Goal: Task Accomplishment & Management: Manage account settings

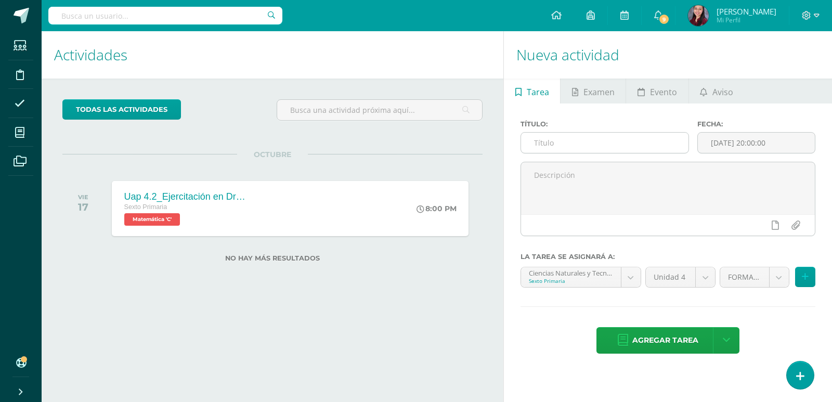
click at [572, 152] on input "text" at bounding box center [604, 143] width 167 height 20
paste input "Uap 4.2_ Dictado de palabras"
type input "Uap 4.2_ Dictado de palabras"
click at [715, 139] on input "[DATE] 20:00:00" at bounding box center [756, 143] width 117 height 20
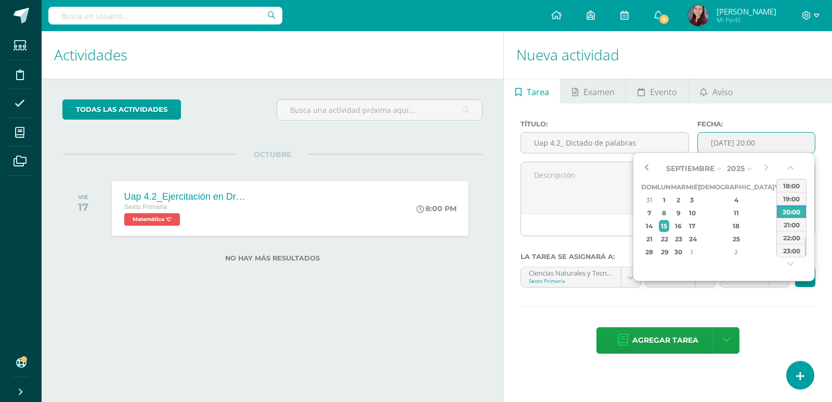
click at [646, 172] on button "button" at bounding box center [646, 169] width 10 height 16
click at [684, 247] on div "30" at bounding box center [678, 252] width 12 height 12
type input "2025-09-30 20:00"
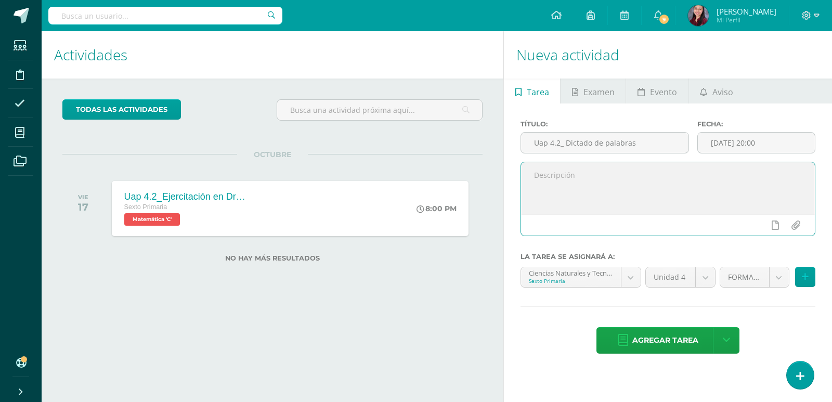
click at [581, 198] on textarea at bounding box center [668, 188] width 294 height 52
click at [632, 269] on body "Estudiantes Disciplina Asistencia Mis cursos Archivos Soporte Ayuda Reportar un…" at bounding box center [416, 201] width 832 height 402
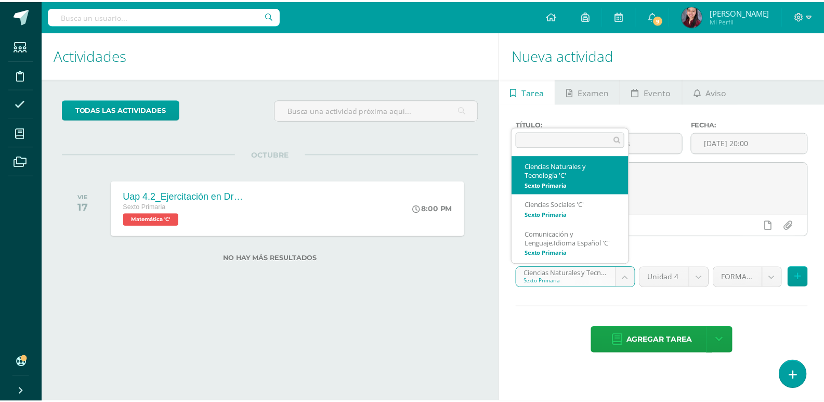
scroll to position [7, 0]
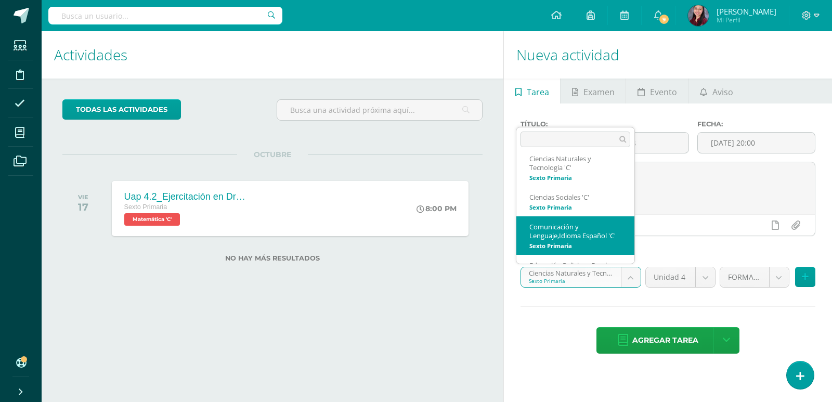
select select "209230"
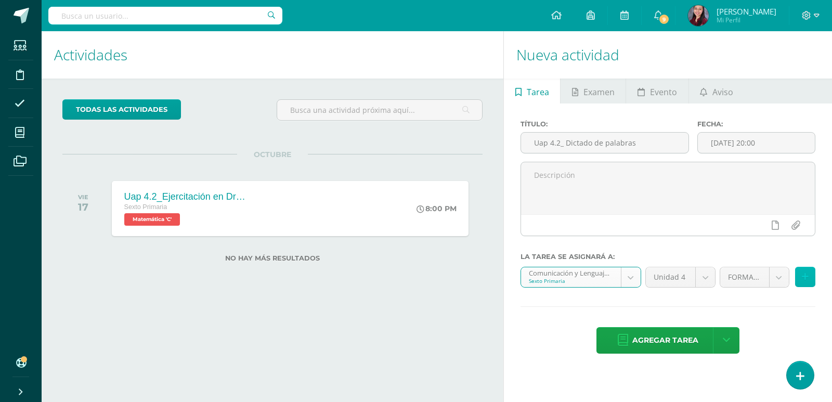
click at [803, 276] on icon at bounding box center [805, 276] width 7 height 9
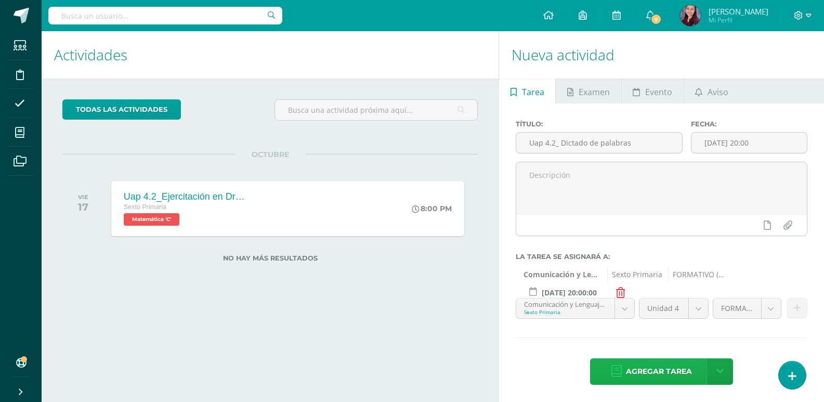
click at [680, 366] on span "Agregar tarea" at bounding box center [659, 371] width 66 height 25
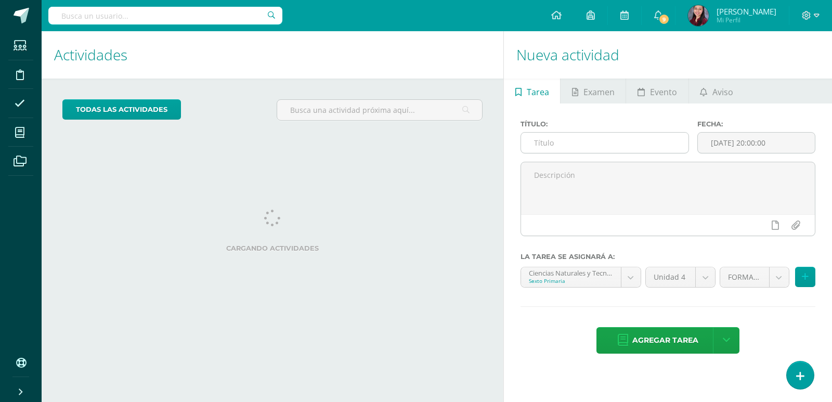
click at [602, 133] on input "text" at bounding box center [604, 143] width 167 height 20
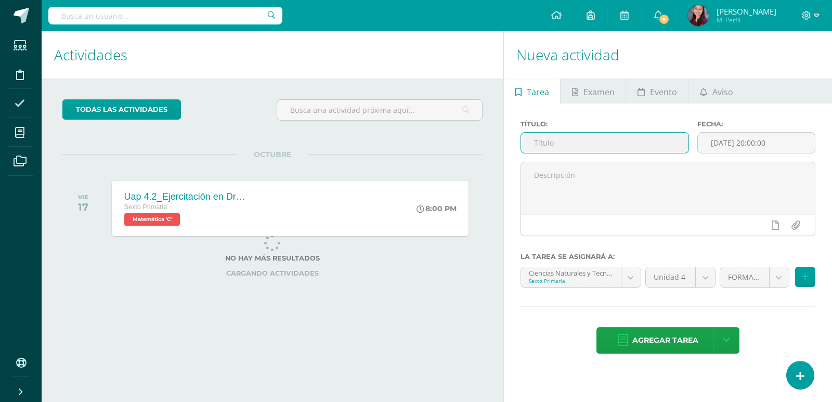
paste input "Uap 4.2_ Comprobación de lectura, plataforma Odilo."
type input "Uap 4.2_ Comprobación de lectura, plataforma Odilo."
click at [728, 140] on input "[DATE] 20:00:00" at bounding box center [756, 143] width 117 height 20
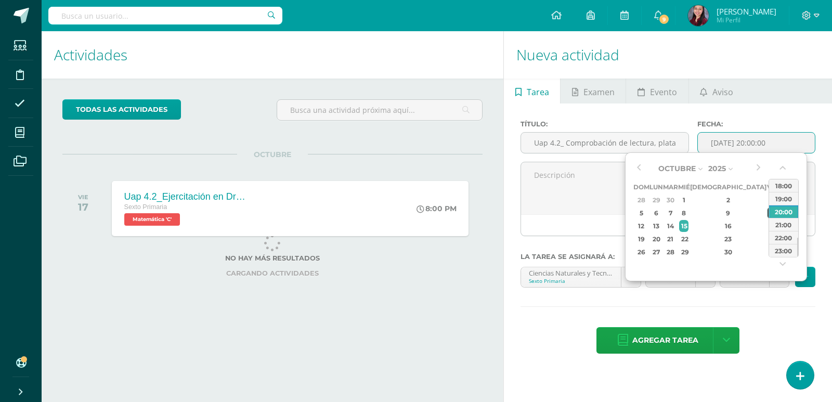
click at [767, 216] on div "10" at bounding box center [771, 213] width 9 height 12
type input "2025-10-10 20:00"
click at [591, 194] on textarea at bounding box center [668, 188] width 294 height 52
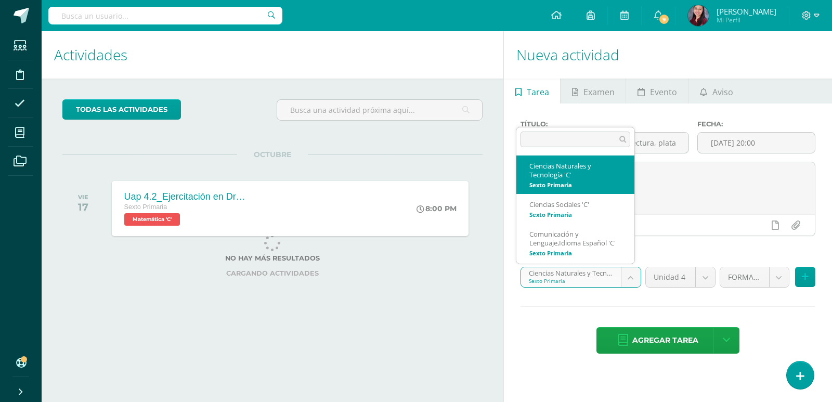
click at [634, 276] on body "Tarea asignada exitosamente Estudiantes Disciplina Asistencia Mis cursos Archiv…" at bounding box center [416, 201] width 832 height 402
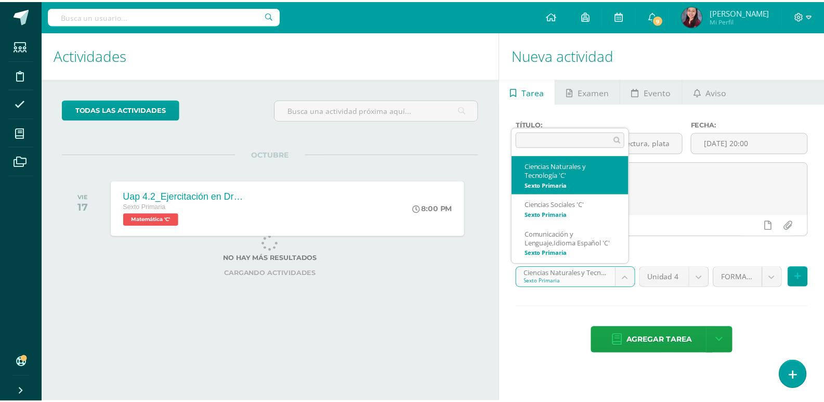
scroll to position [7, 0]
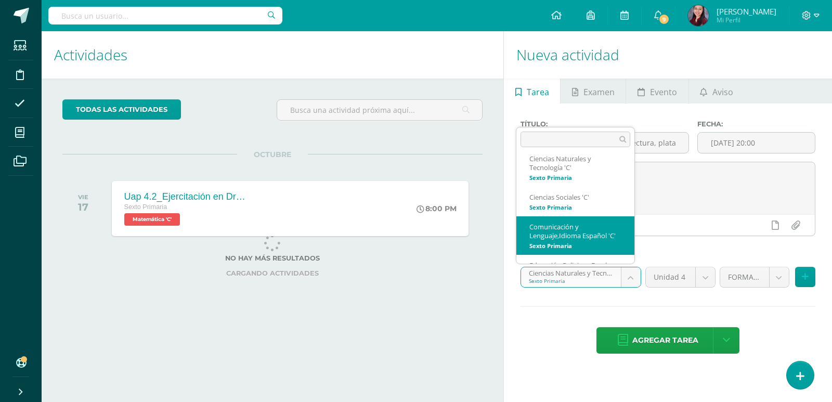
select select "209230"
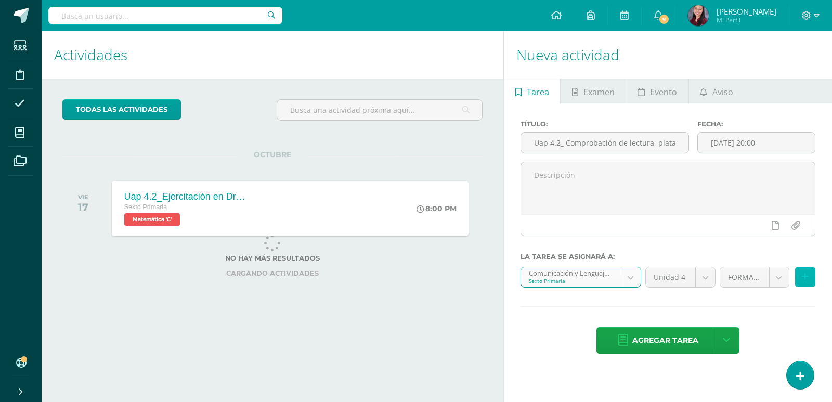
click at [803, 275] on icon at bounding box center [805, 276] width 7 height 9
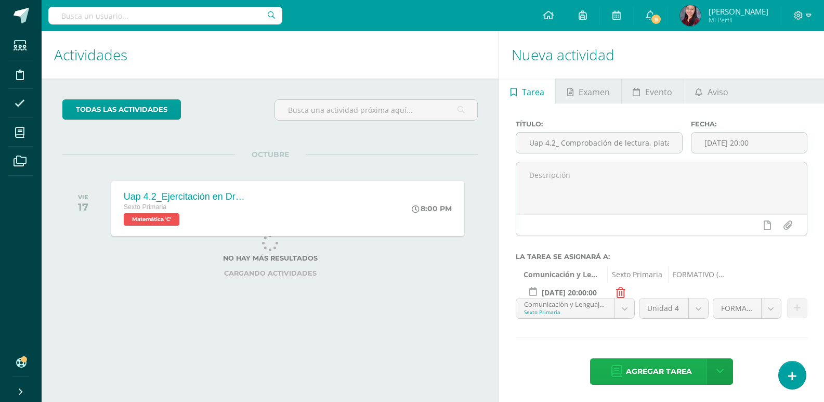
click at [608, 371] on link "Agregar tarea" at bounding box center [651, 371] width 123 height 27
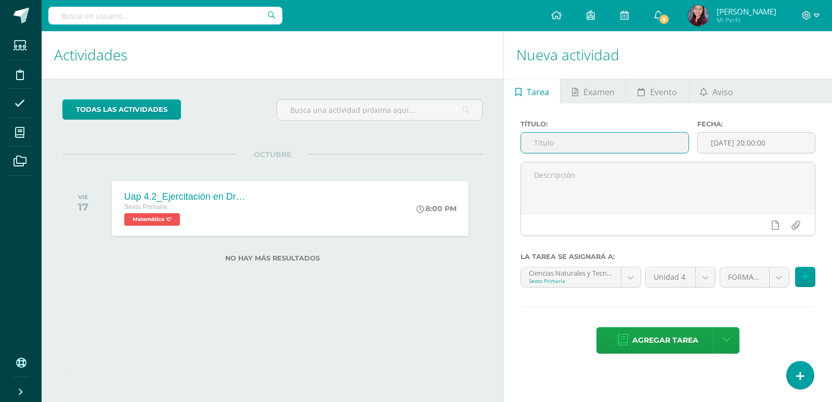
click at [620, 146] on input "text" at bounding box center [604, 143] width 167 height 20
paste input "Uap 4.2_ Lección 8 de la plataforma de Lectura inteligente"
type input "Uap 4.2_ Lección 8 de la plataforma de Lectura inteligente"
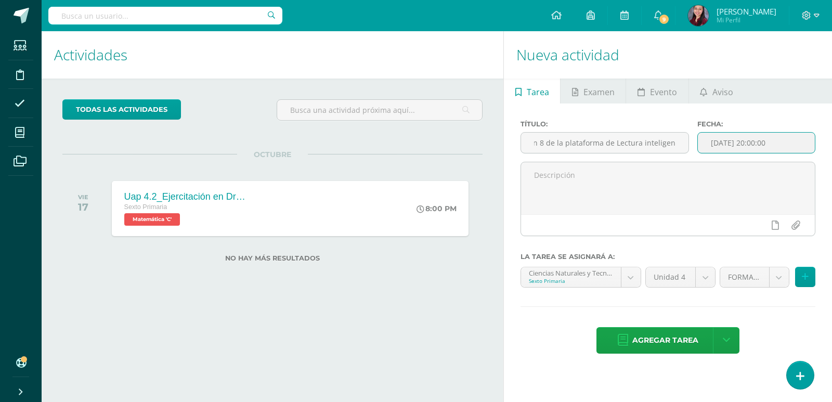
click at [747, 151] on input "[DATE] 20:00:00" at bounding box center [756, 143] width 117 height 20
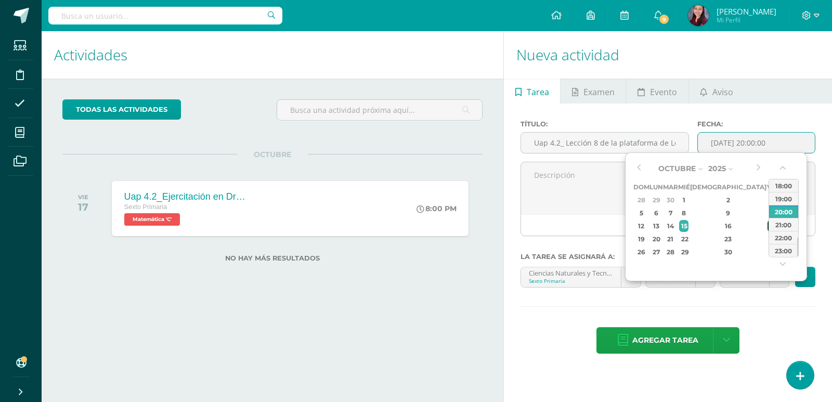
click at [767, 231] on div "17" at bounding box center [771, 226] width 9 height 12
type input "2025-10-17 20:00"
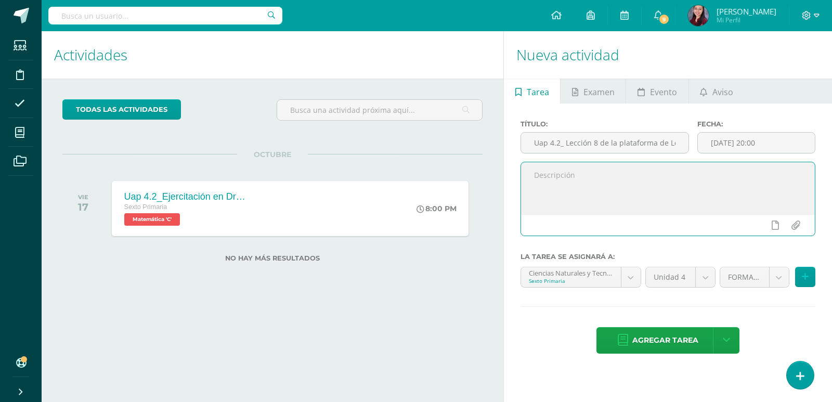
click at [599, 182] on textarea at bounding box center [668, 188] width 294 height 52
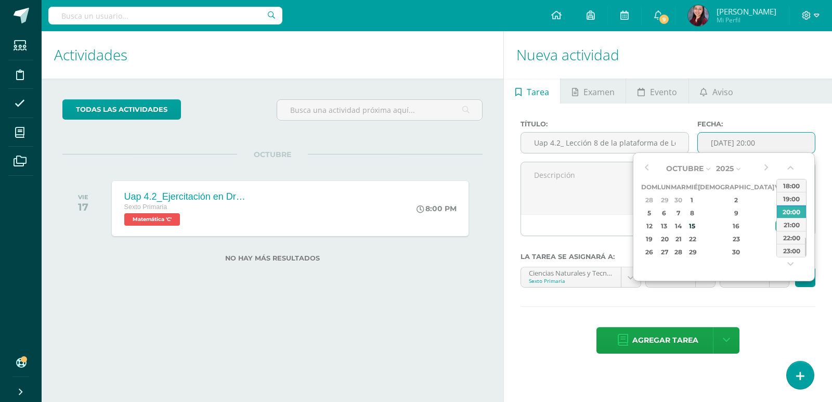
click at [788, 144] on input "2025-10-17 20:00" at bounding box center [756, 143] width 117 height 20
click at [584, 230] on div at bounding box center [668, 224] width 294 height 21
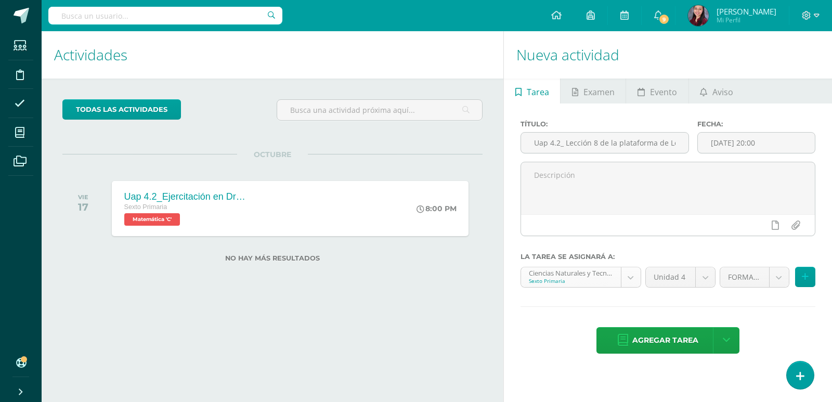
click at [629, 282] on body "Tarea asignada exitosamente Estudiantes Disciplina Asistencia Mis cursos Archiv…" at bounding box center [416, 201] width 832 height 402
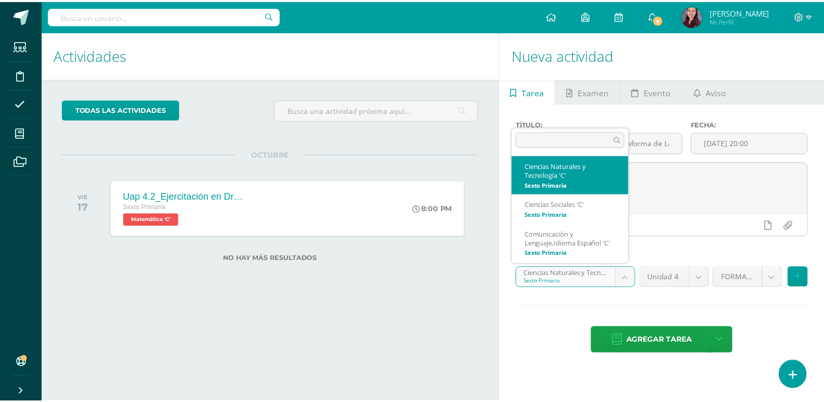
scroll to position [7, 0]
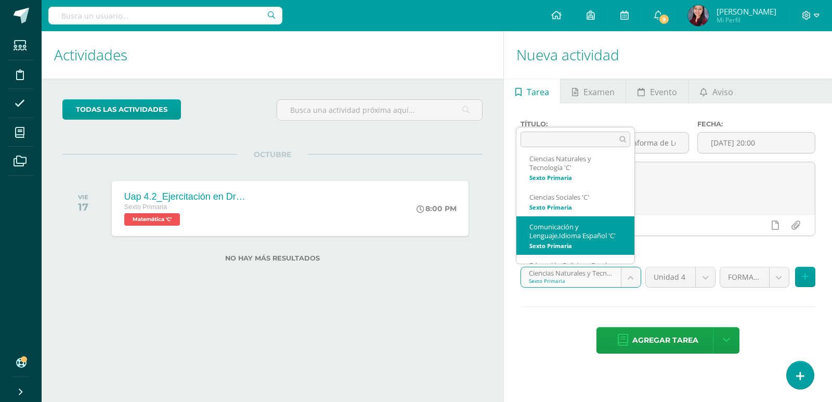
select select "209230"
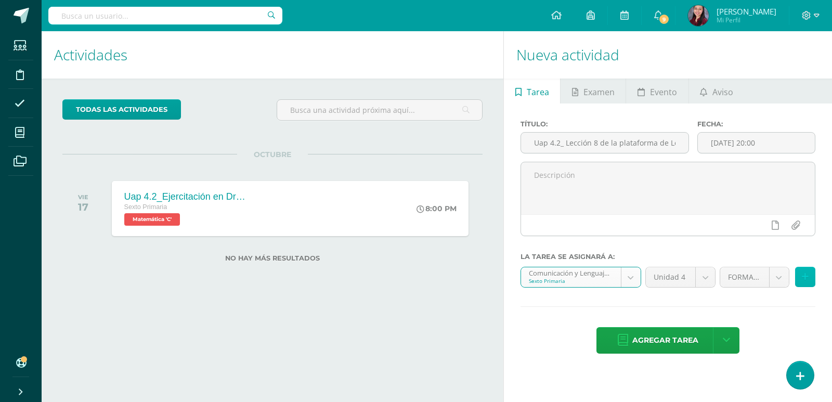
click at [804, 277] on icon at bounding box center [805, 276] width 7 height 9
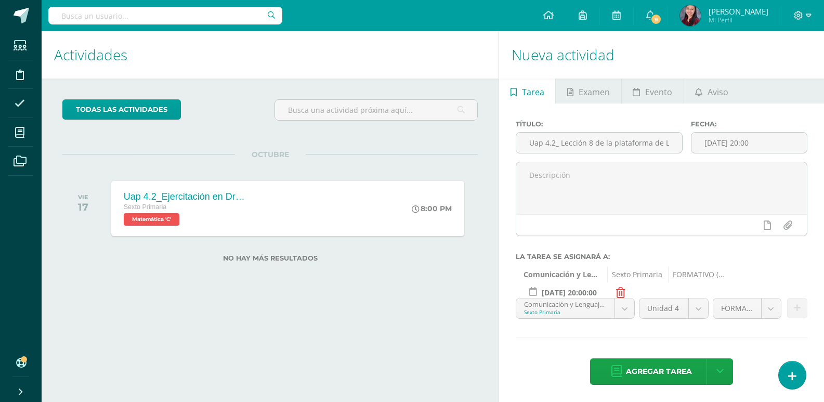
click at [637, 387] on div "Título: Uap 4.2_ Lección 8 de la plataforma de Lectura inteligente Fecha: 2025-…" at bounding box center [661, 253] width 325 height 300
click at [638, 380] on span "Agregar tarea" at bounding box center [659, 371] width 66 height 25
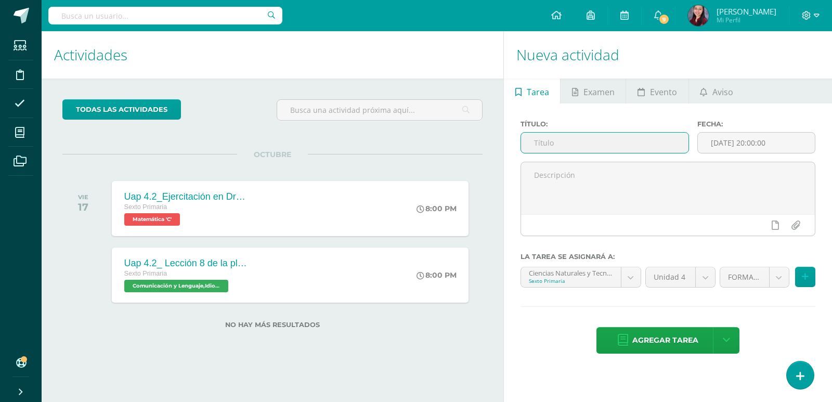
click at [618, 138] on input "text" at bounding box center [604, 143] width 167 height 20
paste input "Uap 4.2_ Ejercitación en plataforma Progrentis"
type input "Uap 4.2_ Ejercitación en plataforma Progrentis"
click at [811, 146] on input "[DATE] 20:00:00" at bounding box center [756, 143] width 117 height 20
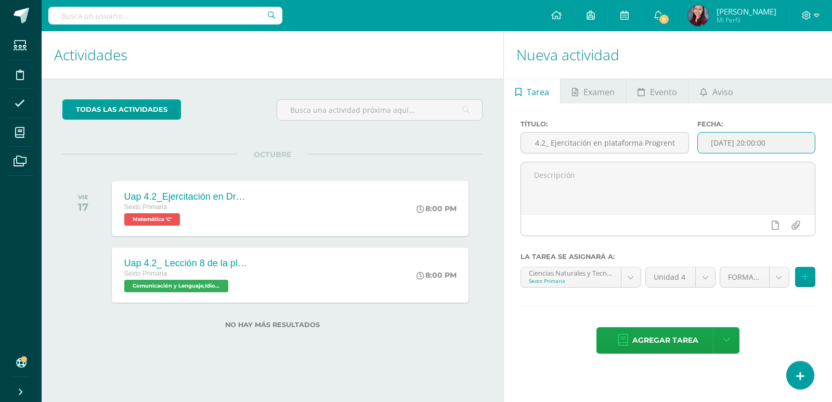
scroll to position [0, 0]
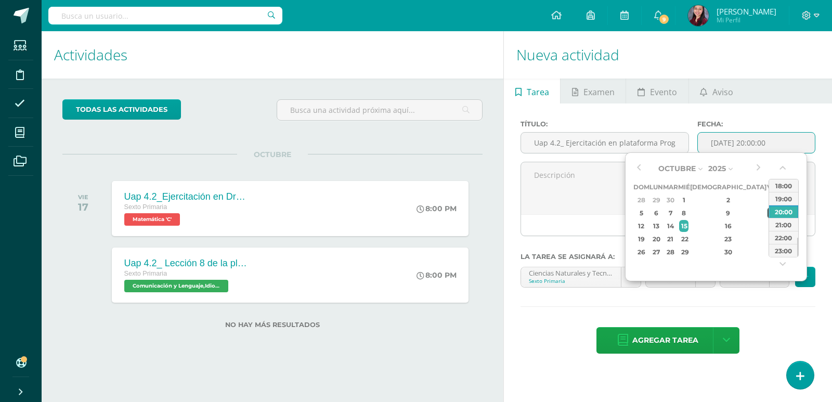
click at [767, 212] on div "10" at bounding box center [771, 213] width 9 height 12
type input "2025-10-10 20:00"
click at [597, 184] on textarea at bounding box center [668, 188] width 294 height 52
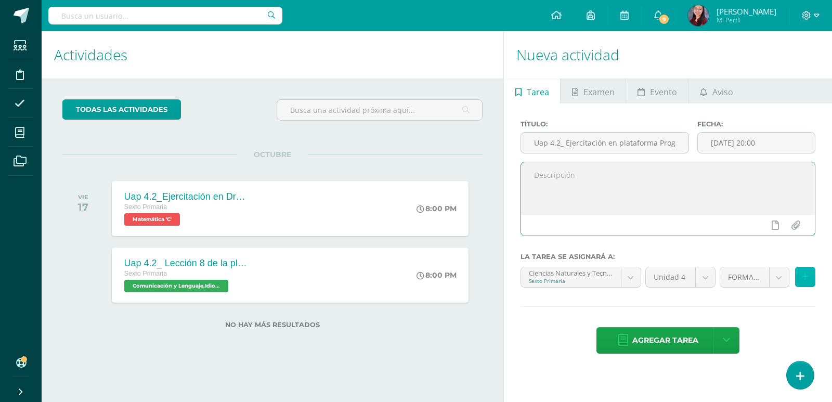
click at [807, 273] on icon at bounding box center [805, 276] width 7 height 9
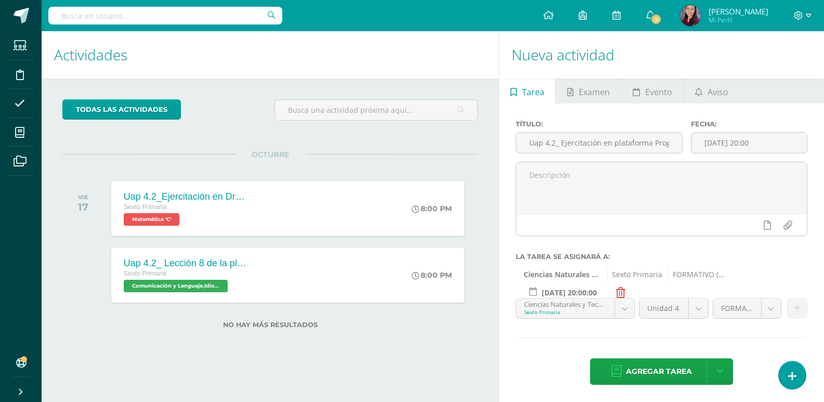
click at [624, 289] on icon at bounding box center [620, 293] width 9 height 10
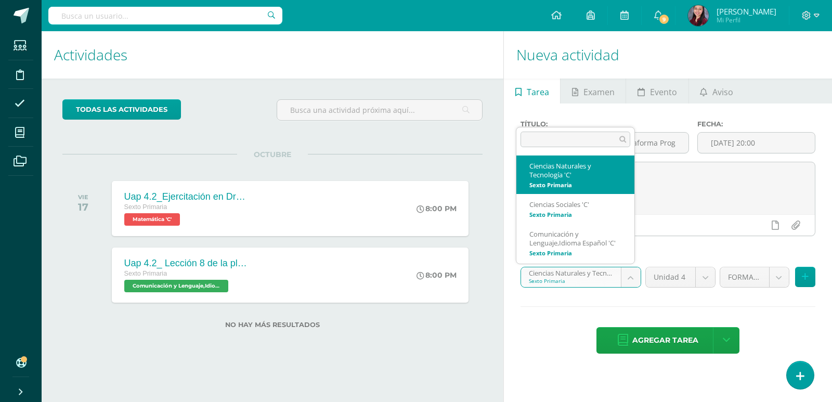
click at [630, 281] on body "Tarea asignada exitosamente Estudiantes Disciplina Asistencia Mis cursos Archiv…" at bounding box center [416, 201] width 832 height 402
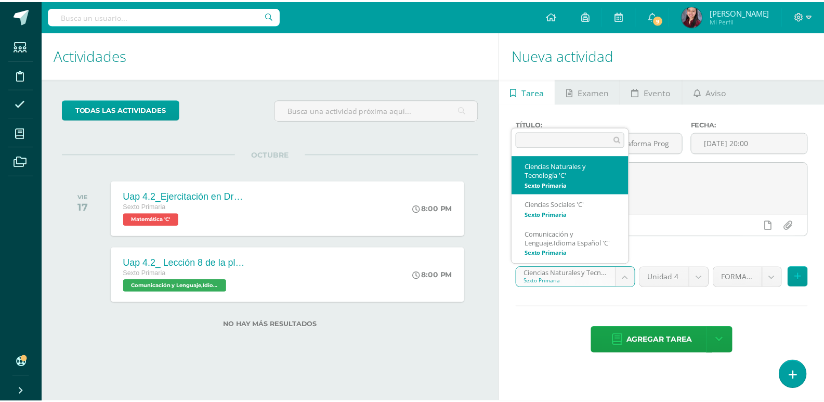
scroll to position [7, 0]
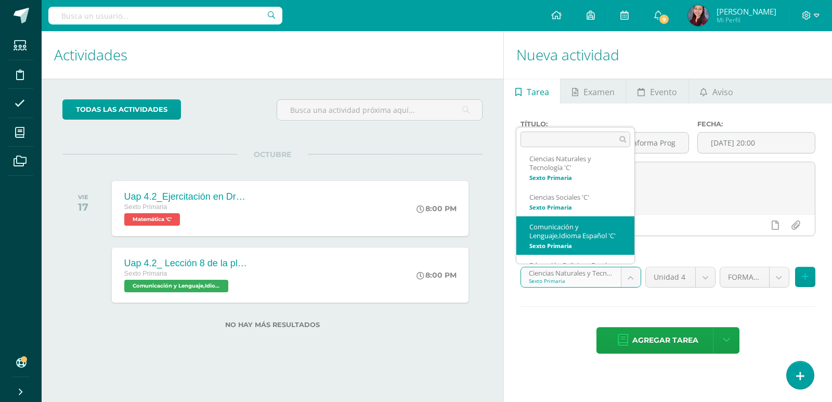
select select "209230"
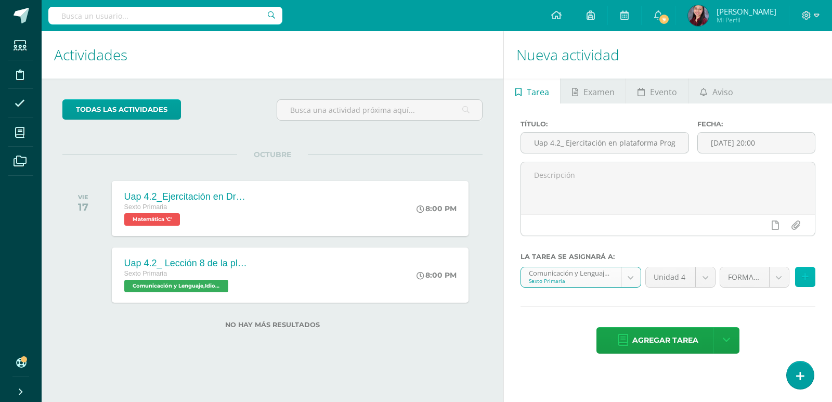
click at [804, 279] on icon at bounding box center [805, 276] width 7 height 9
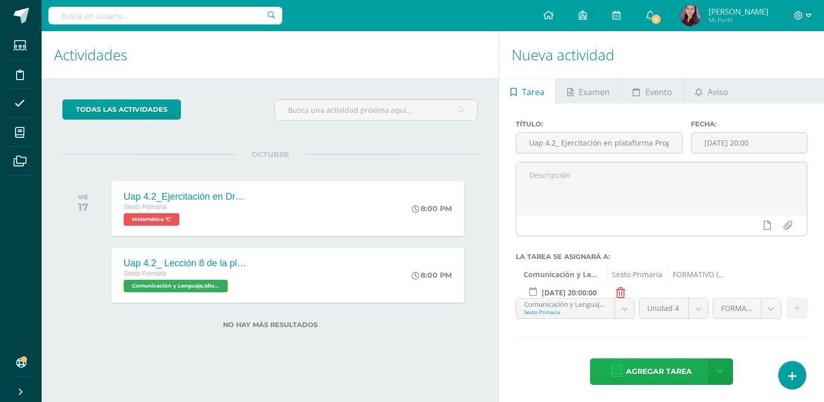
click at [677, 382] on span "Agregar tarea" at bounding box center [659, 371] width 66 height 25
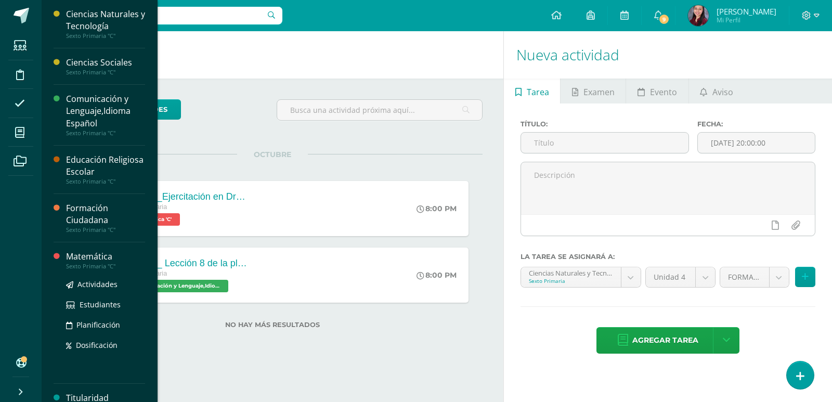
click at [91, 256] on div "Matemática" at bounding box center [105, 257] width 79 height 12
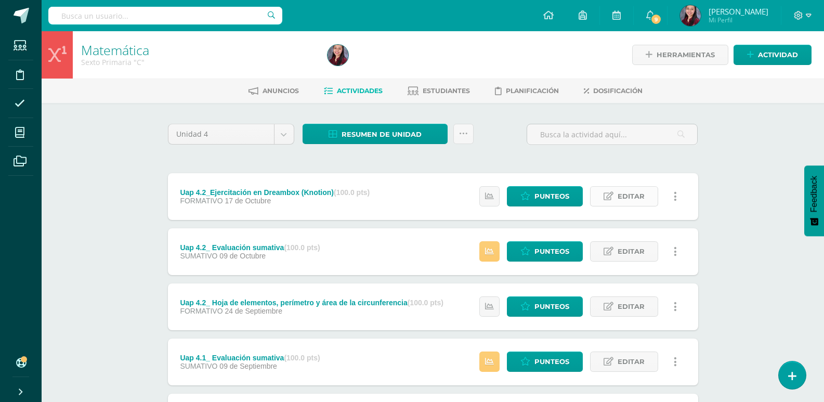
click at [658, 202] on div "Estatus de Actividad: 40 Estudiantes sin calificar 0 Estudiantes con cero Media…" at bounding box center [581, 196] width 234 height 47
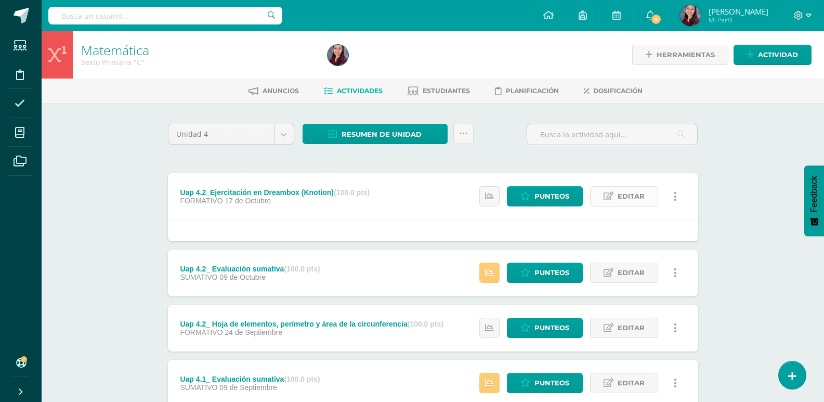
click at [616, 193] on link "Editar" at bounding box center [624, 196] width 68 height 20
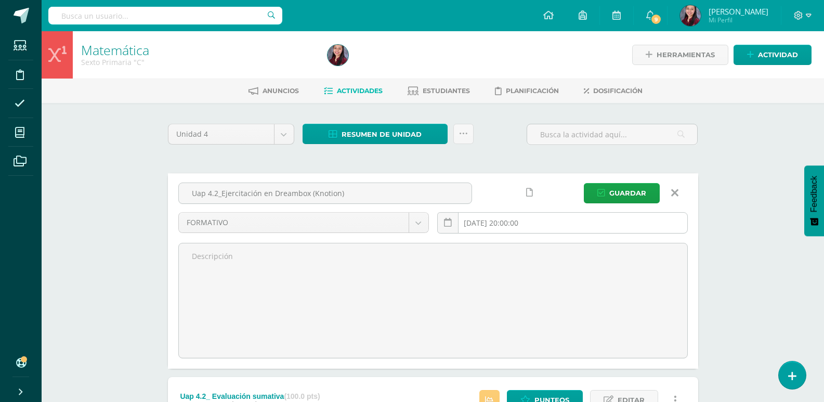
click at [538, 223] on input "[DATE] 20:00:00" at bounding box center [563, 223] width 250 height 20
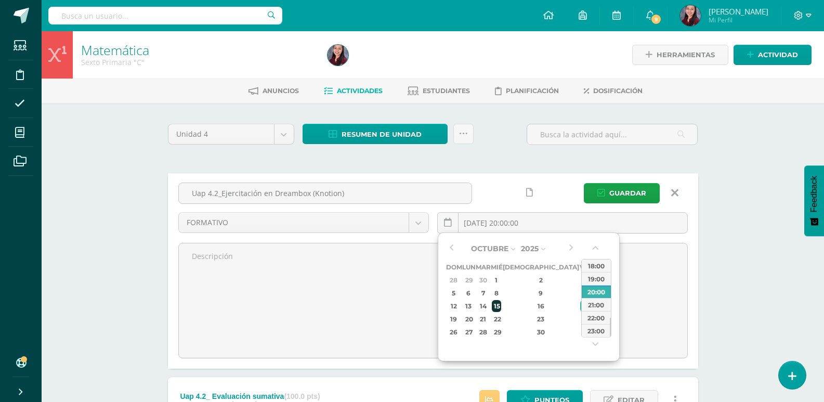
click at [503, 303] on td "15" at bounding box center [497, 305] width 12 height 13
click at [526, 303] on div "16" at bounding box center [540, 306] width 61 height 12
type input "[DATE] 20:00"
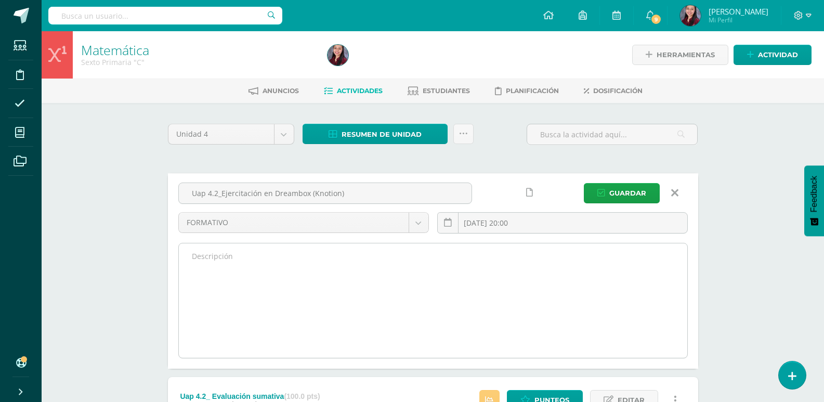
drag, startPoint x: 385, startPoint y: 288, endPoint x: 424, endPoint y: 271, distance: 42.4
click at [386, 288] on textarea at bounding box center [433, 300] width 508 height 114
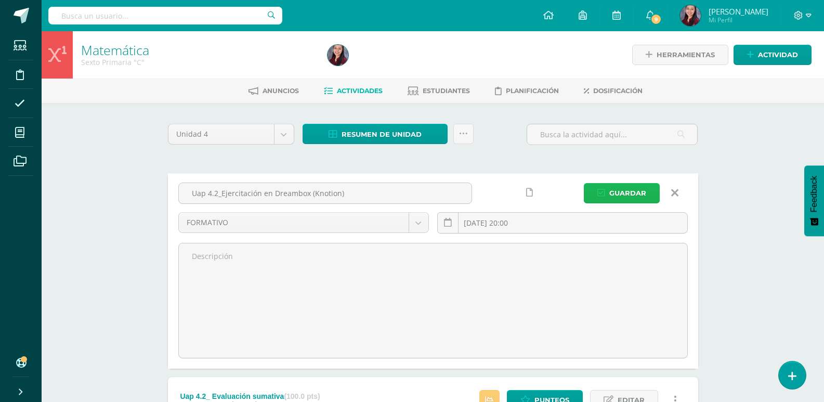
click at [623, 199] on span "Guardar" at bounding box center [627, 193] width 37 height 19
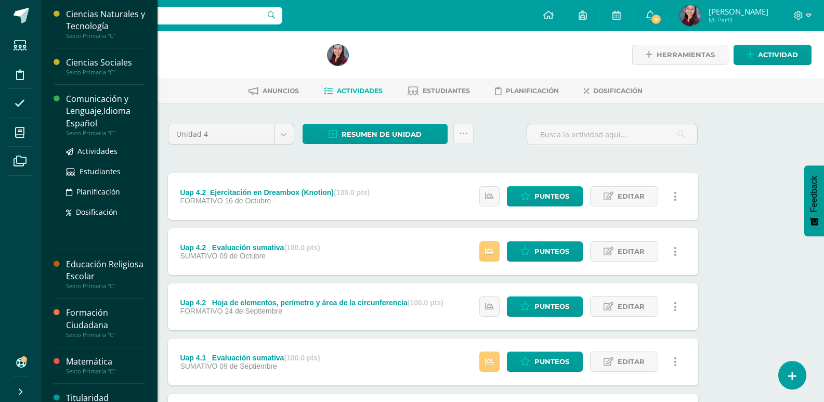
click at [98, 108] on div "Comunicación y Lenguaje,Idioma Español" at bounding box center [105, 111] width 79 height 36
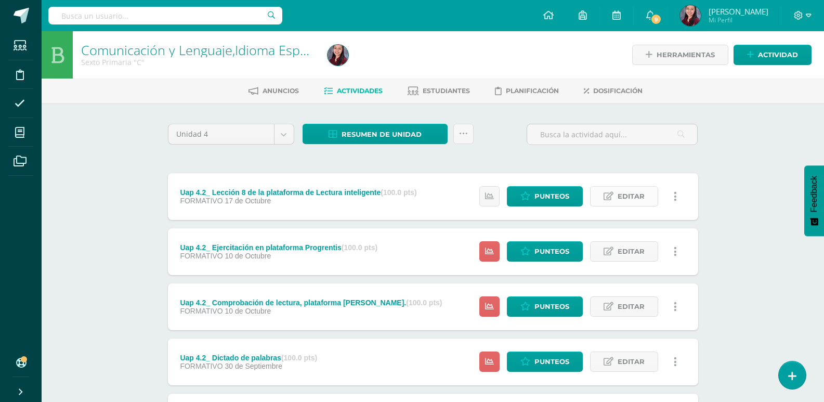
click at [641, 199] on span "Editar" at bounding box center [631, 196] width 27 height 19
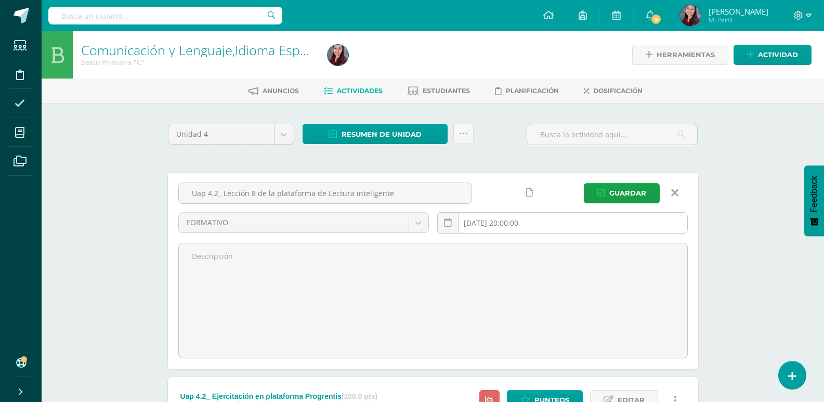
drag, startPoint x: 497, startPoint y: 228, endPoint x: 487, endPoint y: 229, distance: 9.9
click at [498, 234] on div "[DATE] 20:00:00" at bounding box center [562, 227] width 259 height 30
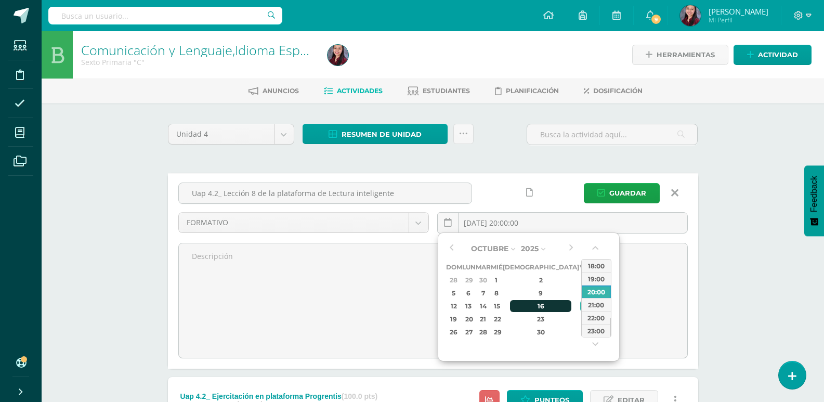
click at [530, 308] on div "16" at bounding box center [540, 306] width 61 height 12
type input "2025-10-16 20:00"
click at [631, 195] on span "Guardar" at bounding box center [627, 193] width 37 height 19
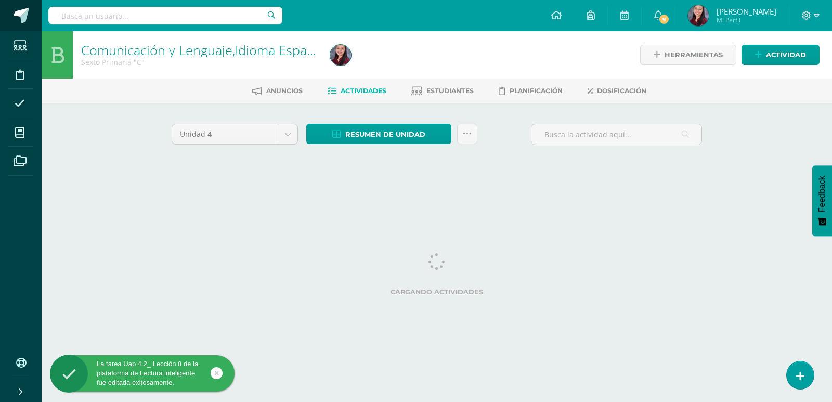
click at [28, 22] on span at bounding box center [22, 16] width 16 height 16
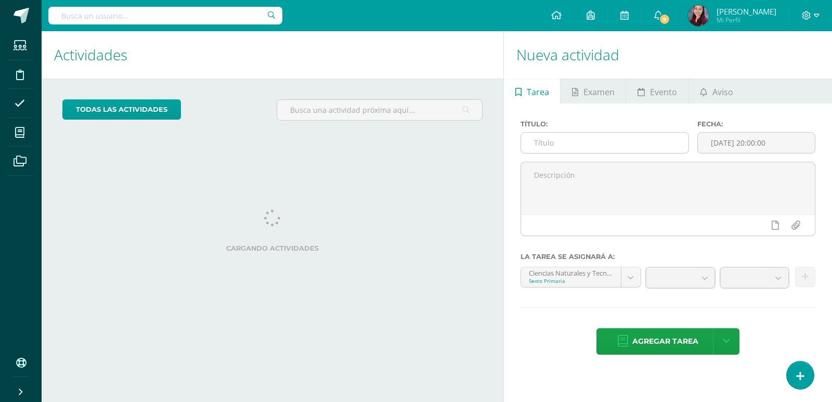
click at [595, 141] on input "text" at bounding box center [604, 143] width 167 height 20
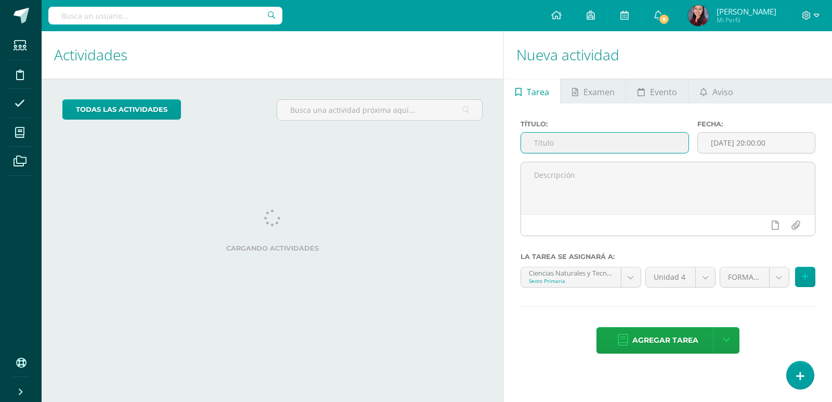
paste input "Uap 4.2_ Evaluación sumativa"
type input "Uap 4.2_ Evaluación sumativa"
click at [789, 144] on input "[DATE] 20:00:00" at bounding box center [756, 143] width 117 height 20
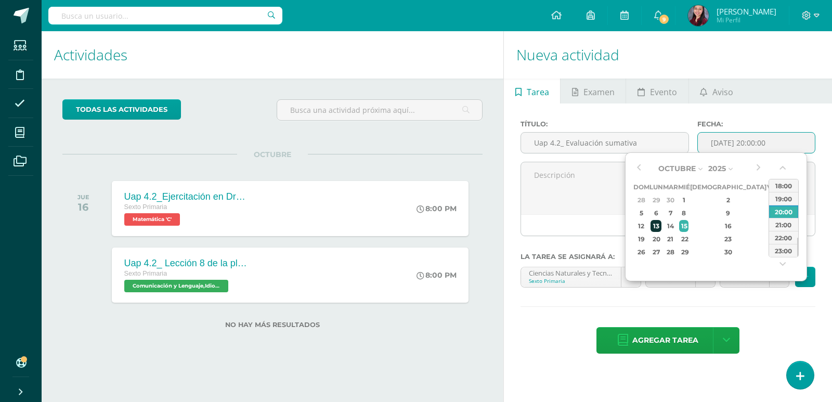
click at [661, 230] on div "13" at bounding box center [655, 226] width 11 height 12
type input "2025-10-13 20:00"
click at [552, 204] on textarea at bounding box center [668, 188] width 294 height 52
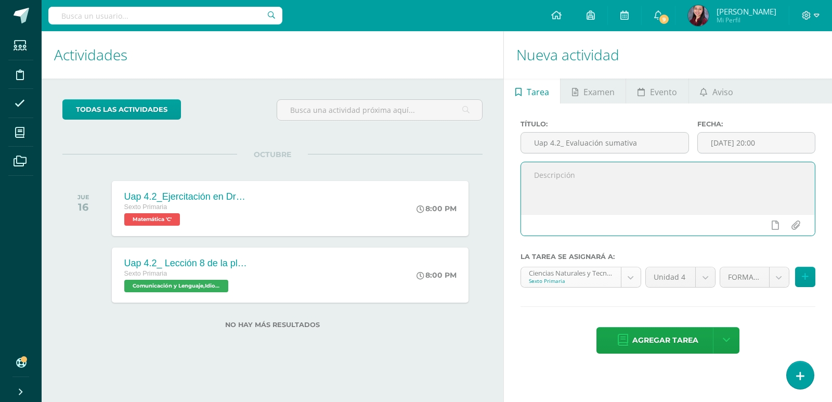
click at [635, 277] on body "Estudiantes Disciplina Asistencia Mis cursos Archivos Soporte Ayuda Reportar un…" at bounding box center [416, 201] width 832 height 402
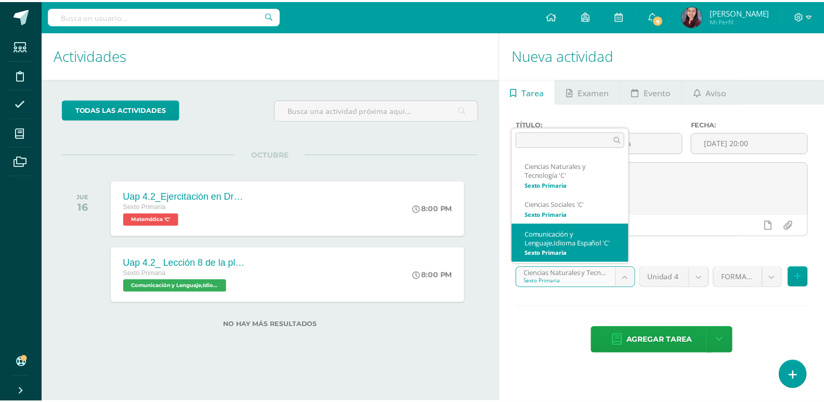
scroll to position [7, 0]
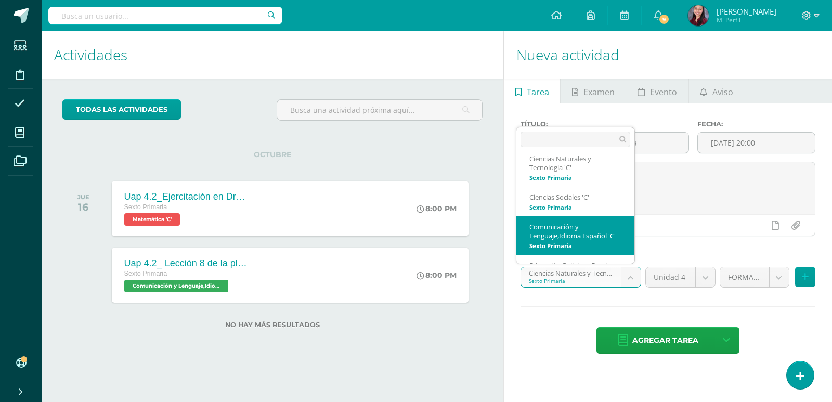
select select "209230"
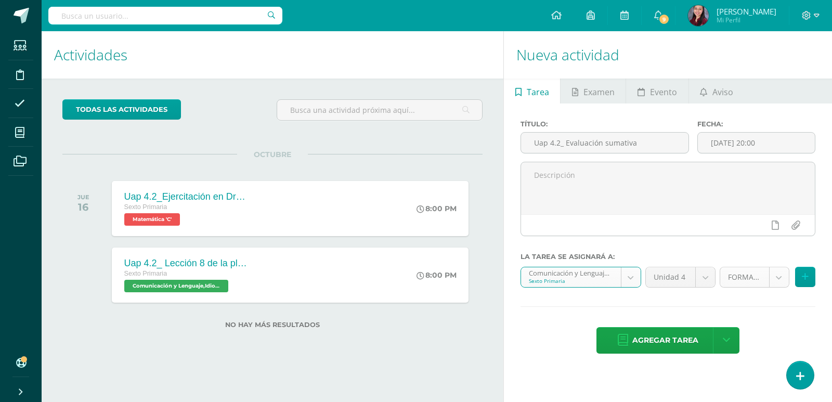
click at [771, 275] on body "Estudiantes Disciplina Asistencia Mis cursos Archivos Soporte Ayuda Reportar un…" at bounding box center [416, 201] width 832 height 402
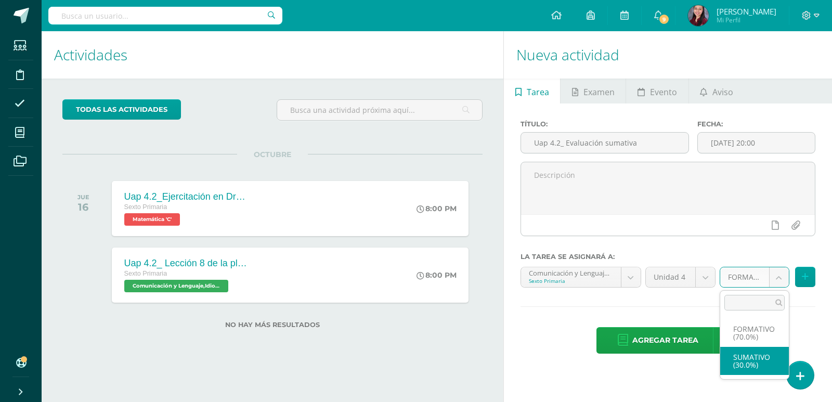
select select "209242"
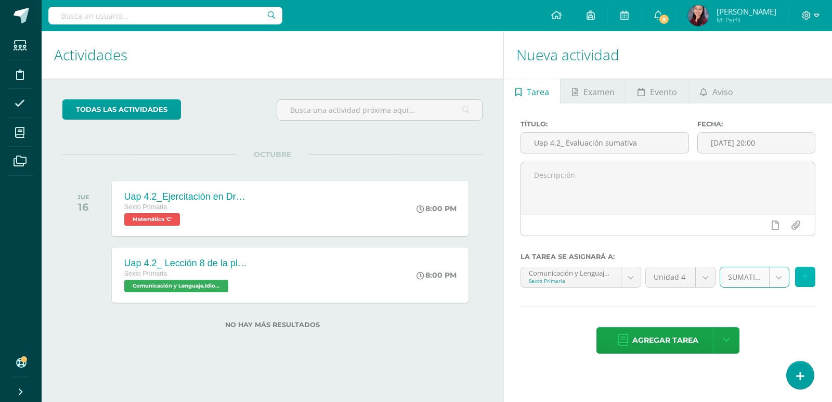
click at [798, 280] on button at bounding box center [805, 277] width 20 height 20
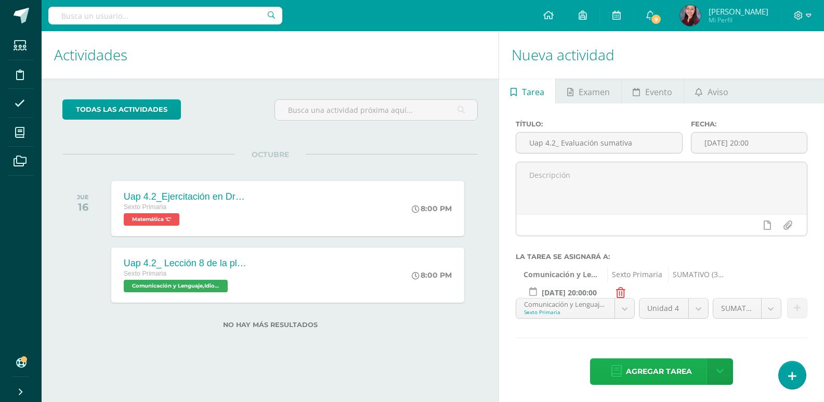
click at [659, 370] on span "Agregar tarea" at bounding box center [659, 371] width 66 height 25
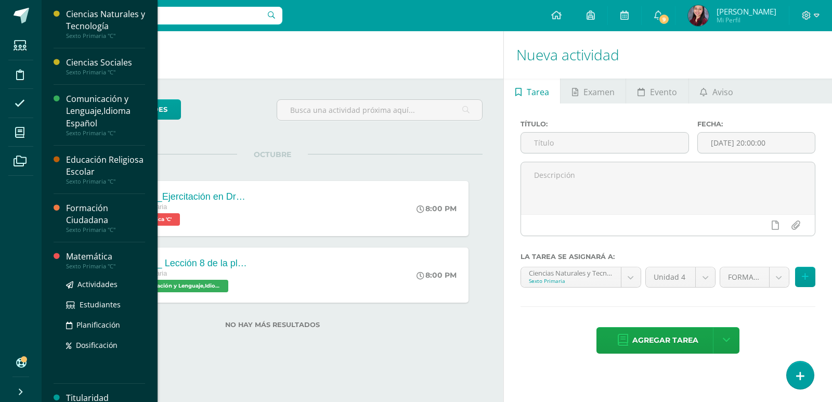
click at [92, 259] on div "Matemática" at bounding box center [105, 257] width 79 height 12
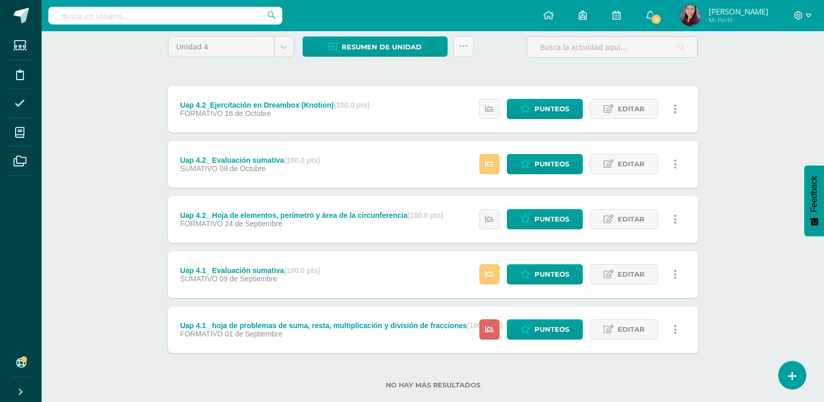
scroll to position [104, 0]
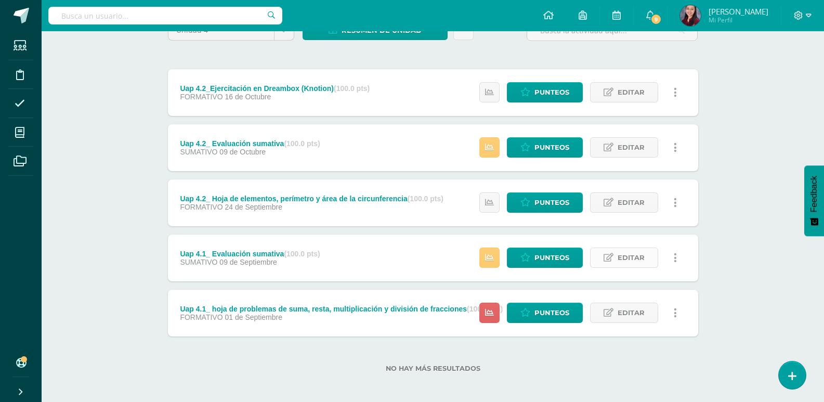
click at [625, 259] on span "Editar" at bounding box center [631, 257] width 27 height 19
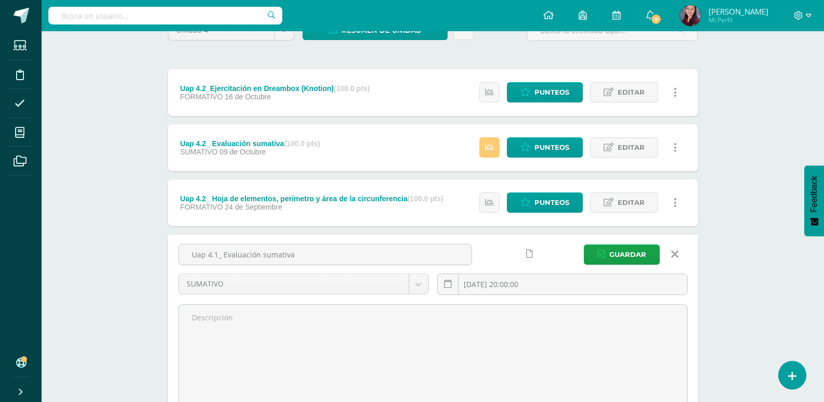
click at [671, 253] on link at bounding box center [675, 254] width 27 height 20
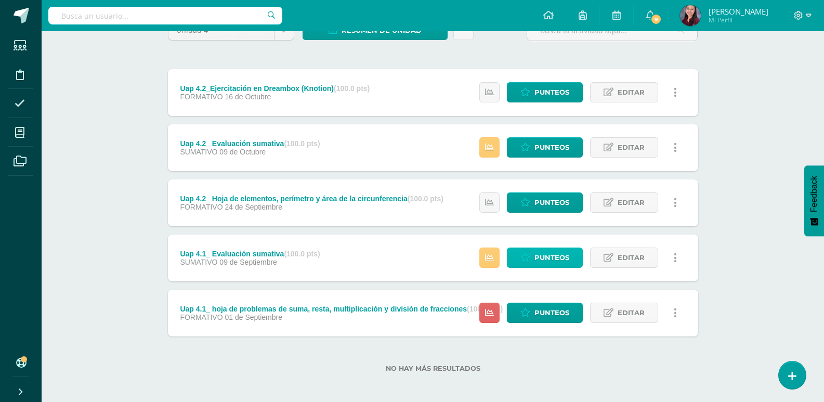
click at [572, 261] on link "Punteos" at bounding box center [545, 257] width 76 height 20
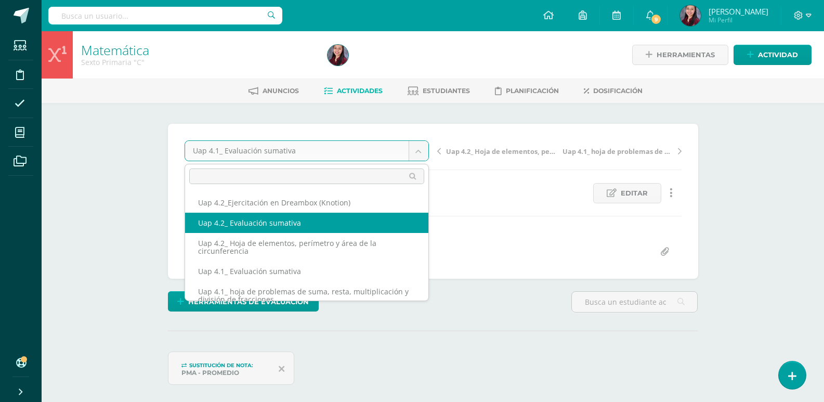
select select "/dashboard/teacher/grade-activity/227938/"
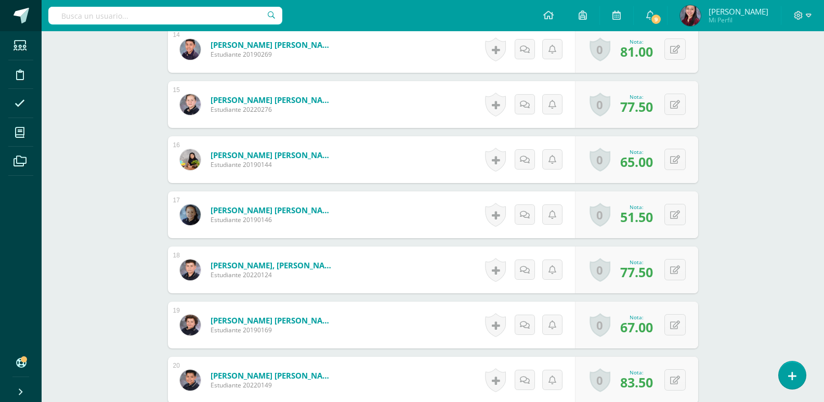
scroll to position [1094, 0]
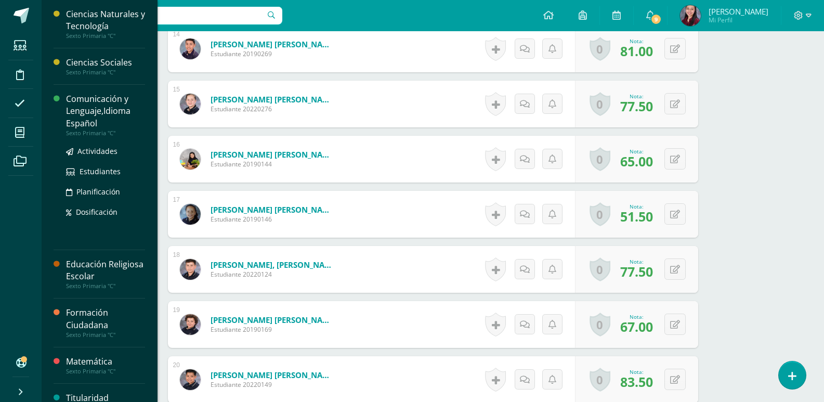
click at [121, 117] on div "Comunicación y Lenguaje,Idioma Español" at bounding box center [105, 111] width 79 height 36
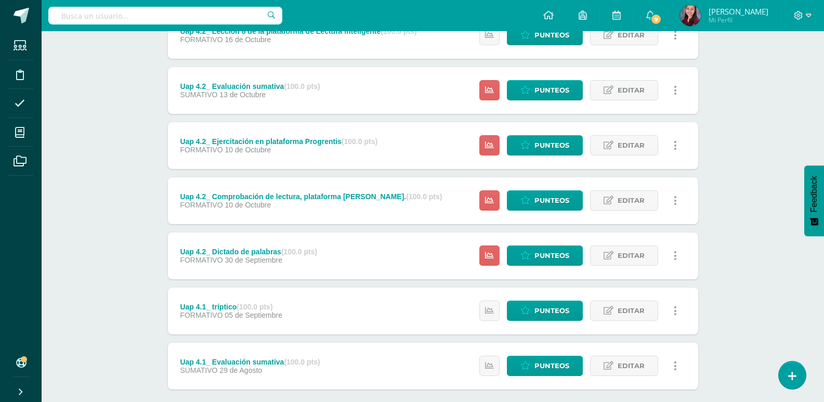
scroll to position [218, 0]
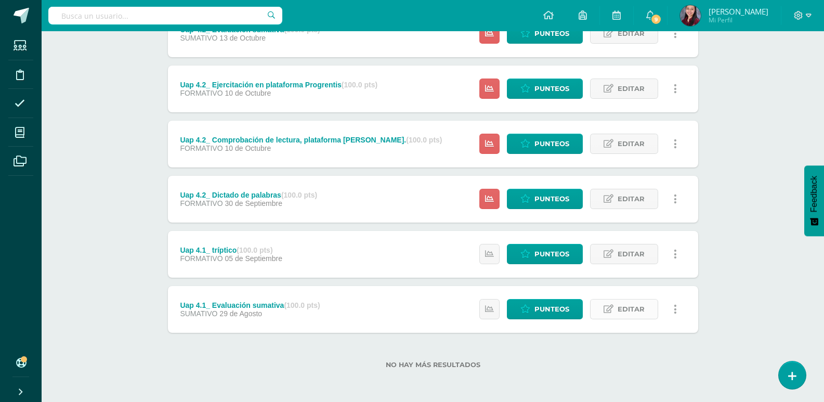
click at [655, 309] on link "Editar" at bounding box center [624, 309] width 68 height 20
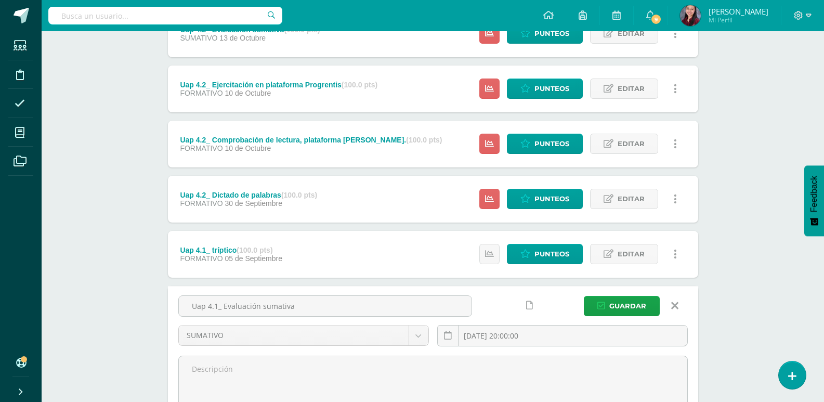
click at [686, 303] on link at bounding box center [675, 306] width 27 height 20
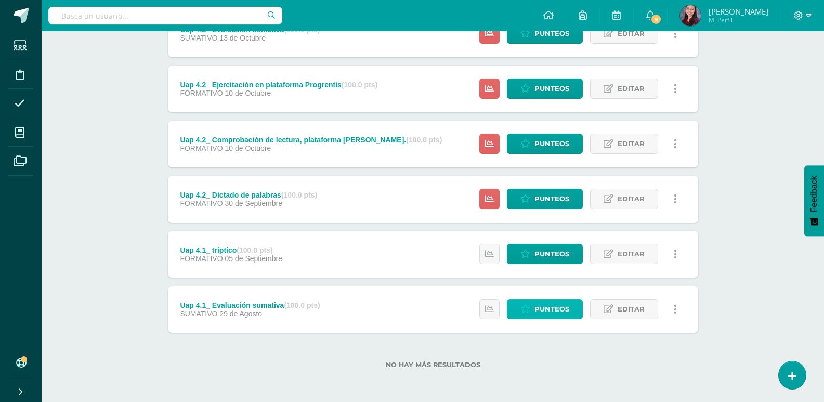
click at [516, 303] on link "Punteos" at bounding box center [545, 309] width 76 height 20
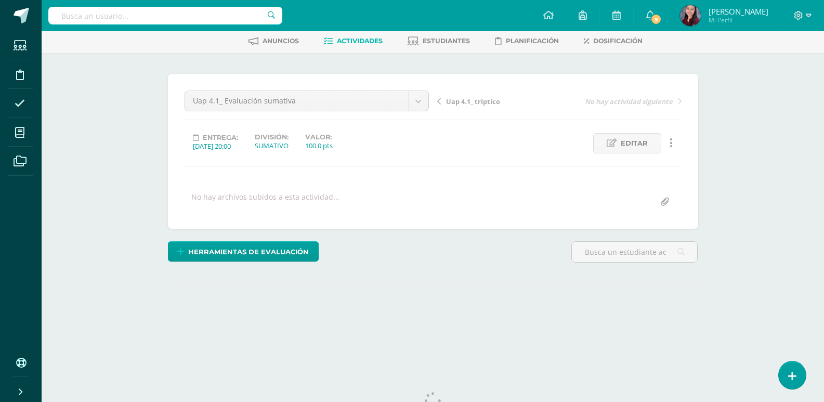
scroll to position [87, 0]
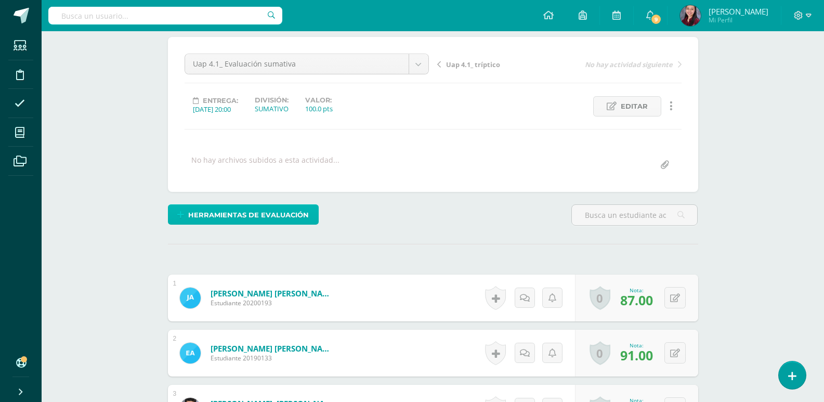
click at [292, 210] on span "Herramientas de evaluación" at bounding box center [248, 214] width 121 height 19
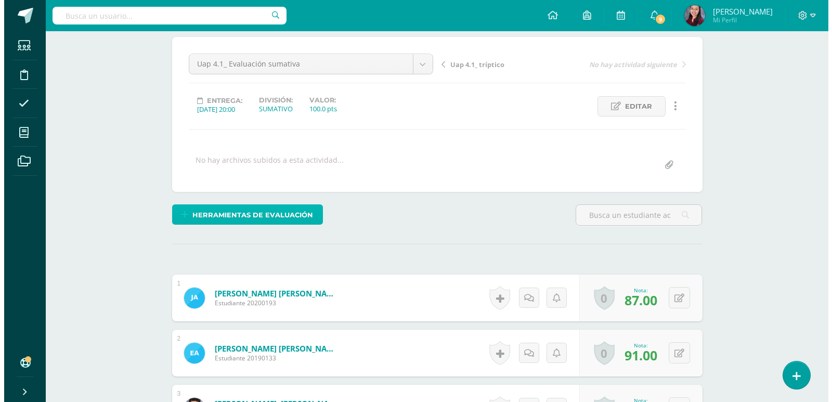
scroll to position [87, 0]
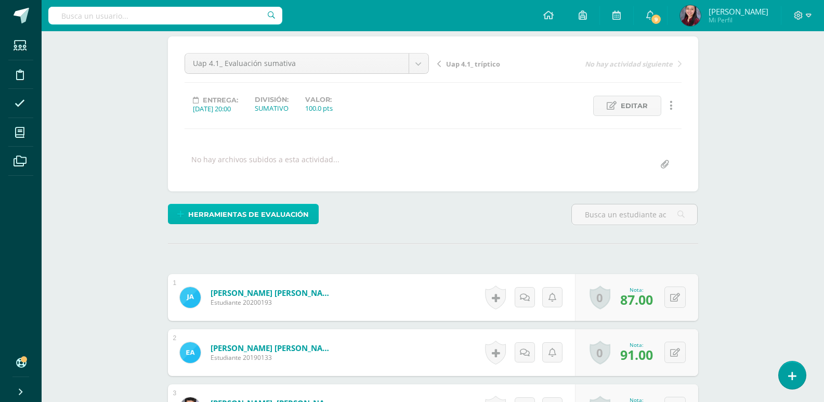
click at [298, 218] on span "Herramientas de evaluación" at bounding box center [248, 214] width 121 height 19
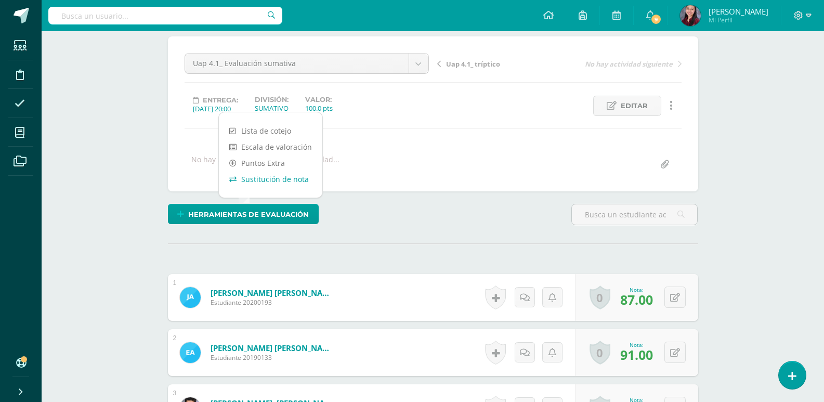
click at [293, 177] on link "Sustitución de nota" at bounding box center [270, 179] width 103 height 16
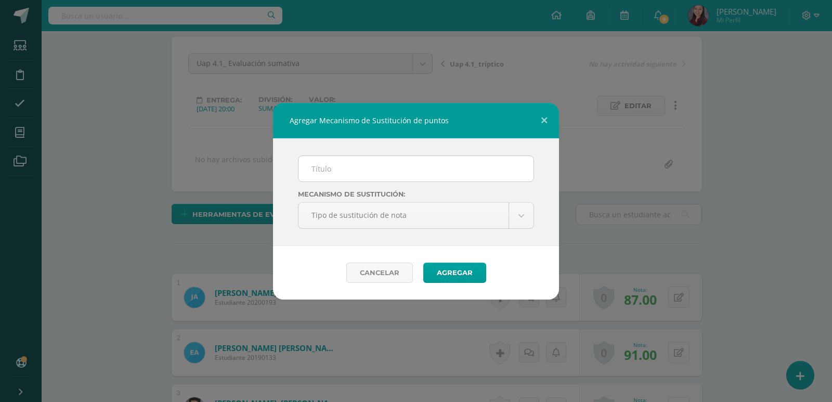
scroll to position [88, 0]
click at [346, 171] on input "text" at bounding box center [415, 168] width 235 height 25
type input "PMA"
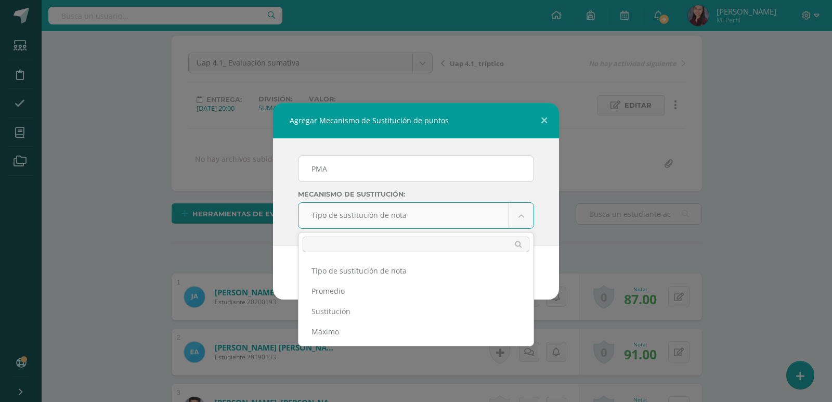
scroll to position [88, 0]
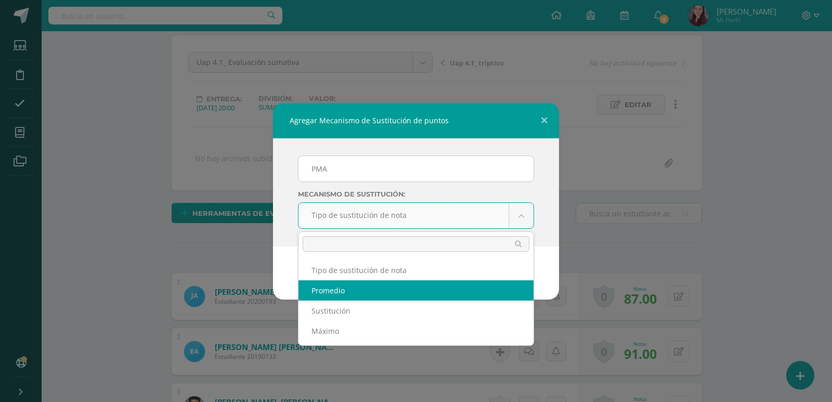
select select "average"
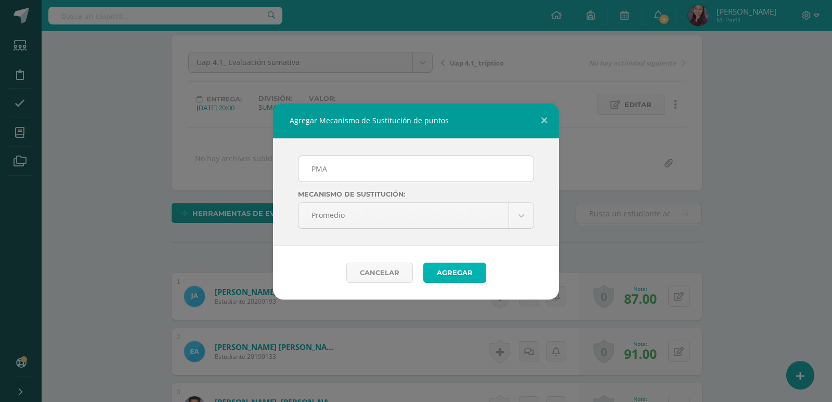
click at [424, 269] on button "Agregar" at bounding box center [454, 273] width 63 height 20
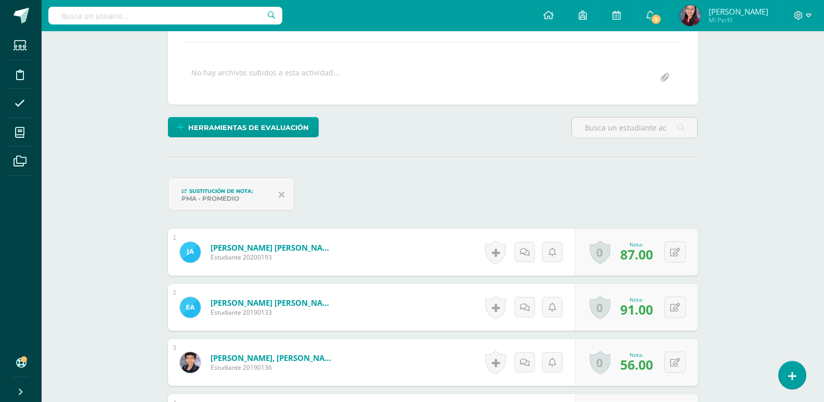
scroll to position [339, 0]
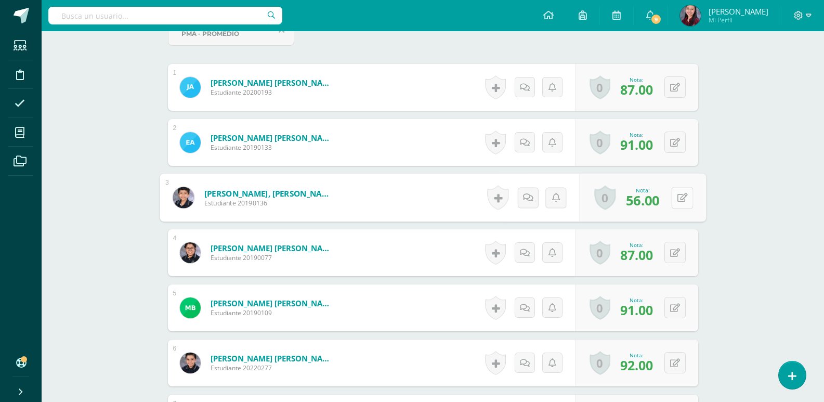
click at [683, 194] on button at bounding box center [682, 198] width 22 height 22
type input "100"
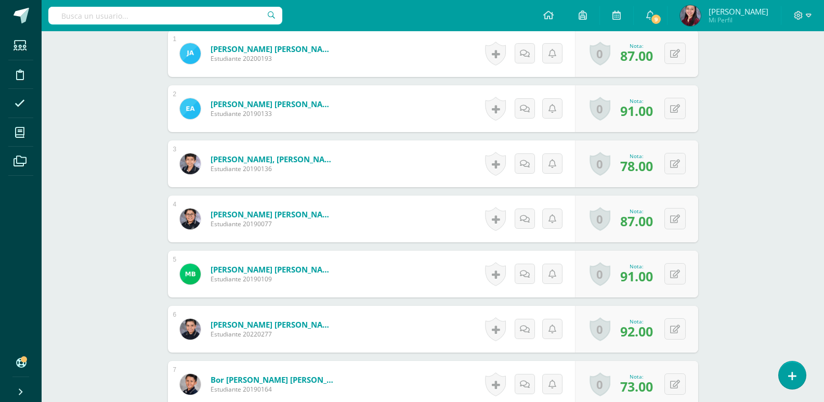
scroll to position [391, 0]
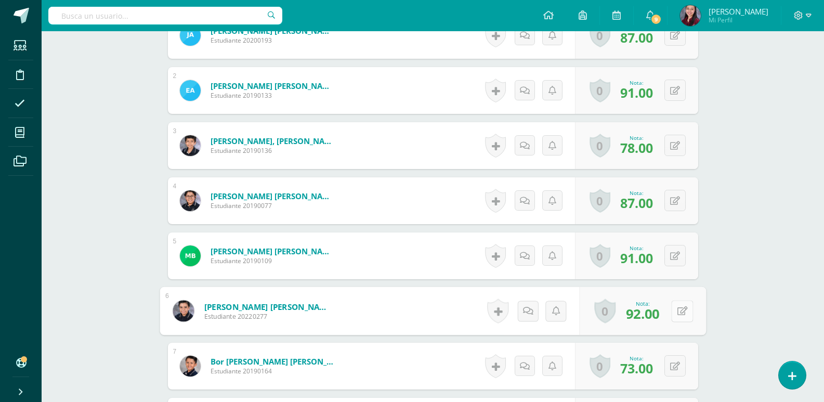
click at [675, 313] on button at bounding box center [682, 311] width 22 height 22
type input "100"
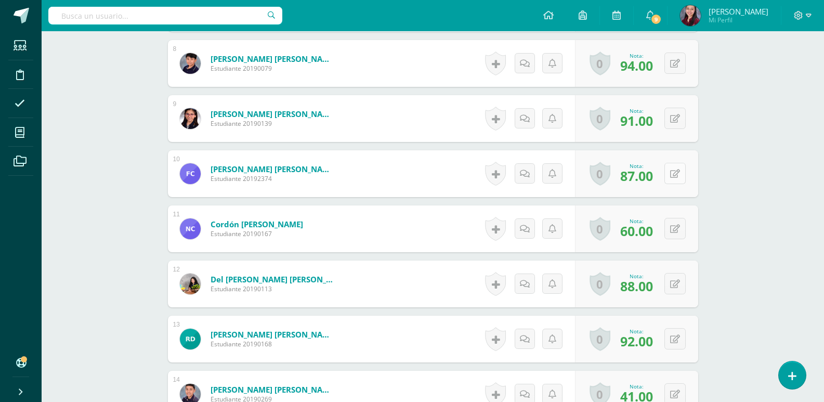
scroll to position [755, 0]
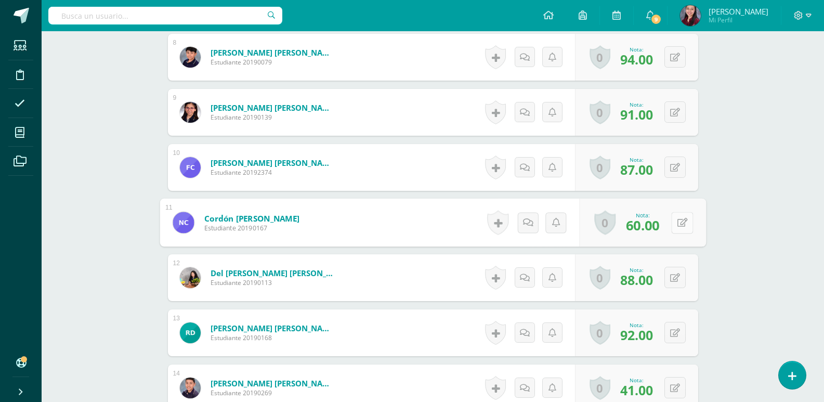
click at [678, 227] on icon at bounding box center [682, 222] width 10 height 9
type input "90"
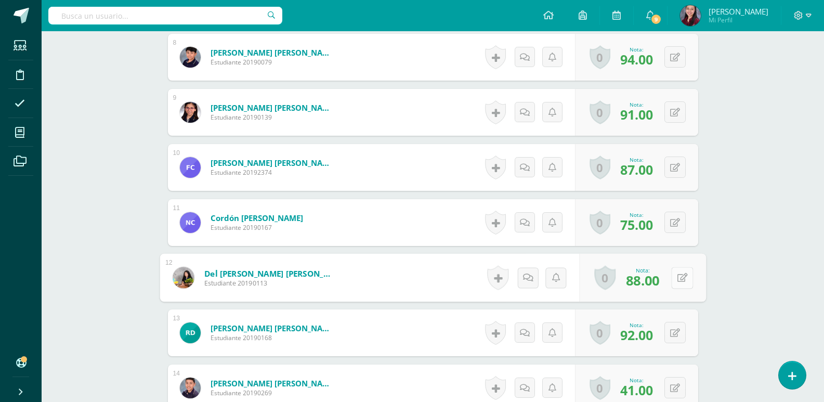
click at [674, 288] on button at bounding box center [682, 278] width 22 height 22
type input "90"
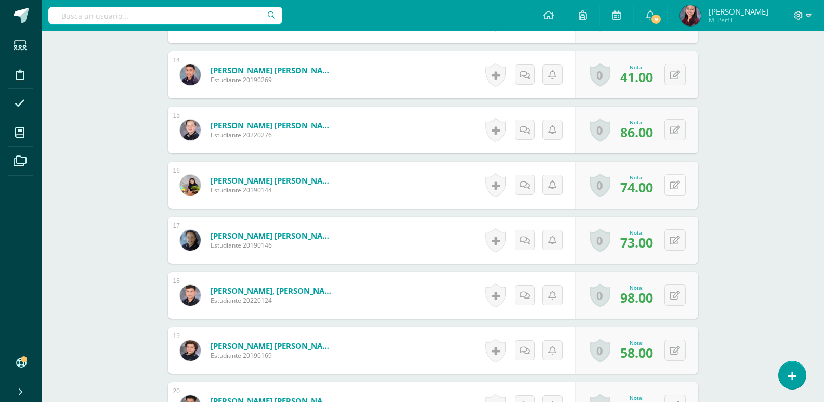
scroll to position [1171, 0]
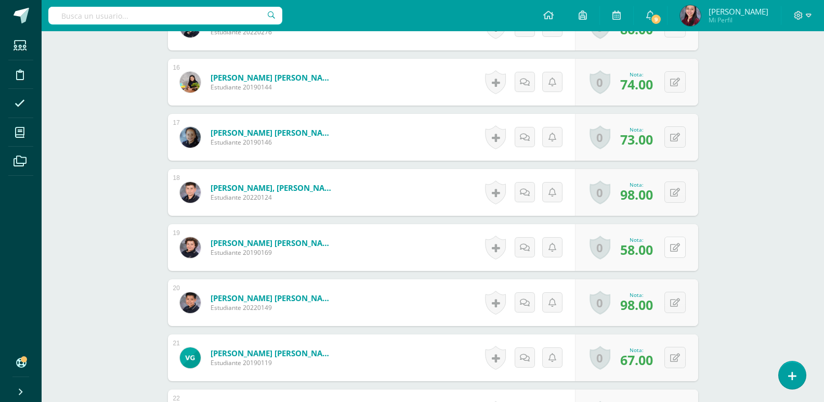
click at [671, 245] on button at bounding box center [674, 247] width 21 height 21
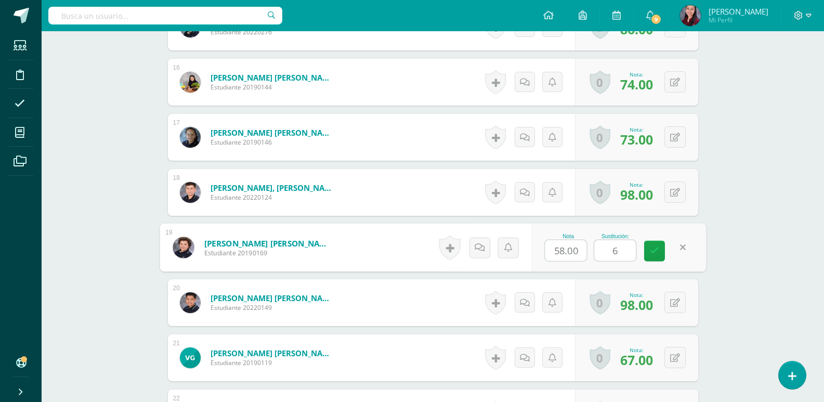
type input "60"
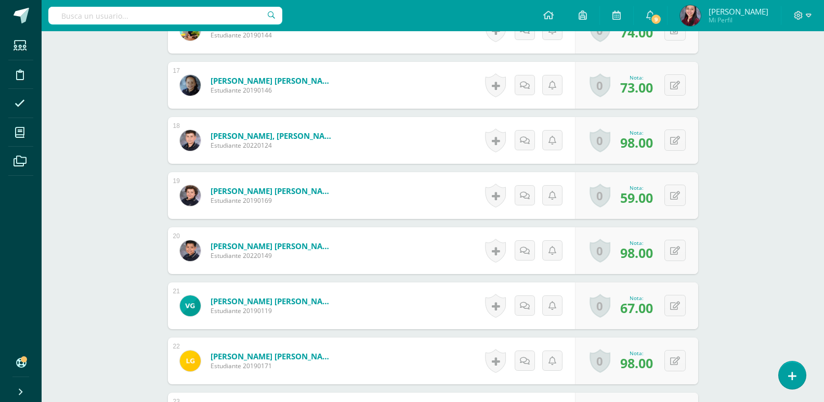
scroll to position [1327, 0]
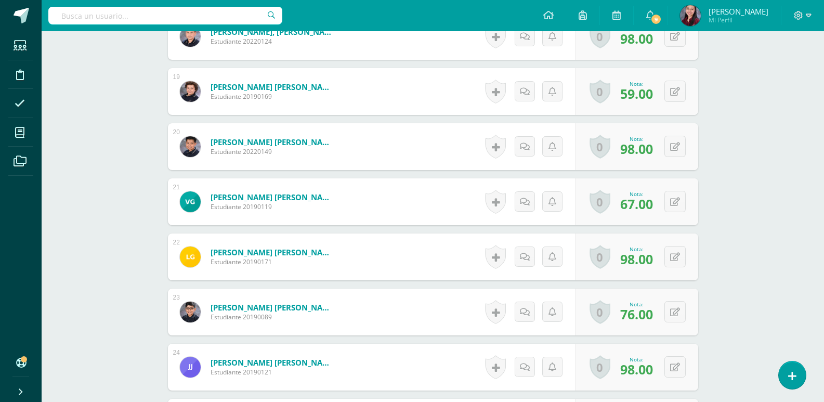
click at [687, 207] on div "0 Logros Logros obtenidos Aún no hay logros agregados Nota: 67.00" at bounding box center [636, 201] width 123 height 47
click at [673, 207] on button at bounding box center [674, 201] width 21 height 21
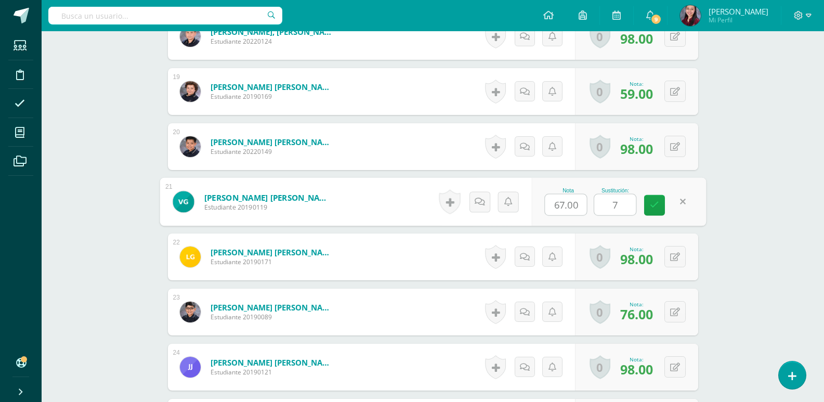
type input "70"
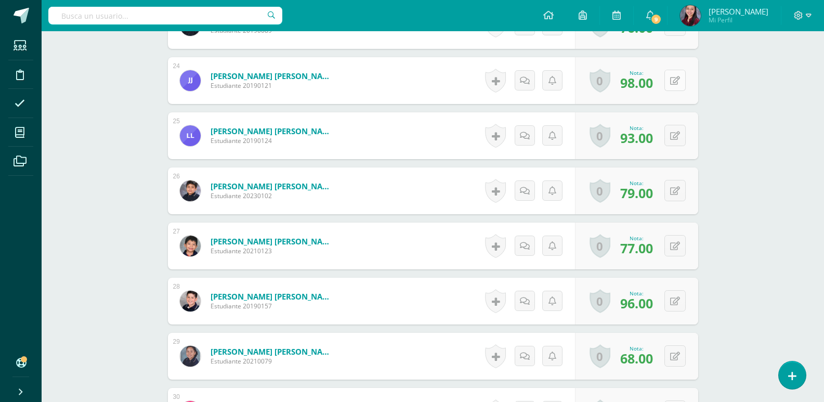
scroll to position [1639, 0]
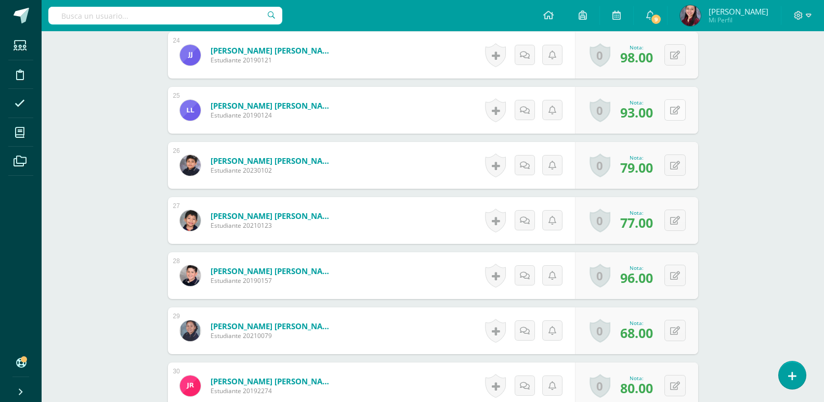
click at [681, 110] on button at bounding box center [674, 109] width 21 height 21
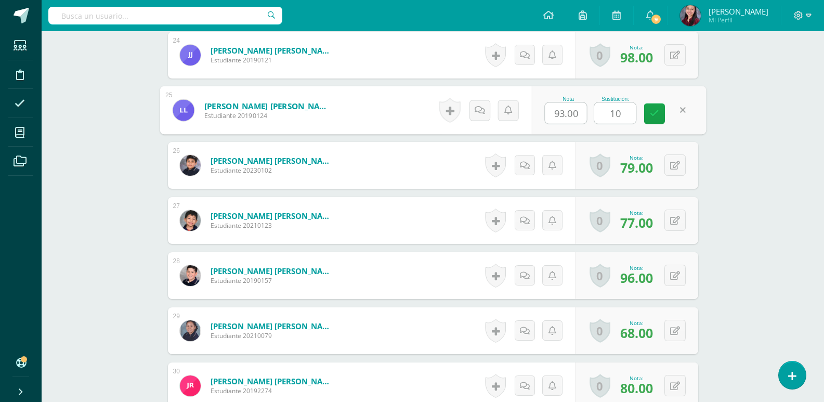
type input "100"
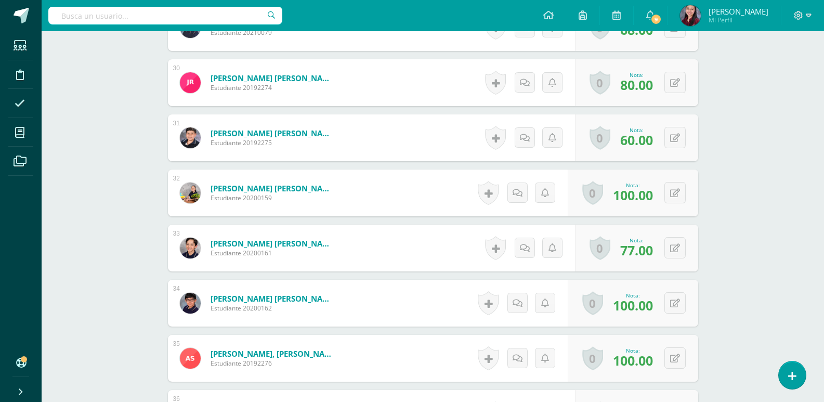
scroll to position [1951, 0]
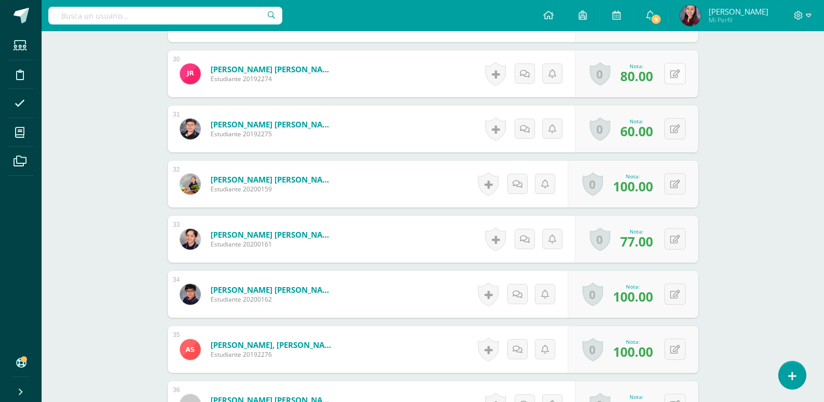
click at [676, 75] on icon at bounding box center [675, 74] width 10 height 9
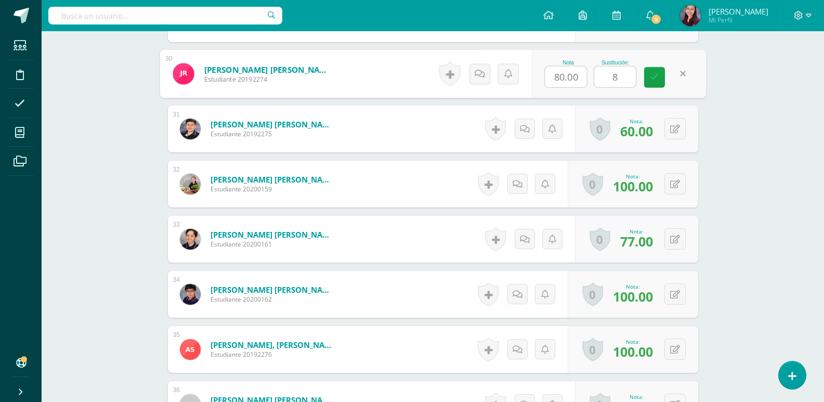
type input "80"
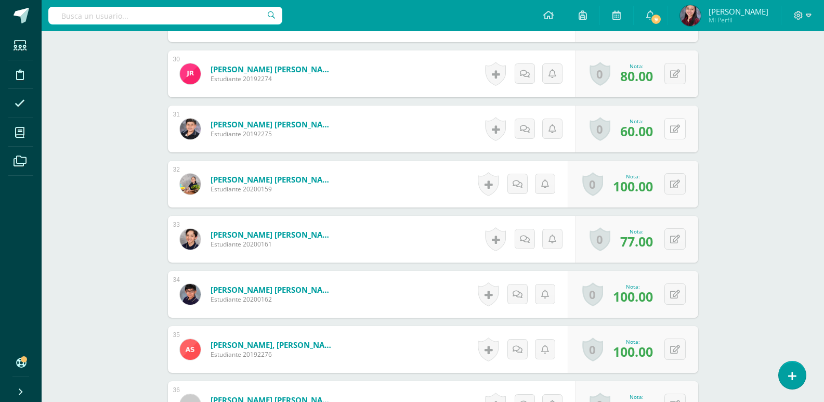
click at [680, 127] on button at bounding box center [674, 128] width 21 height 21
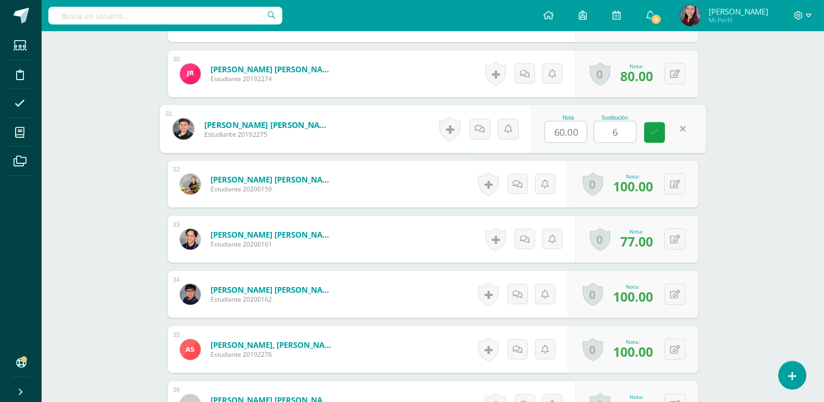
type input "60"
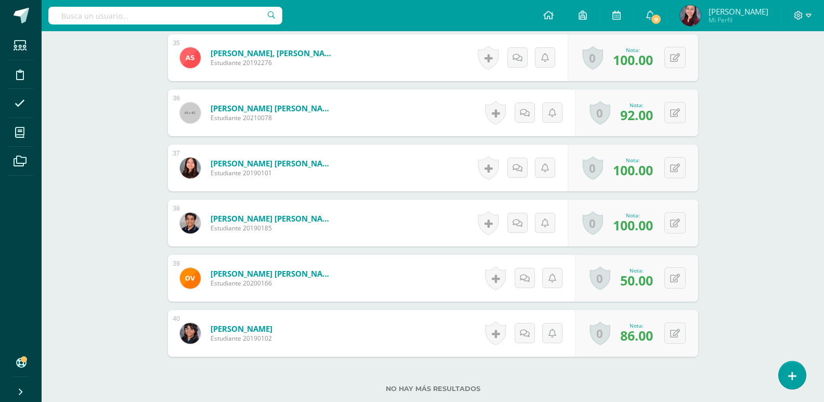
scroll to position [2263, 0]
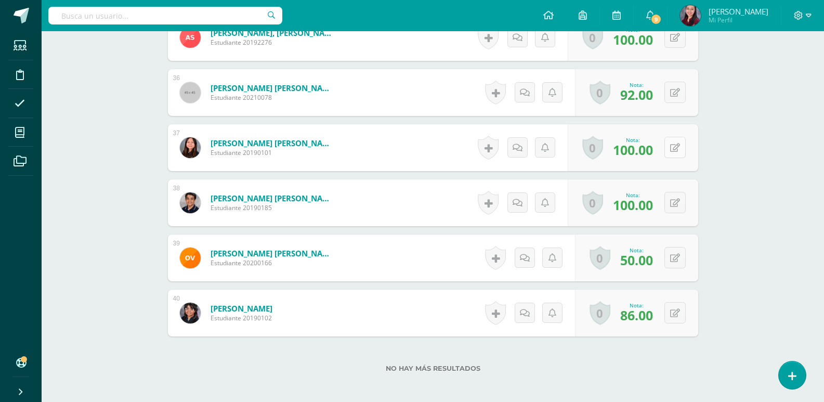
click at [667, 152] on div "0 Logros Logros obtenidos Aún no hay logros agregados Nota: 100.00" at bounding box center [633, 147] width 130 height 47
click at [672, 152] on button at bounding box center [682, 148] width 22 height 22
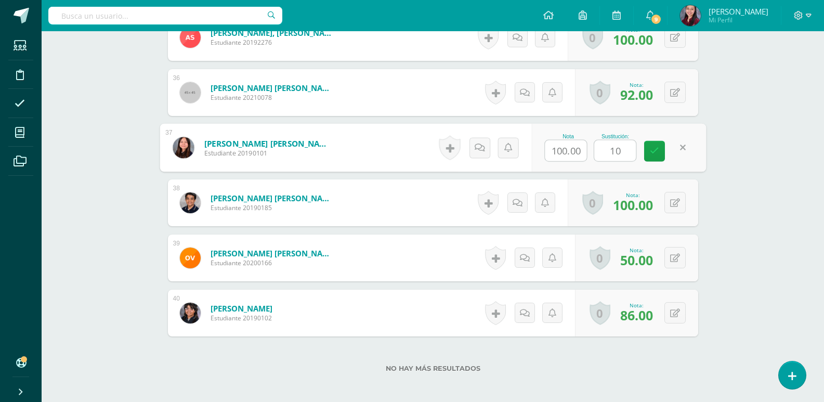
type input "100"
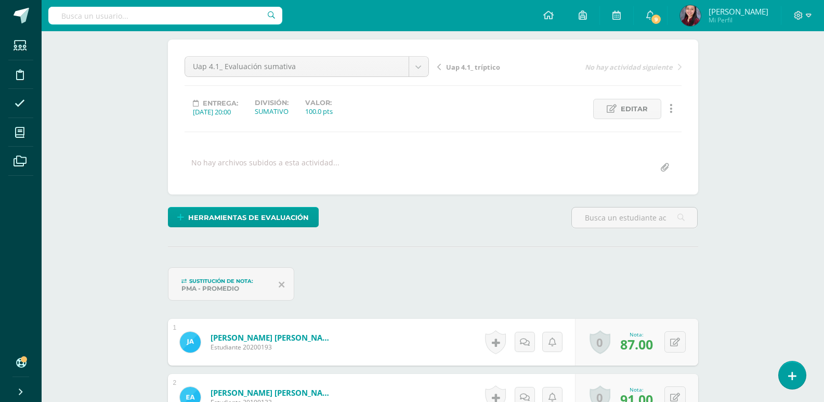
scroll to position [79, 0]
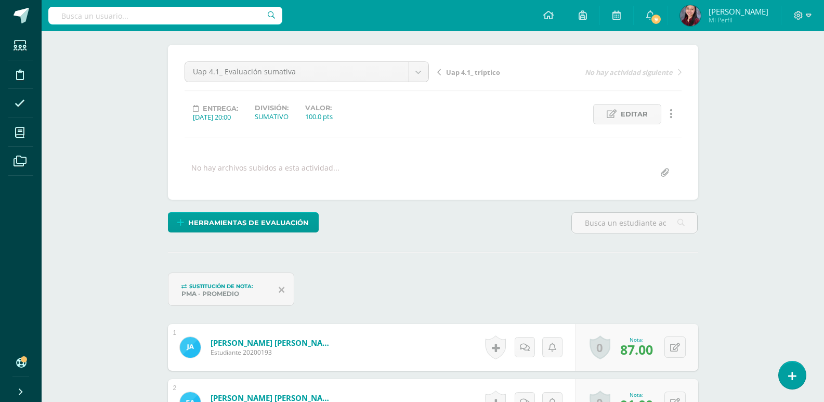
click at [420, 59] on div "Uap 4.1_ Evaluación sumativa Uap 4.2_ Lección 8 de la plataforma de Lectura int…" at bounding box center [433, 122] width 530 height 155
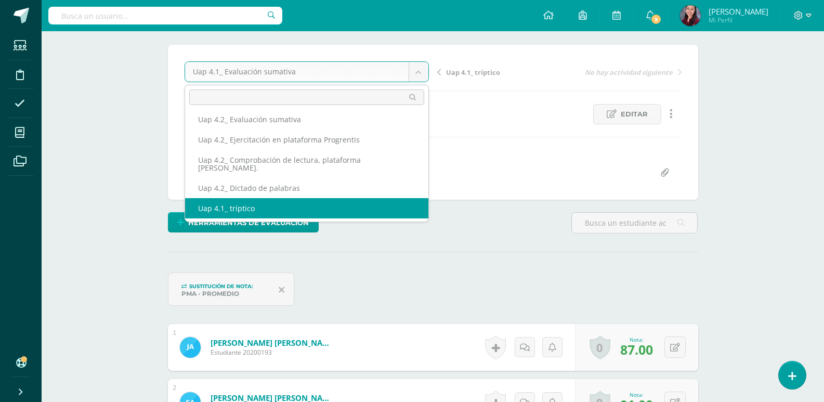
scroll to position [34, 0]
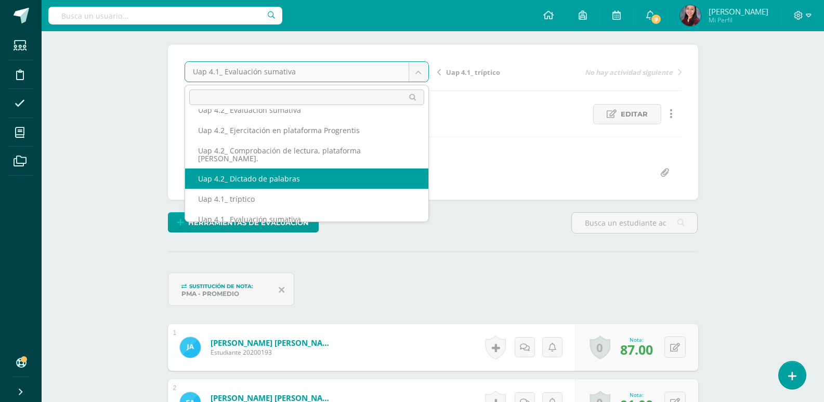
select select "/dashboard/teacher/grade-activity/228073/"
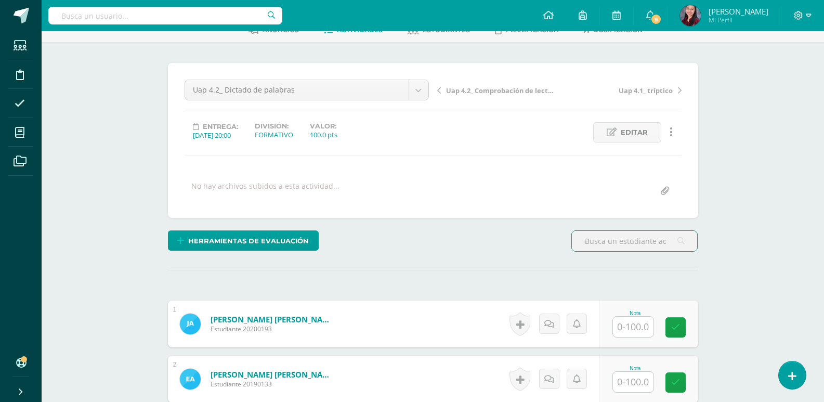
scroll to position [106, 0]
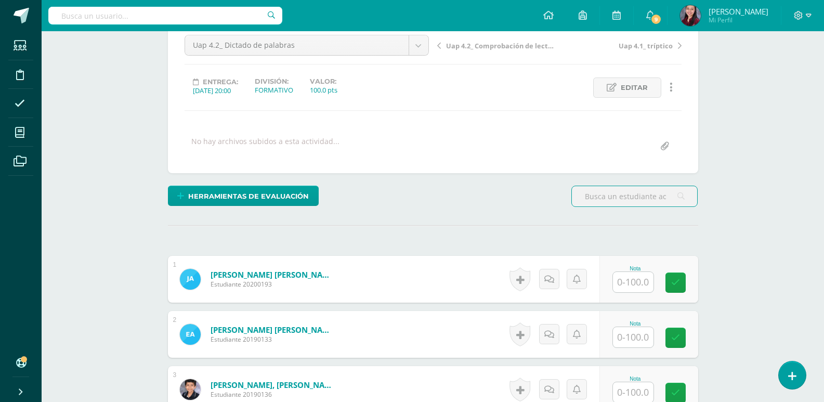
click at [634, 291] on input "text" at bounding box center [633, 282] width 41 height 20
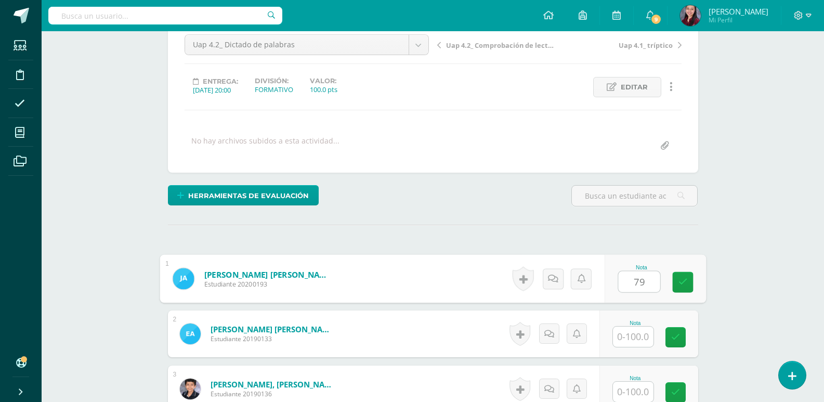
scroll to position [107, 0]
type input "79"
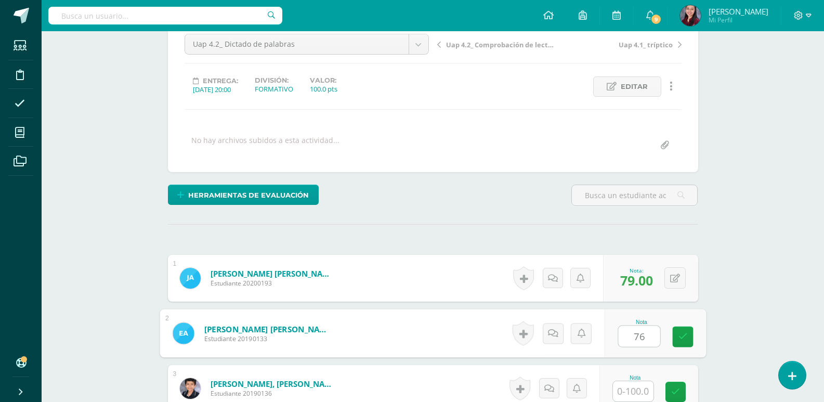
type input "76"
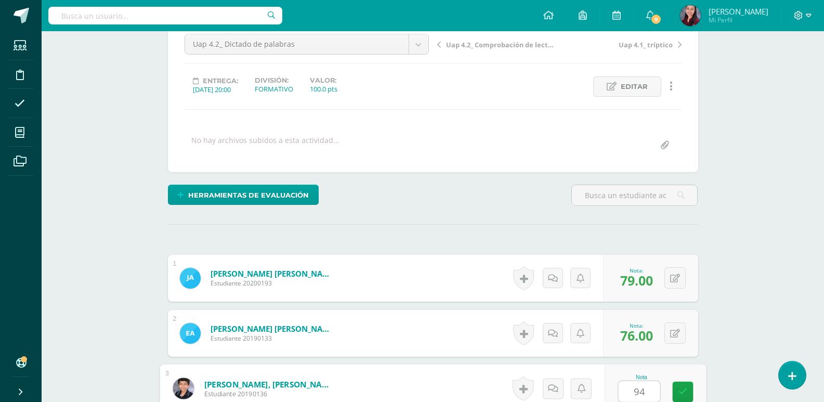
type input "94"
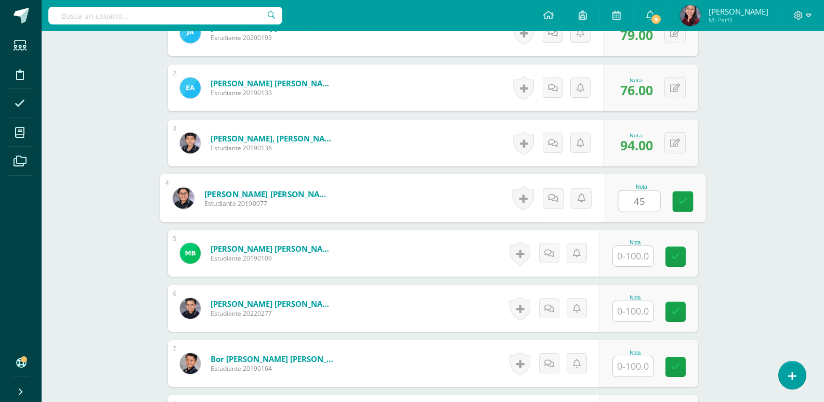
type input "45"
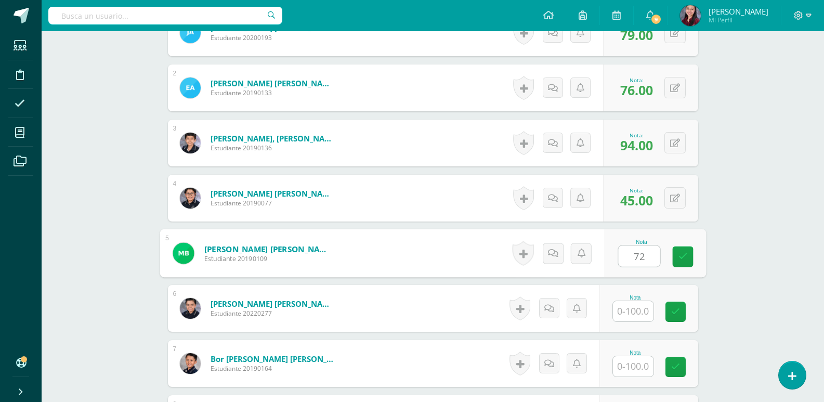
type input "72"
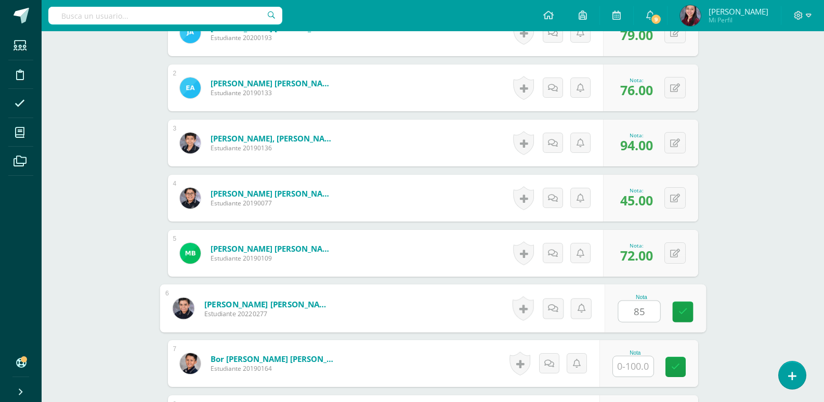
type input "85"
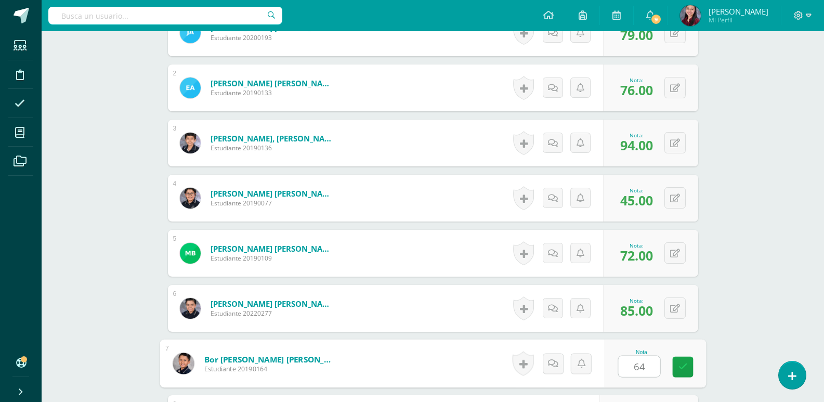
type input "64"
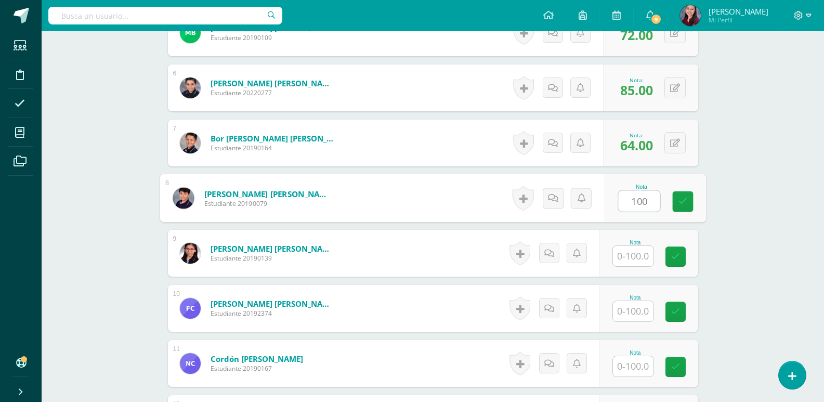
type input "100"
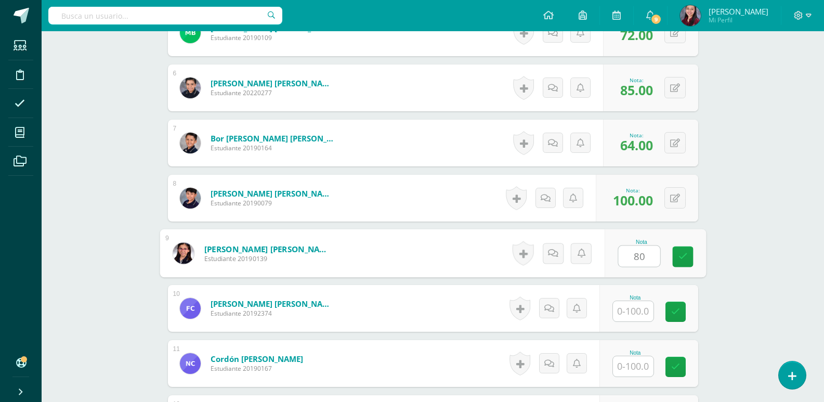
type input "80"
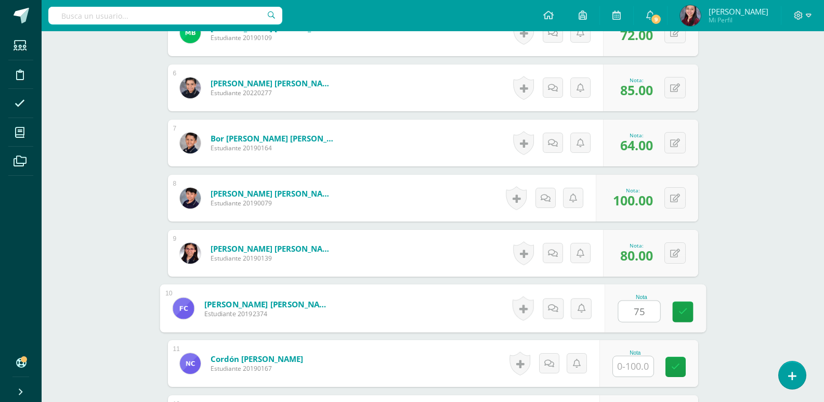
type input "75"
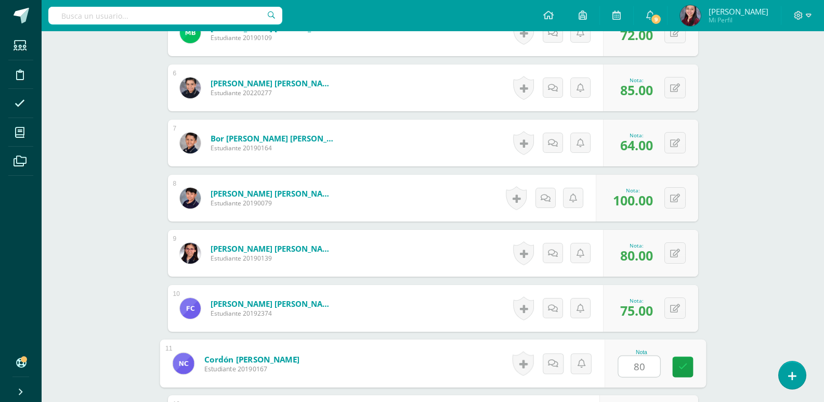
type input "80"
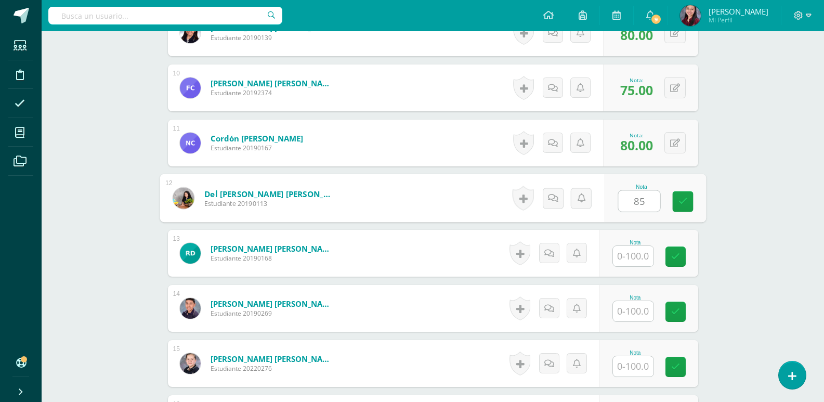
type input "85"
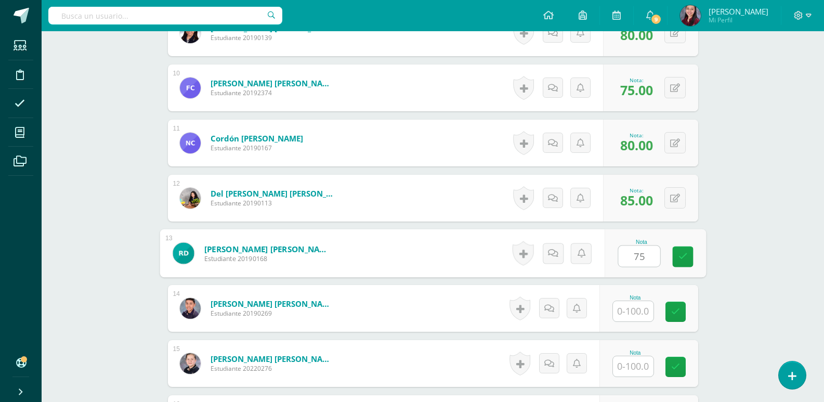
type input "75"
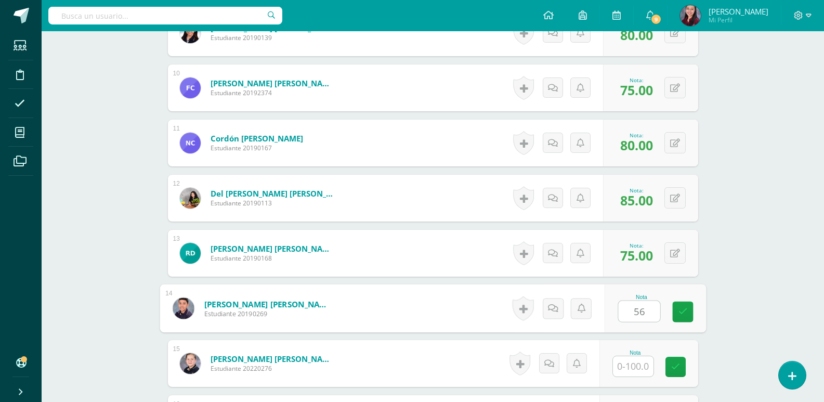
type input "56"
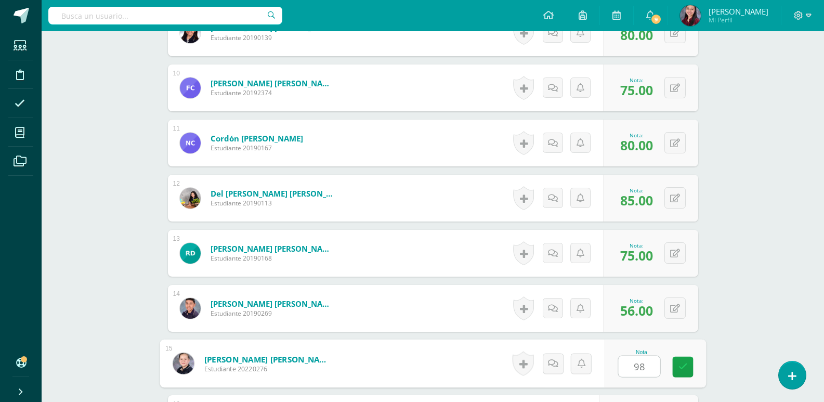
type input "98"
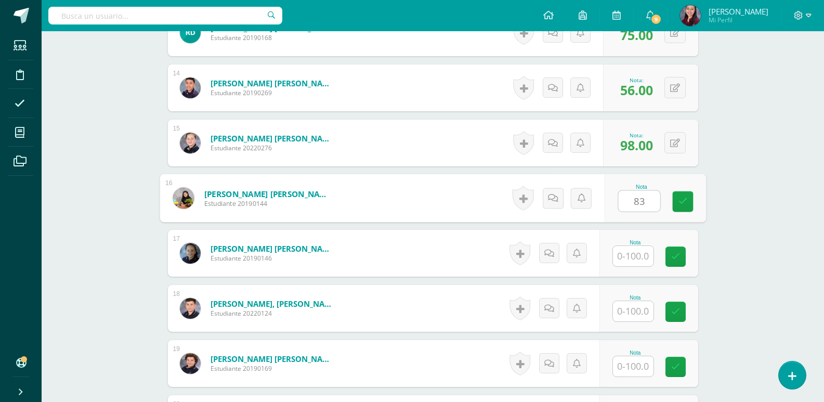
type input "83"
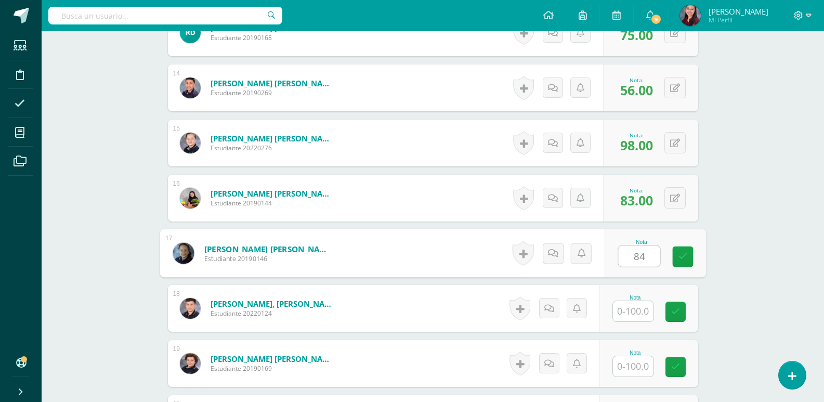
type input "84"
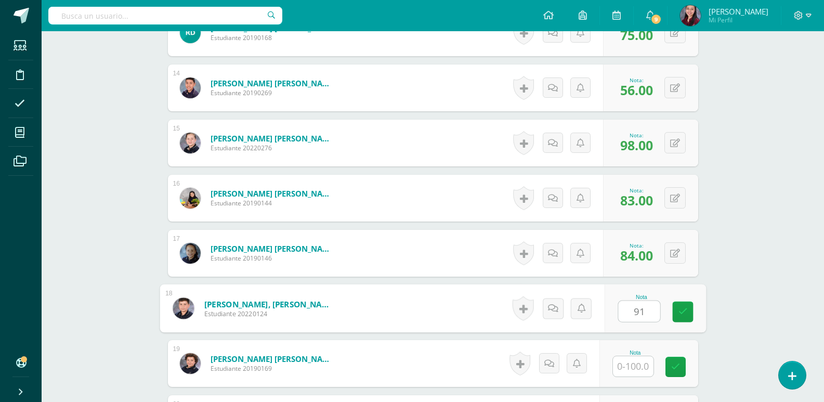
type input "91"
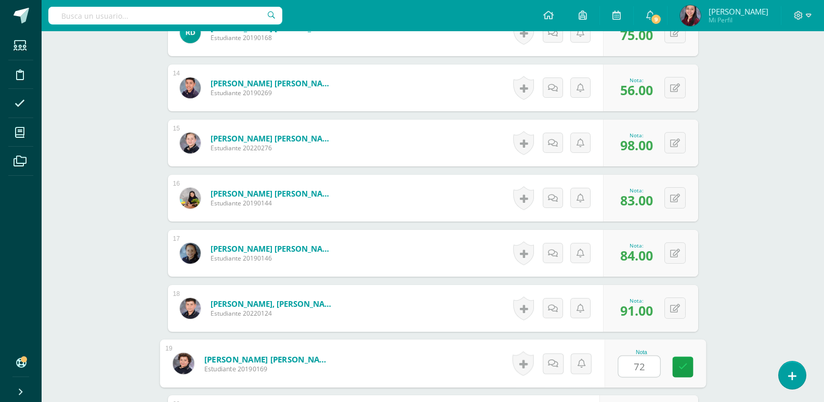
type input "72"
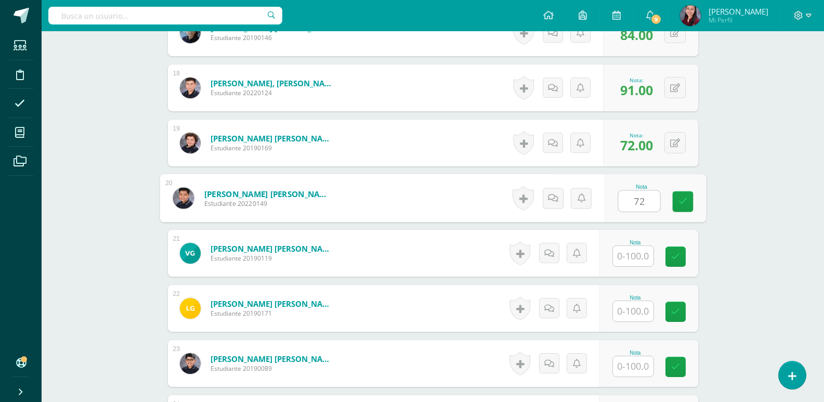
type input "72"
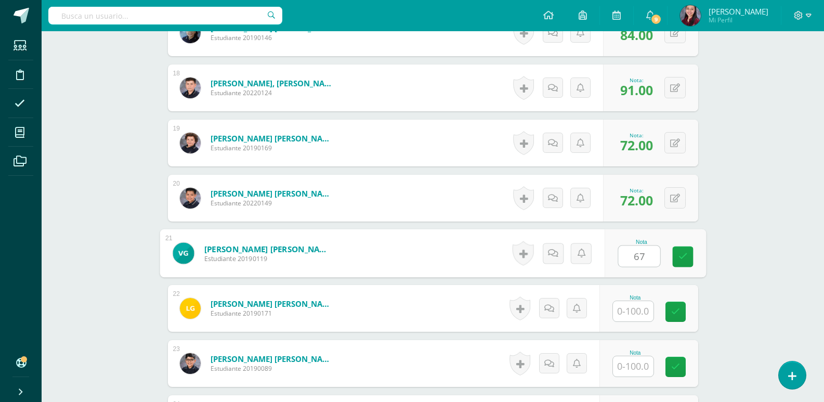
type input "67"
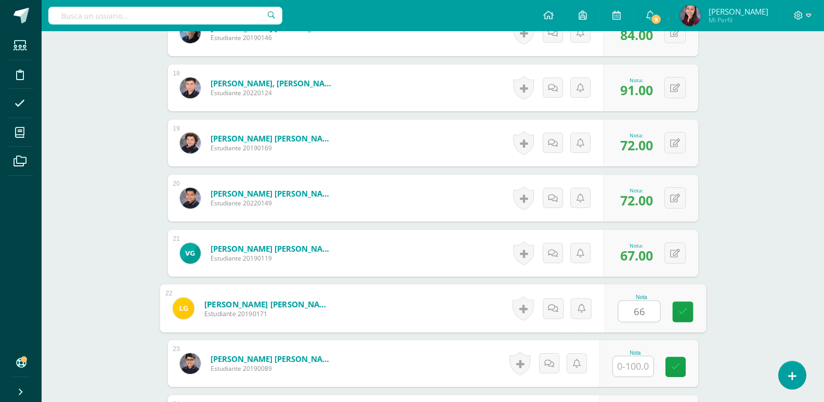
type input "66"
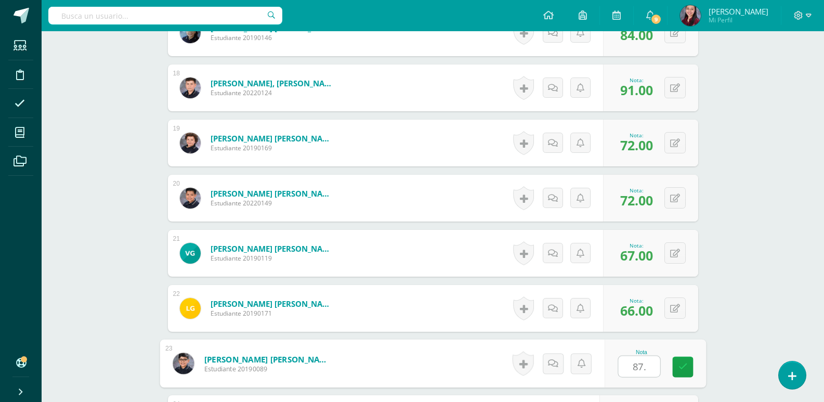
type input "87."
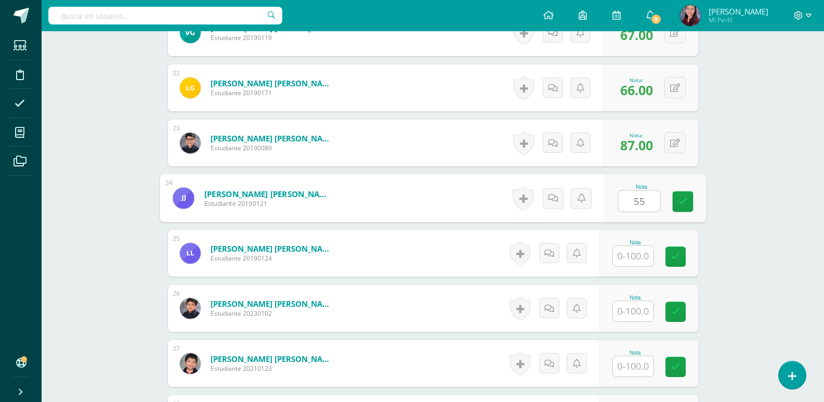
type input "55"
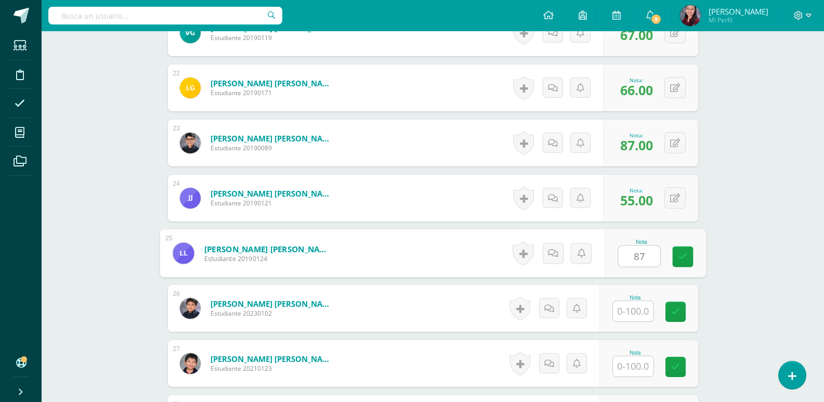
type input "87"
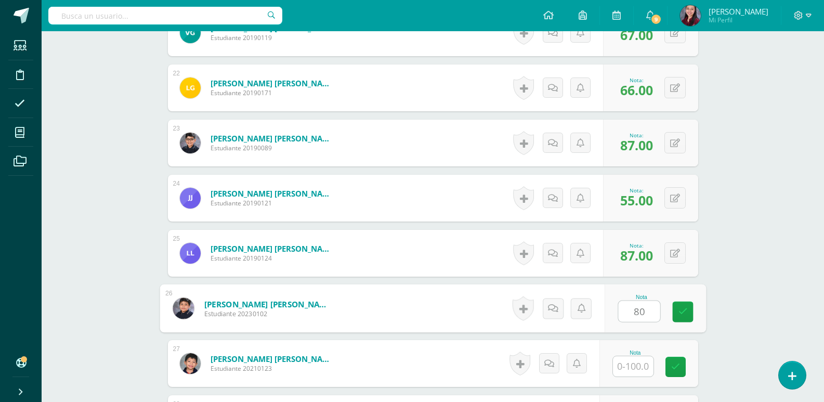
type input "80"
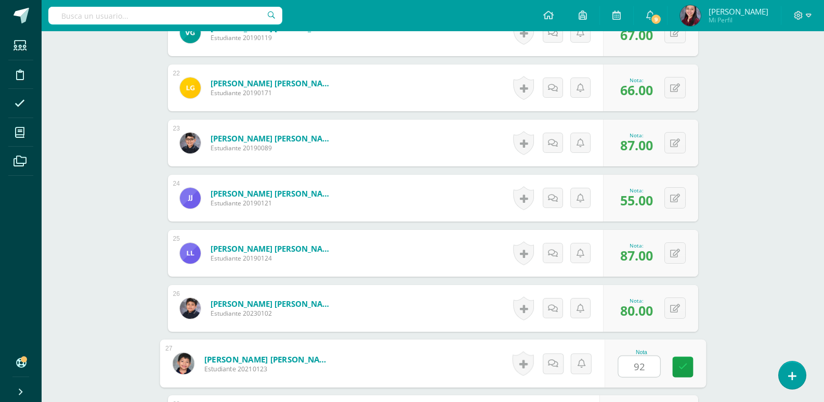
type input "92"
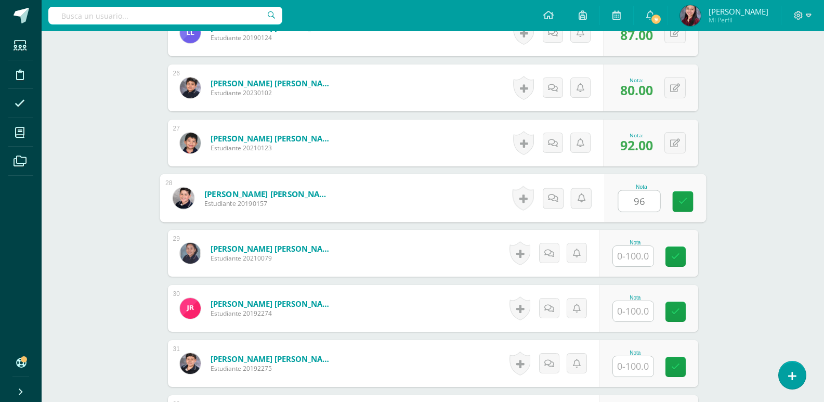
type input "96"
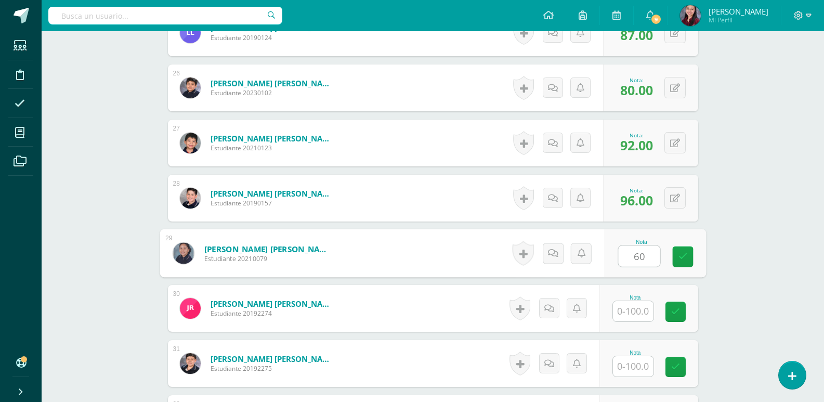
type input "60"
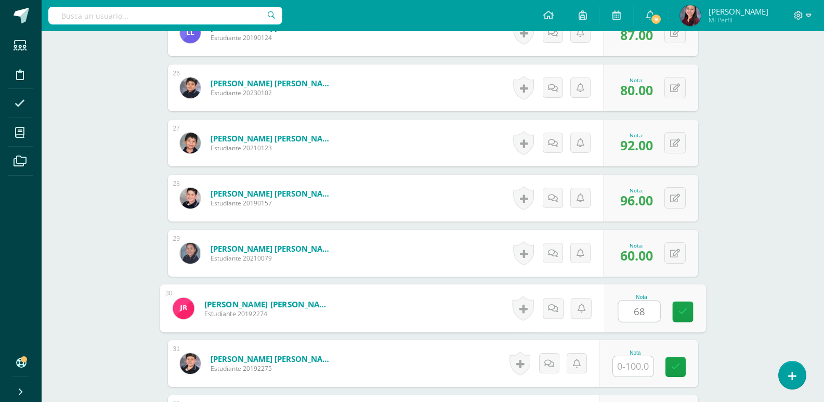
type input "68"
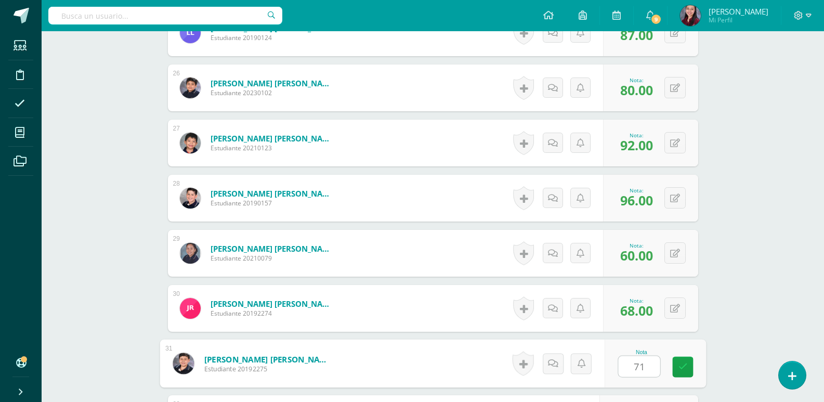
type input "71"
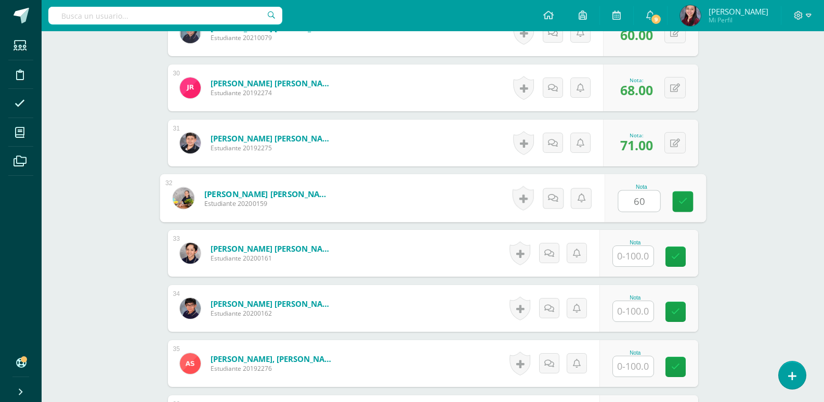
type input "60"
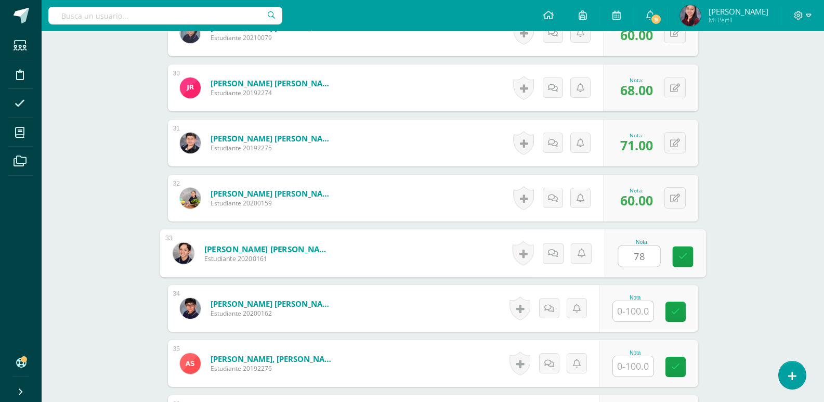
type input "78"
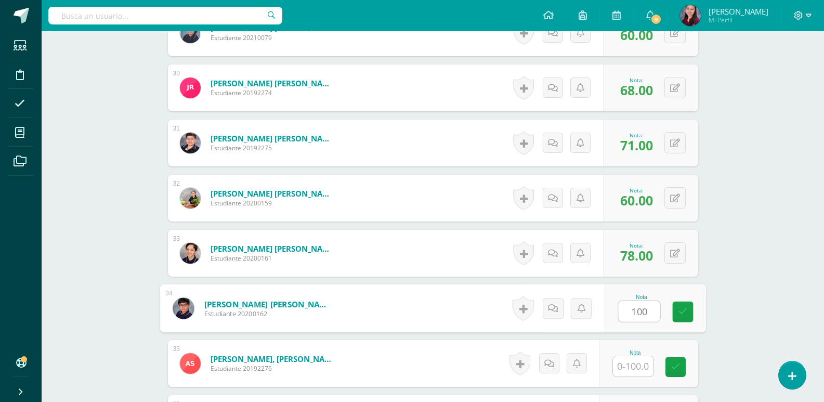
type input "100"
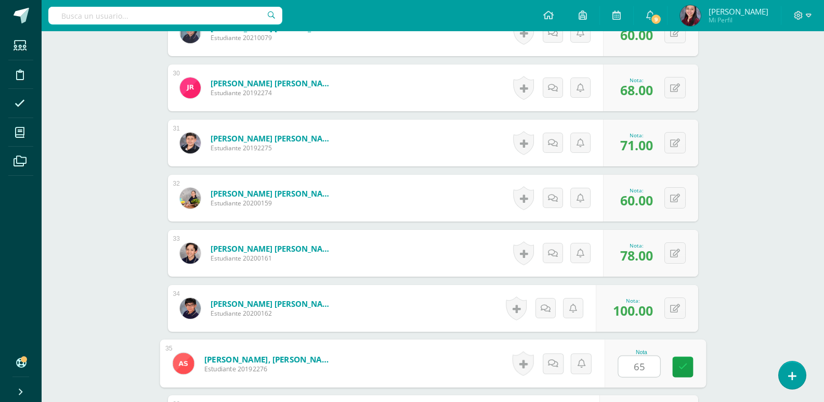
type input "65"
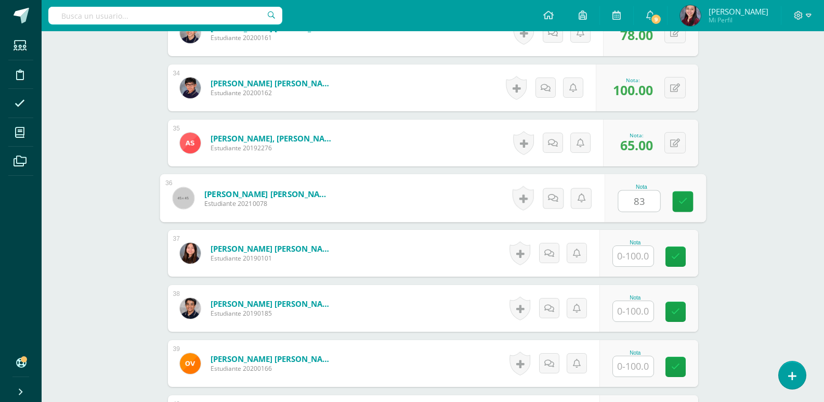
type input "83"
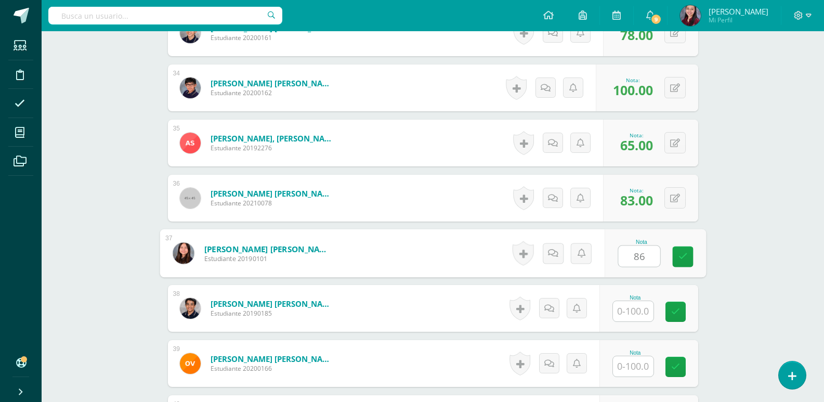
type input "86"
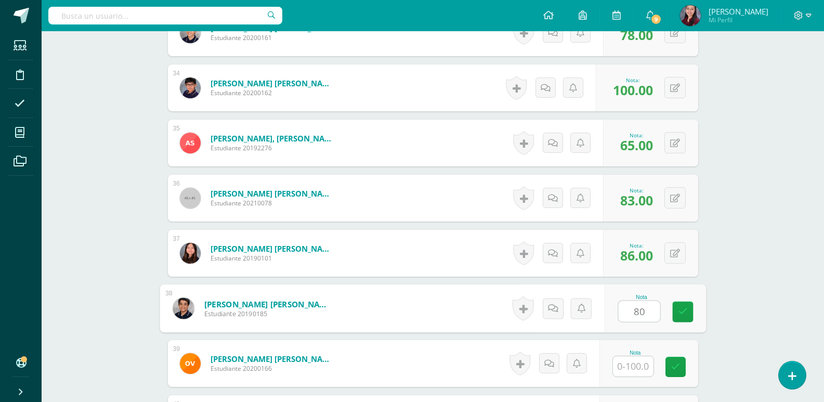
type input "80"
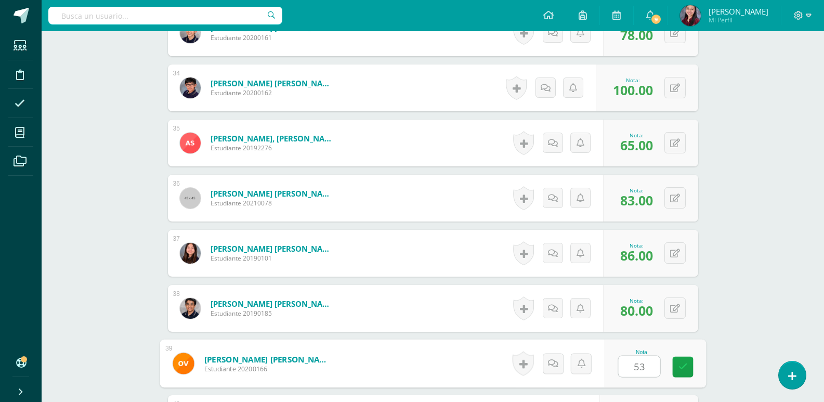
type input "53"
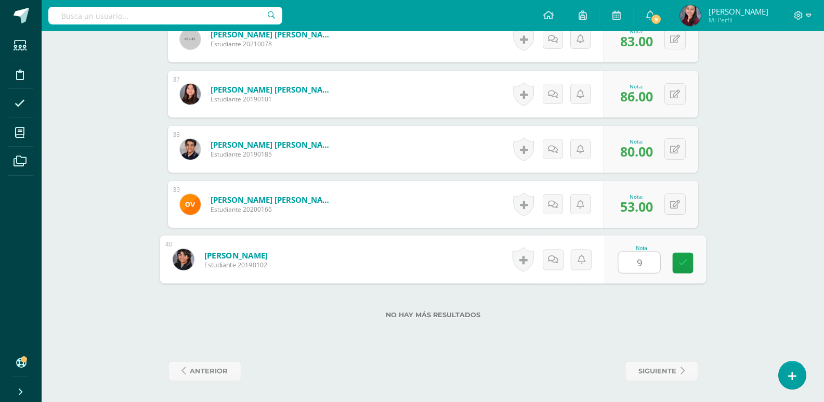
type input "90"
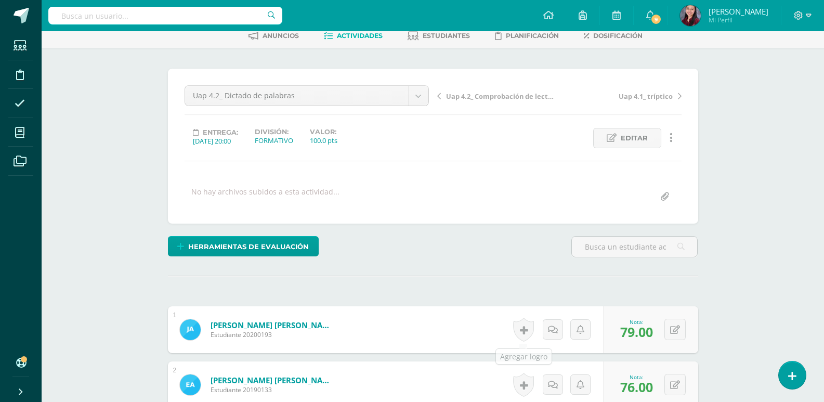
scroll to position [39, 0]
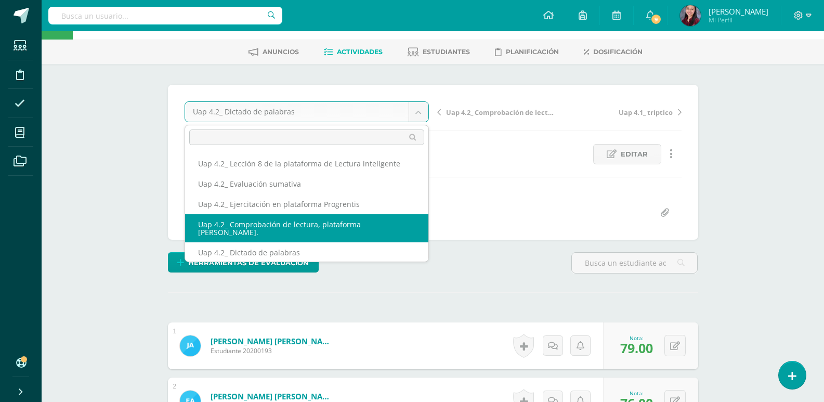
select select "/dashboard/teacher/grade-activity/228074/"
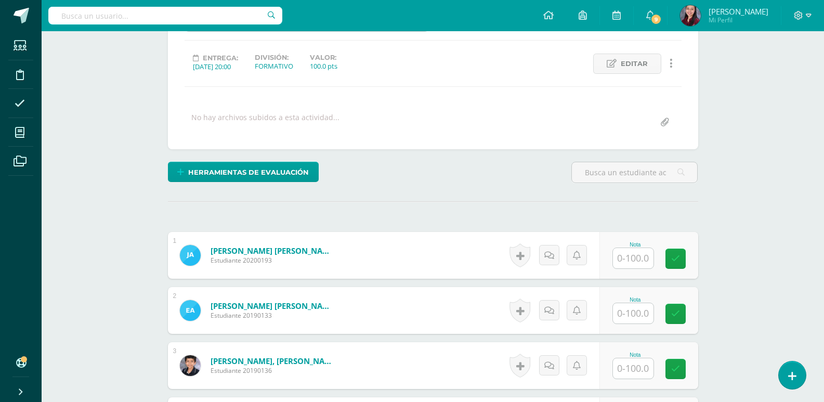
scroll to position [159, 0]
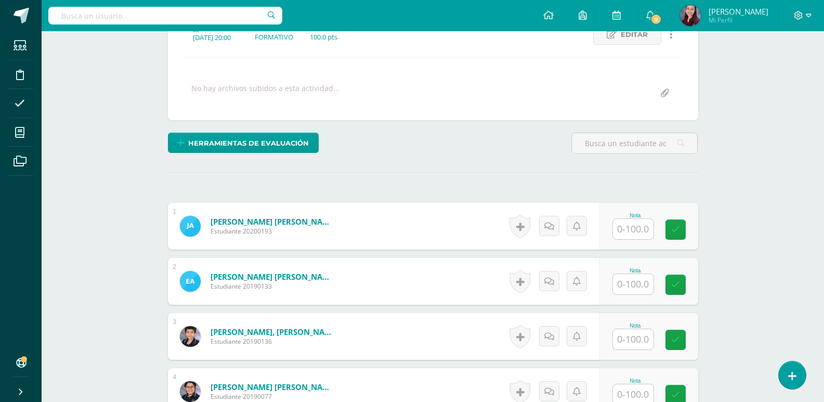
click at [646, 239] on div at bounding box center [633, 228] width 42 height 21
click at [646, 239] on input "text" at bounding box center [633, 229] width 41 height 20
type input "80"
type input "90"
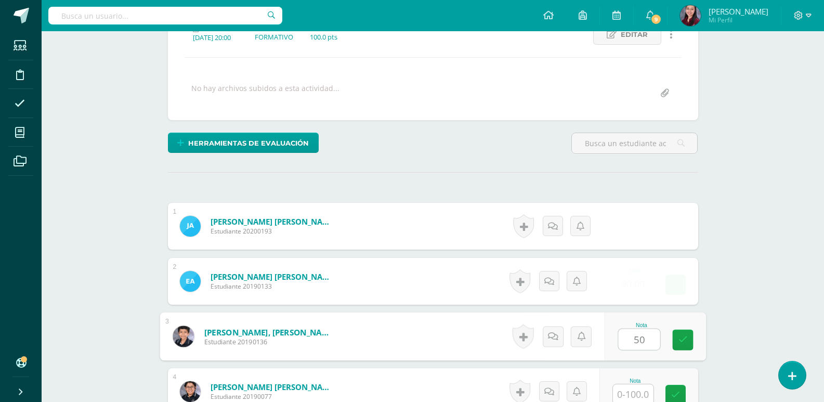
type input "50"
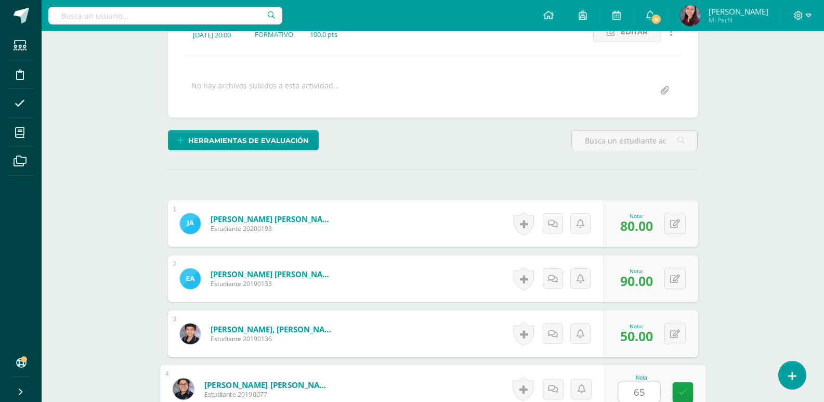
type input "65"
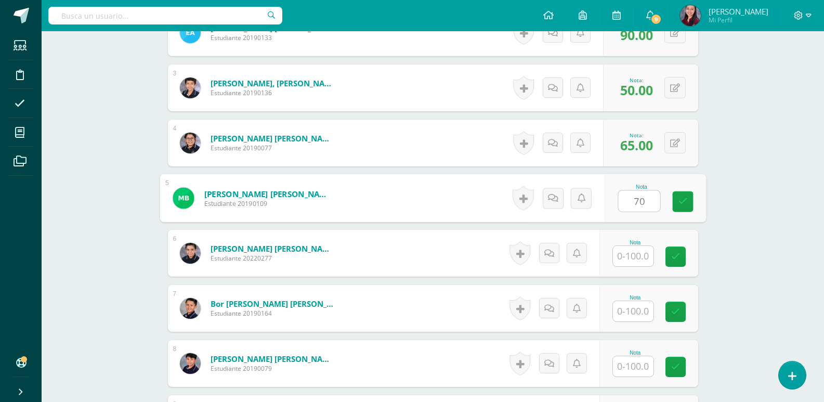
type input "70"
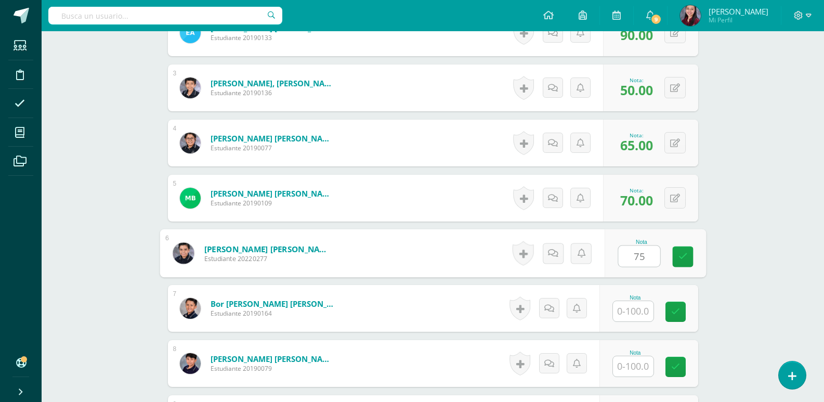
type input "75"
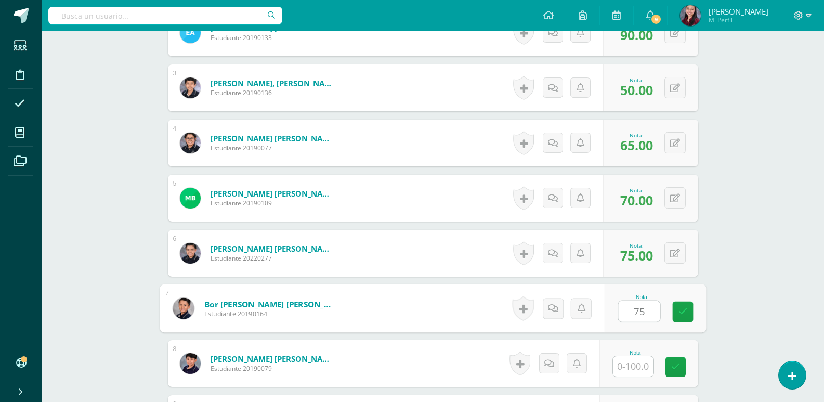
type input "75"
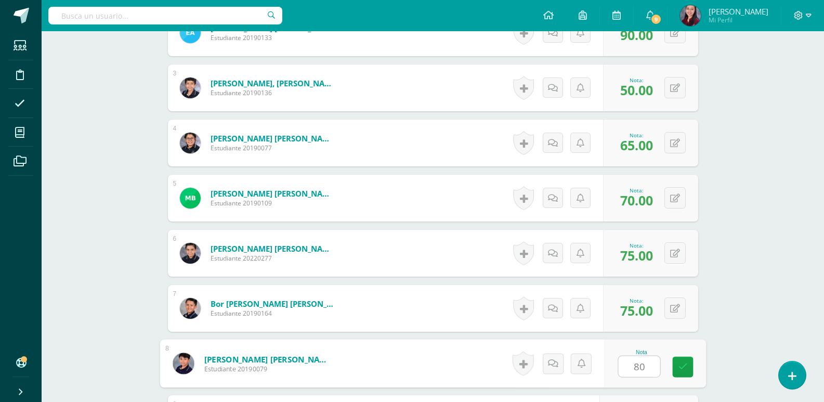
type input "80"
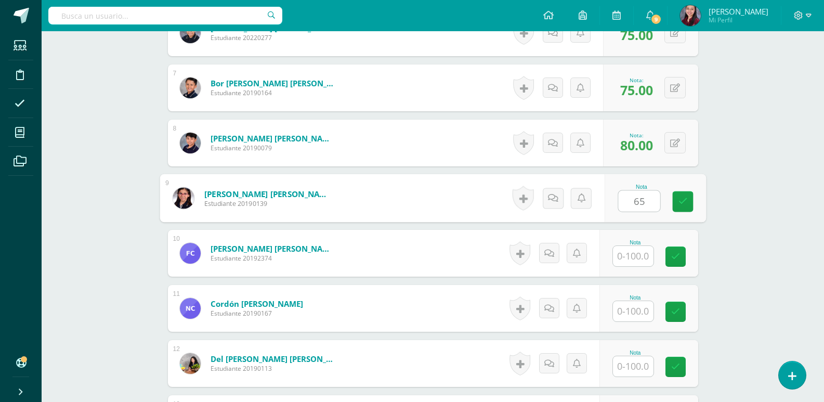
type input "65"
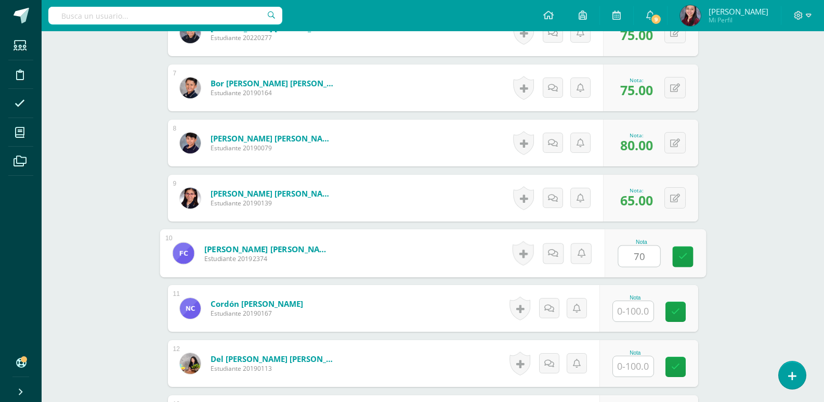
type input "70"
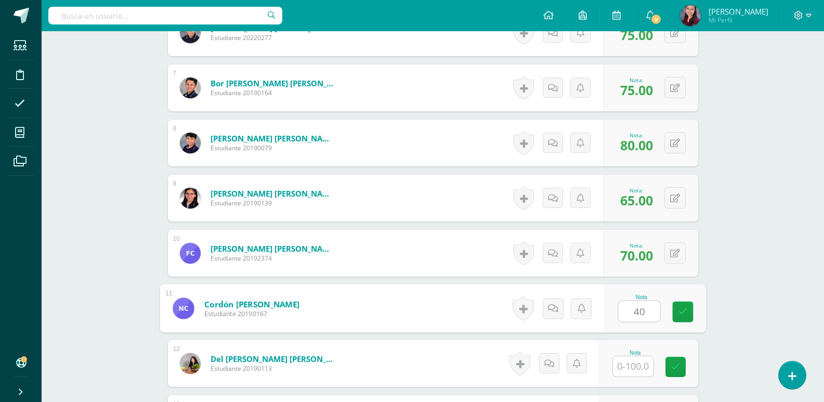
type input "40"
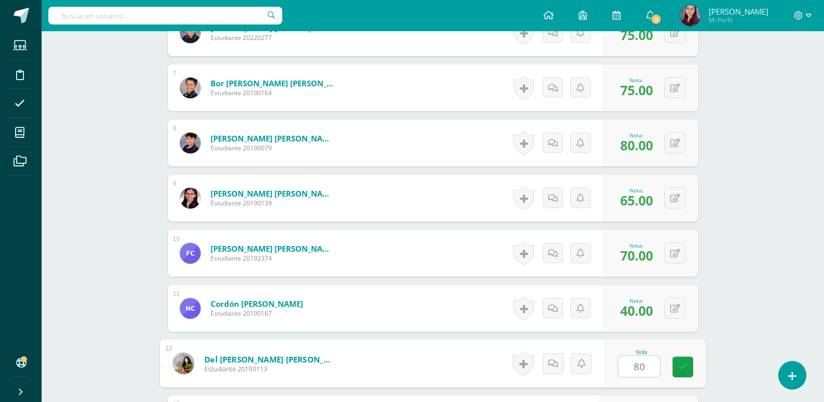
type input "80"
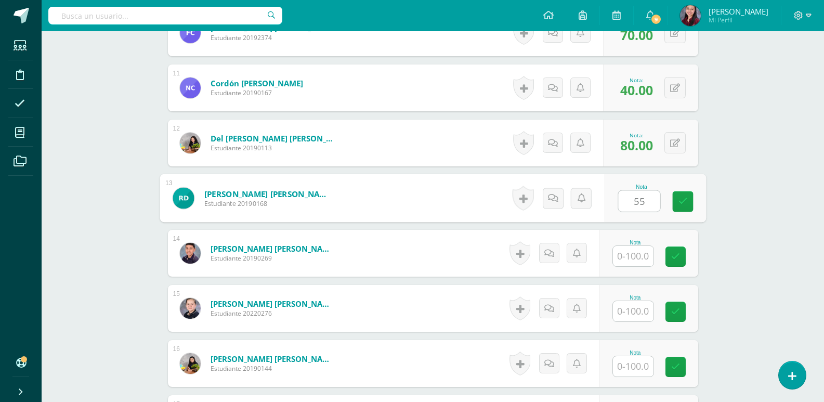
type input "55"
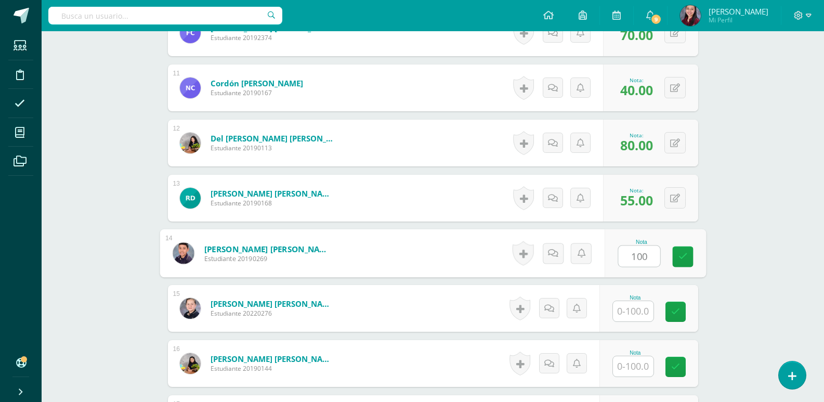
type input "100"
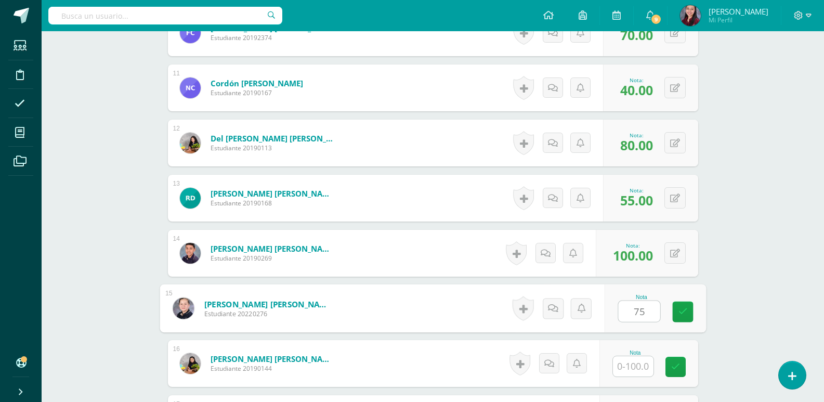
type input "75"
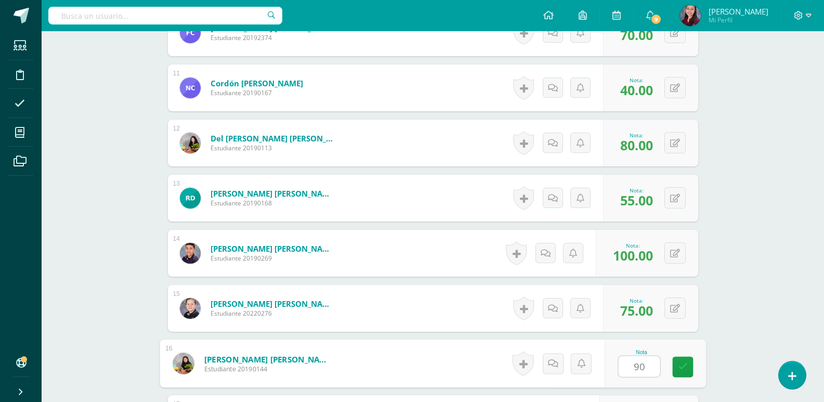
type input "90"
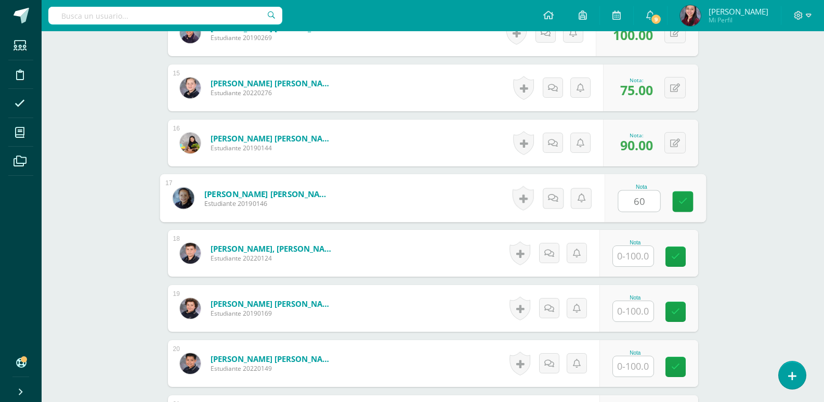
type input "60"
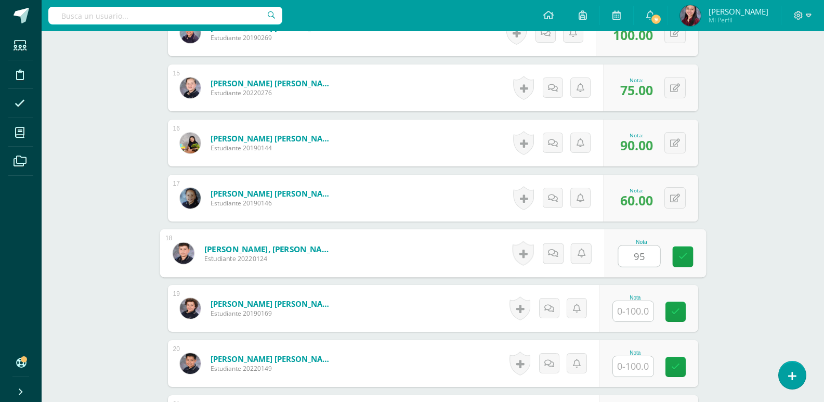
type input "95"
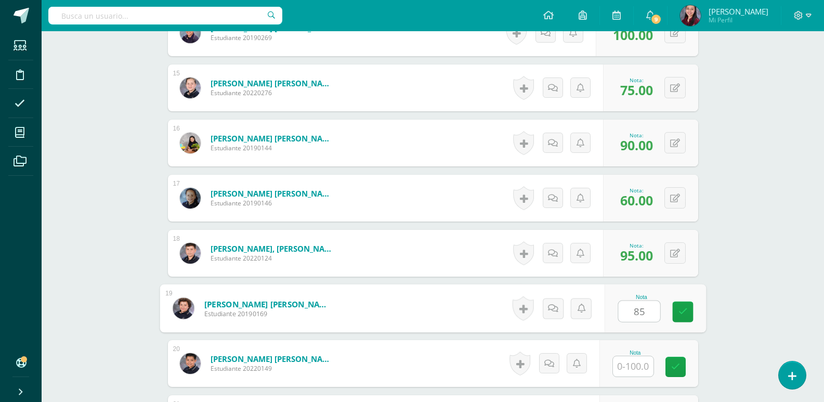
type input "85"
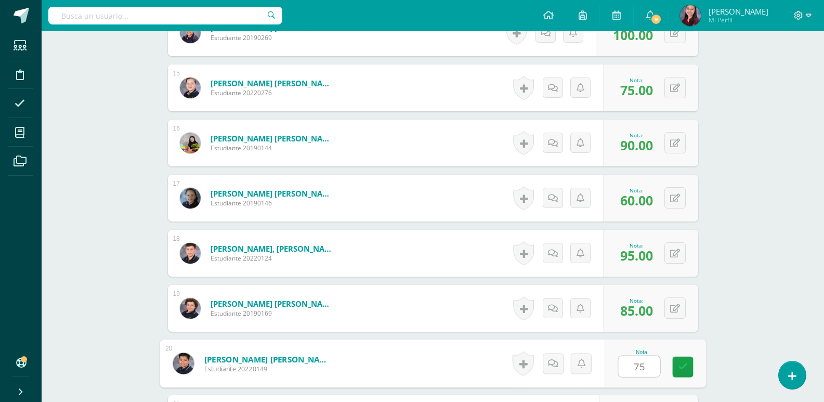
type input "75"
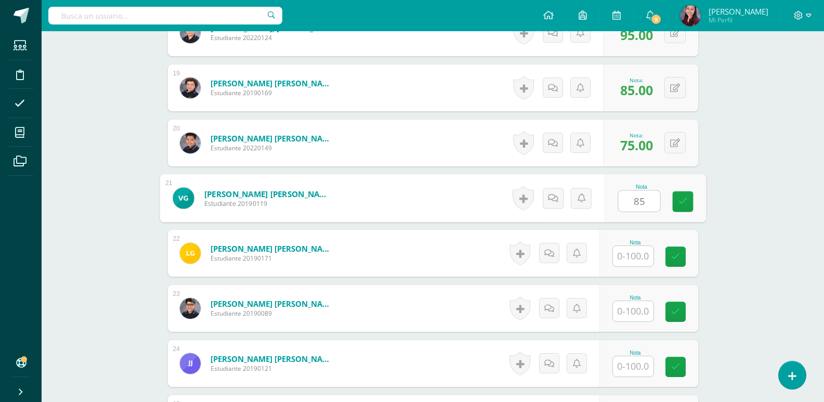
type input "85"
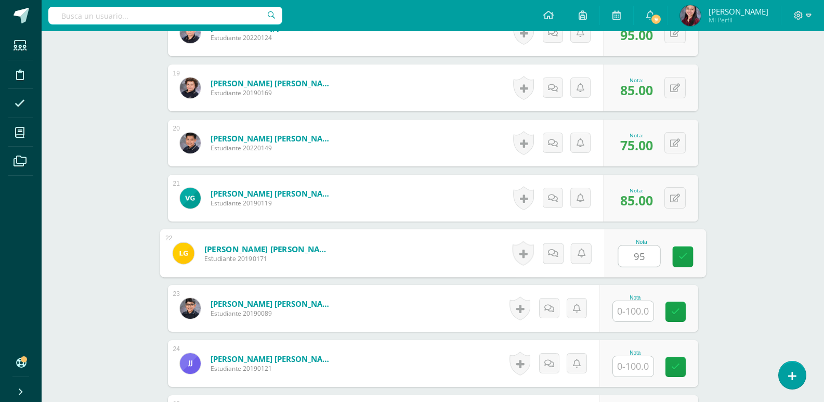
type input "95"
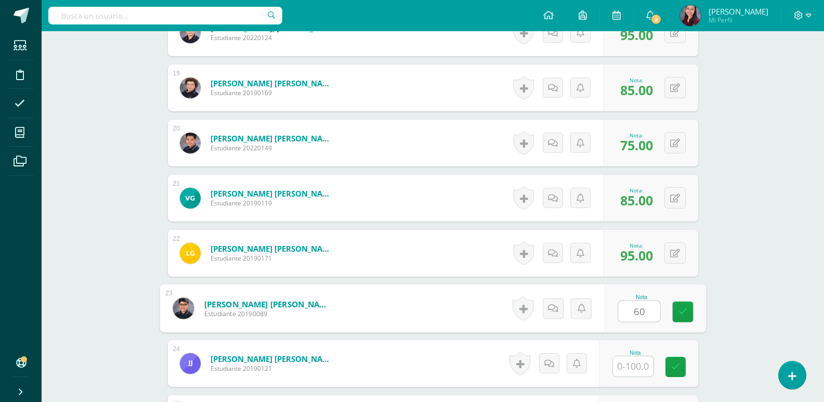
type input "60"
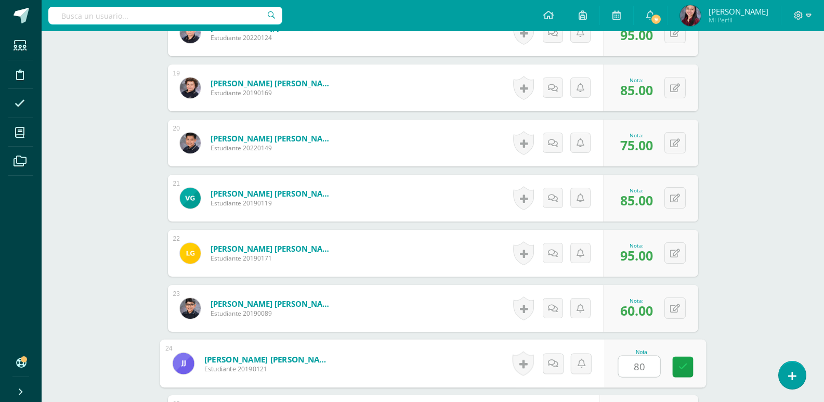
type input "80"
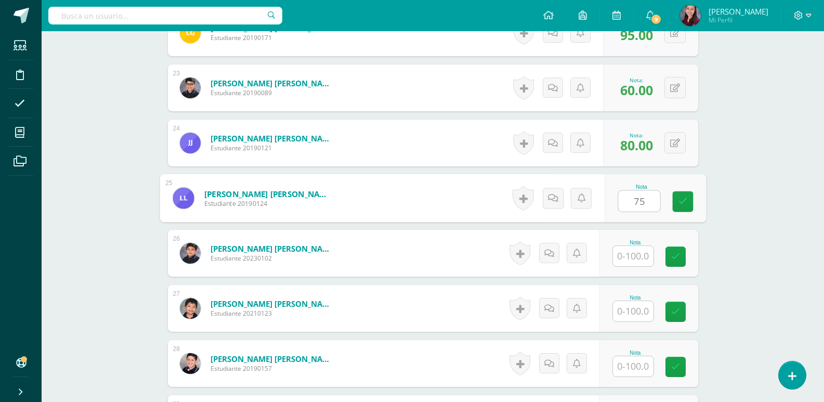
type input "75"
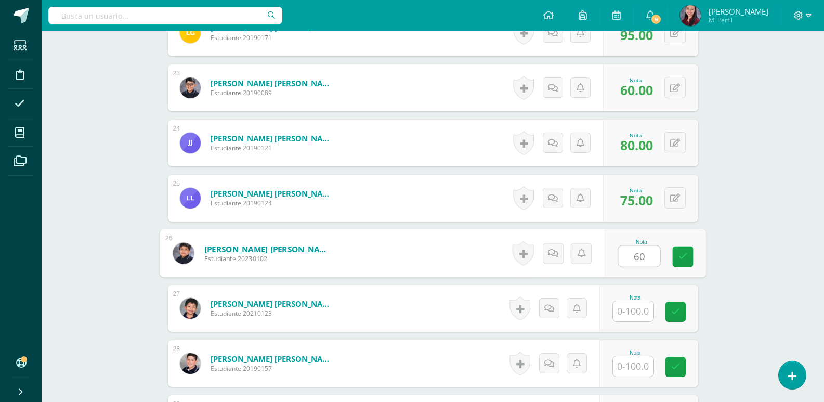
type input "60"
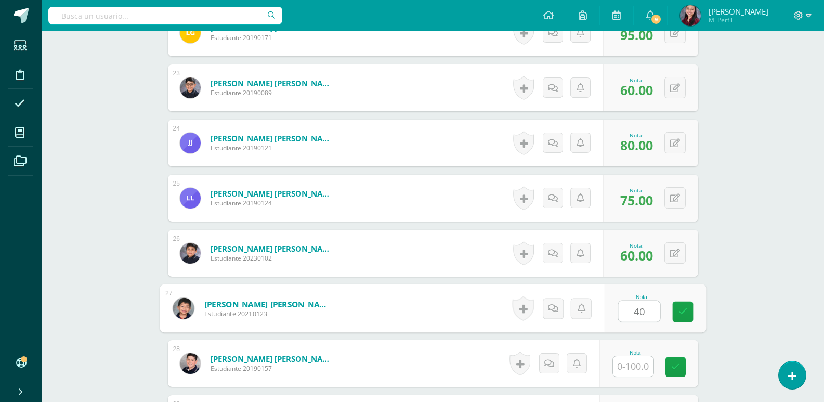
type input "40"
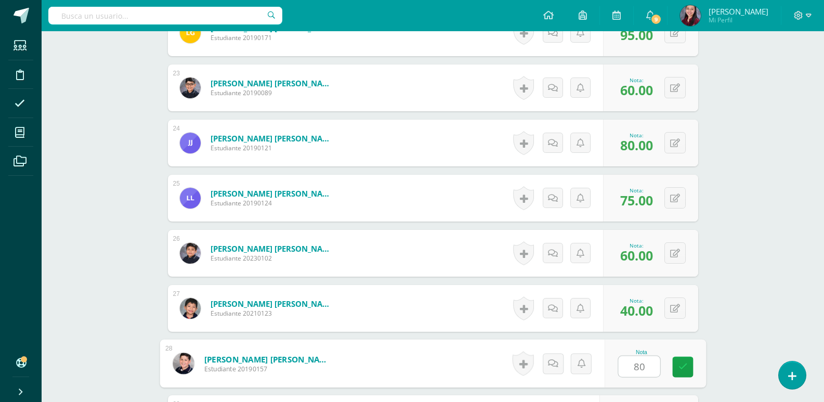
type input "80"
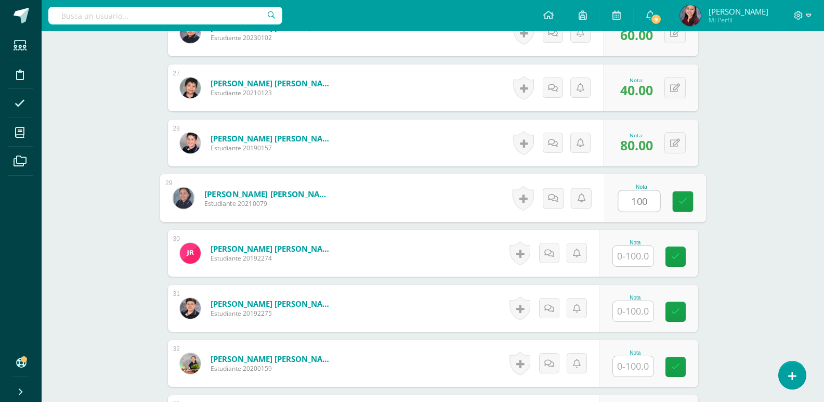
type input "100"
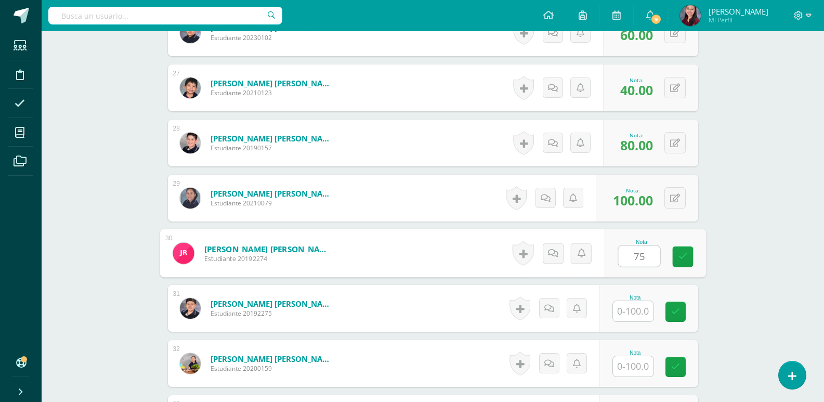
type input "75"
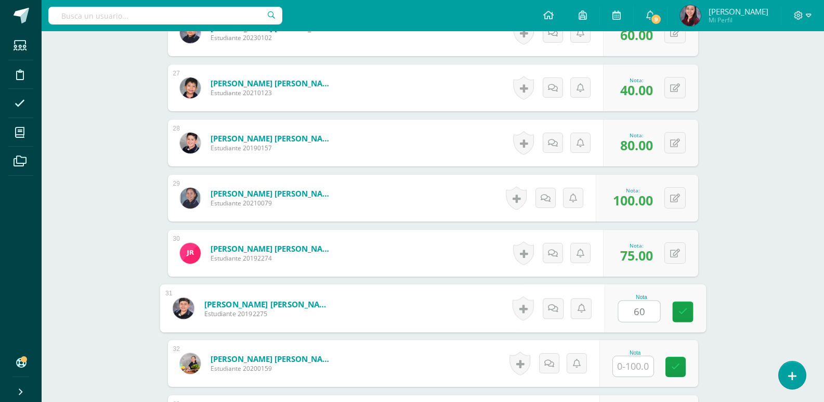
type input "60"
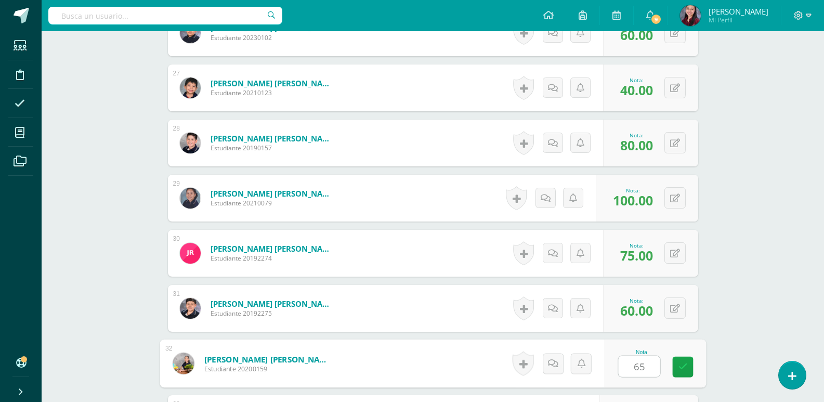
type input "65"
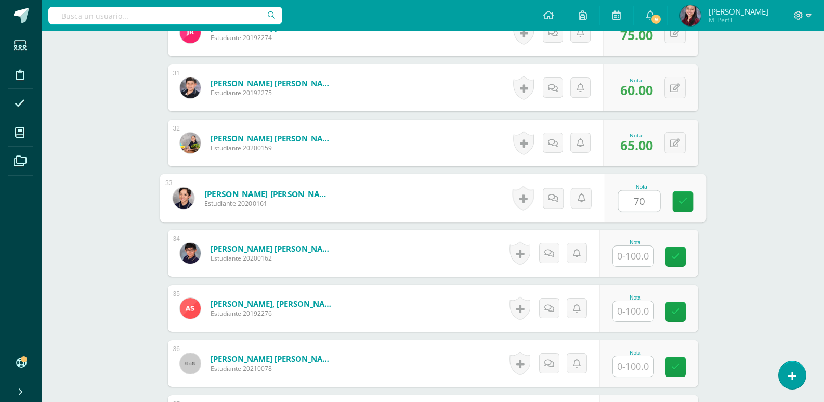
type input "70"
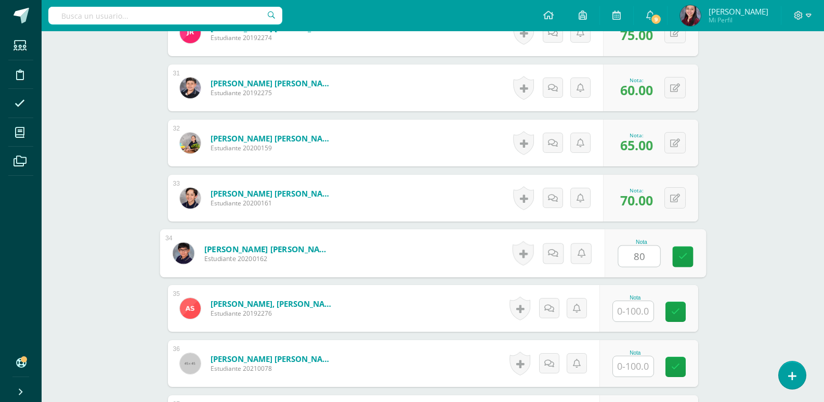
type input "80"
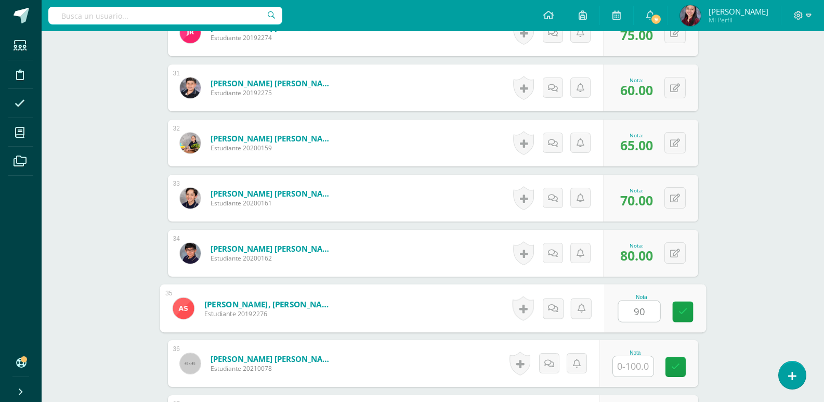
type input "90"
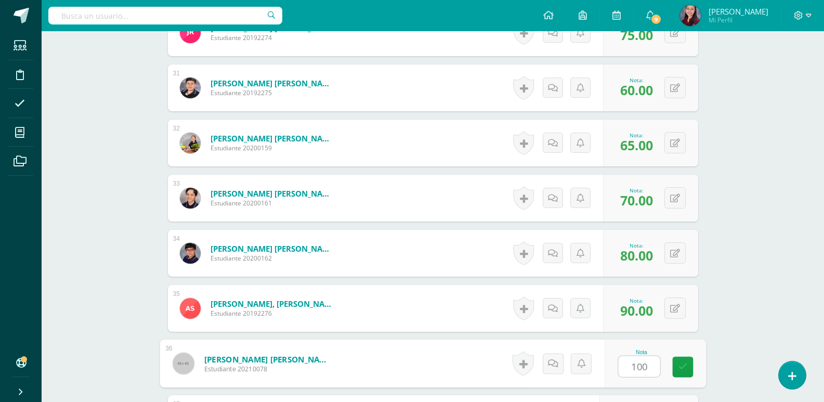
type input "100"
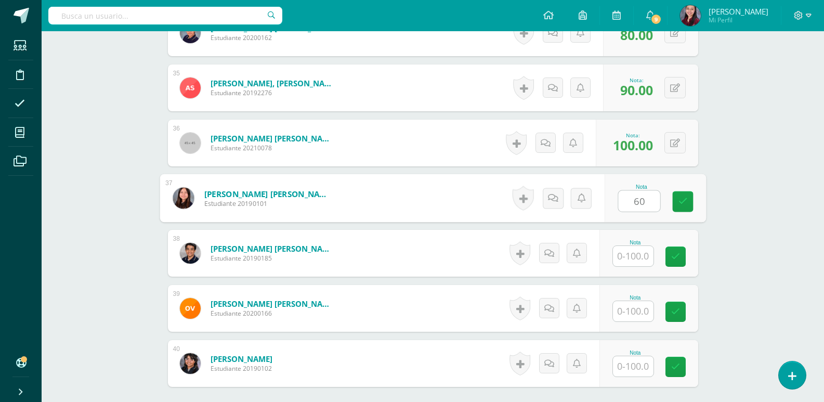
type input "60"
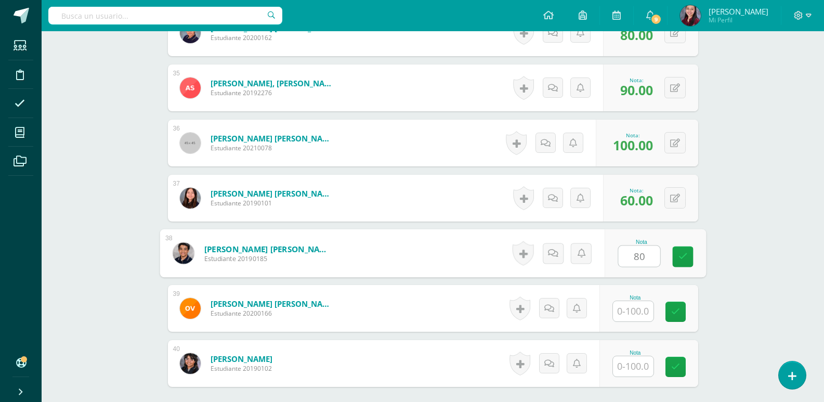
type input "80"
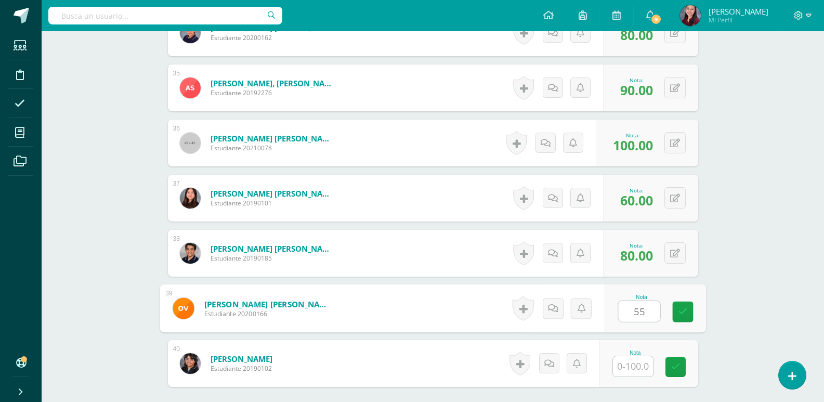
type input "55"
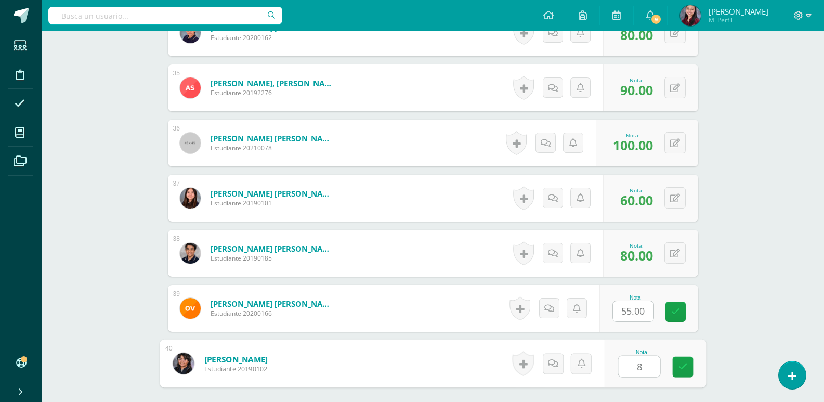
type input "85"
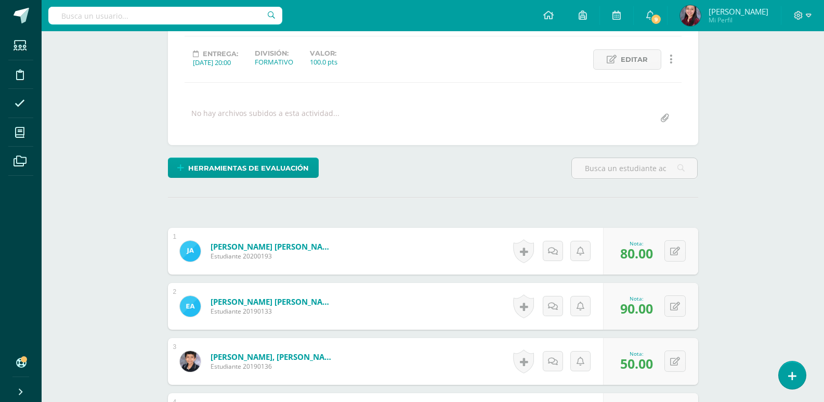
scroll to position [0, 0]
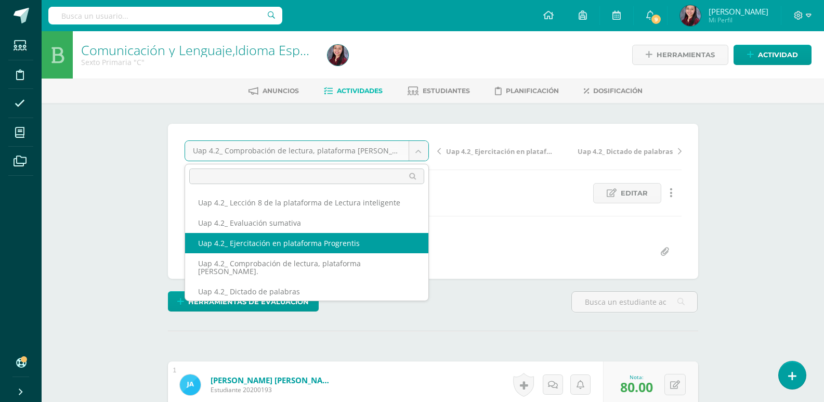
select select "/dashboard/teacher/grade-activity/228076/"
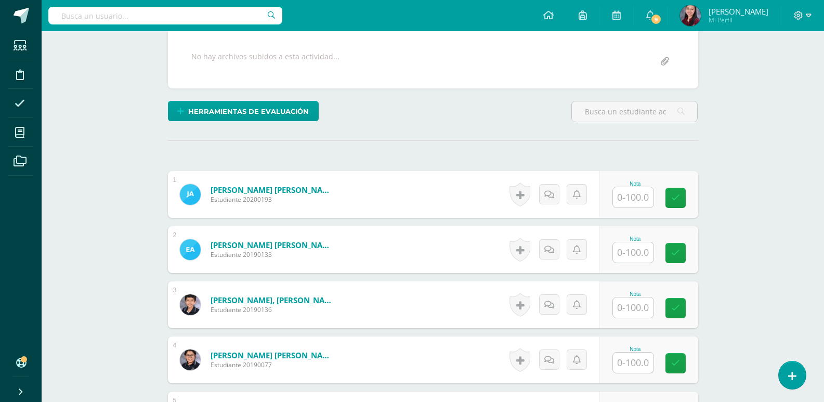
scroll to position [208, 0]
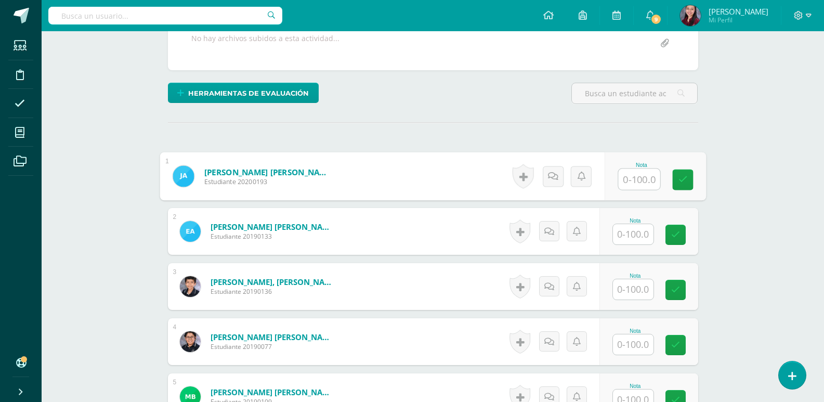
click at [635, 183] on input "text" at bounding box center [639, 179] width 42 height 21
type input "92"
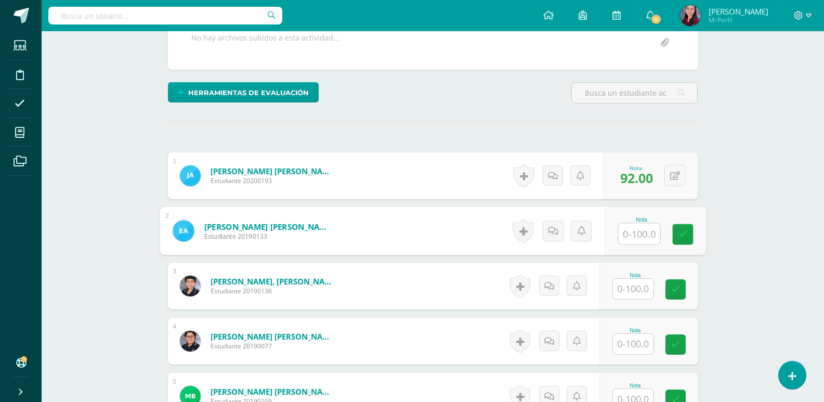
scroll to position [210, 0]
type input "75"
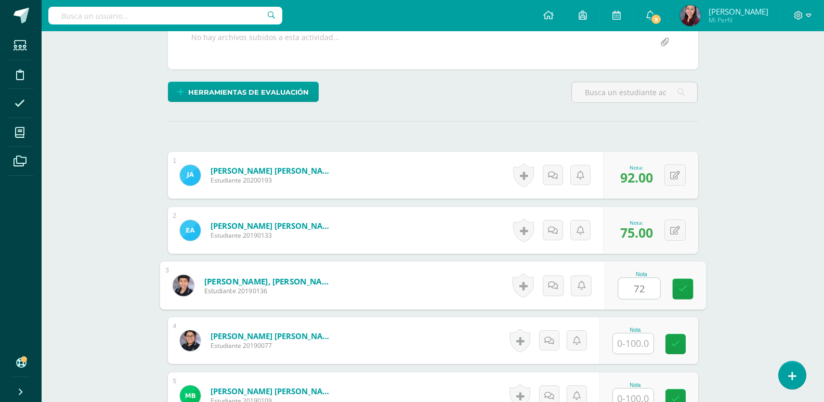
type input "72"
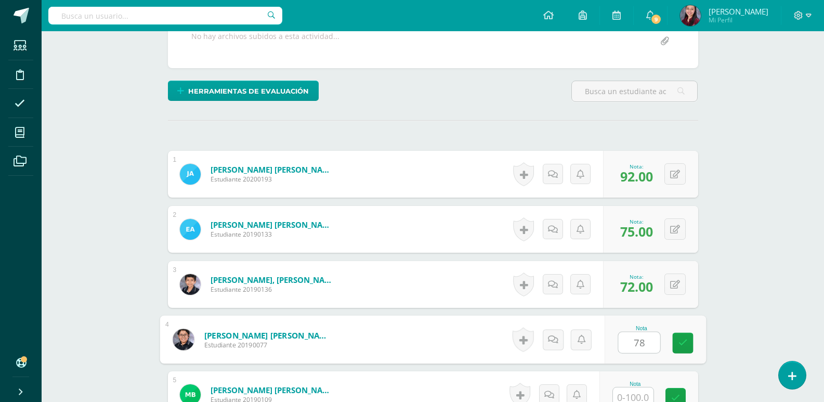
type input "78"
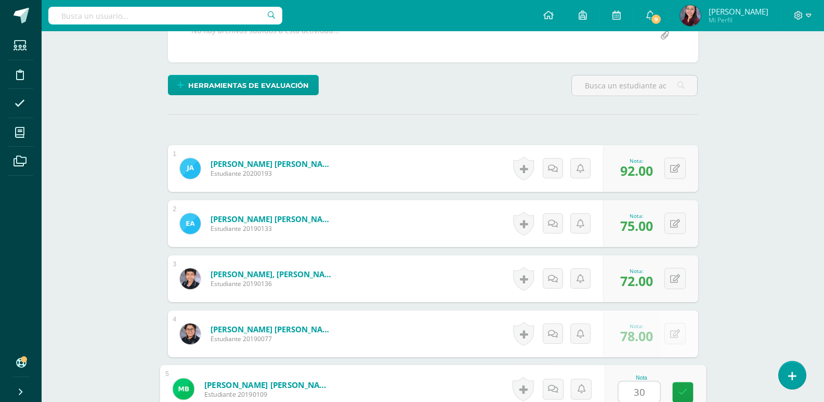
type input "30"
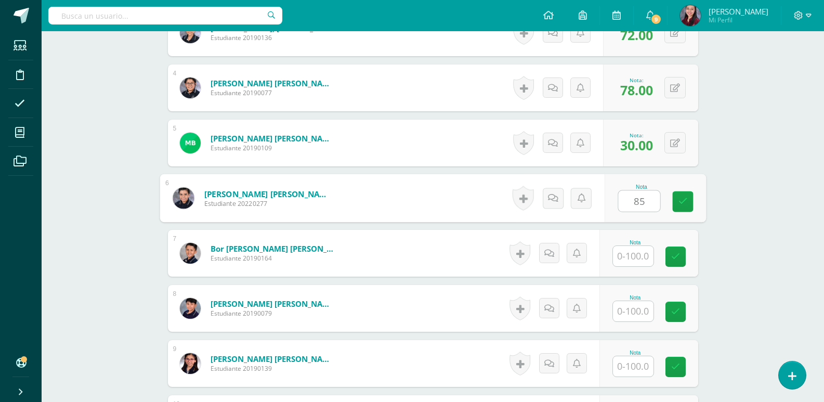
type input "85"
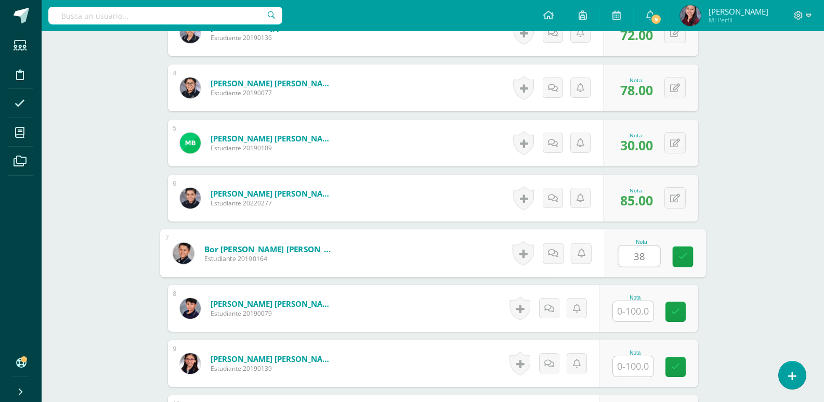
type input "38"
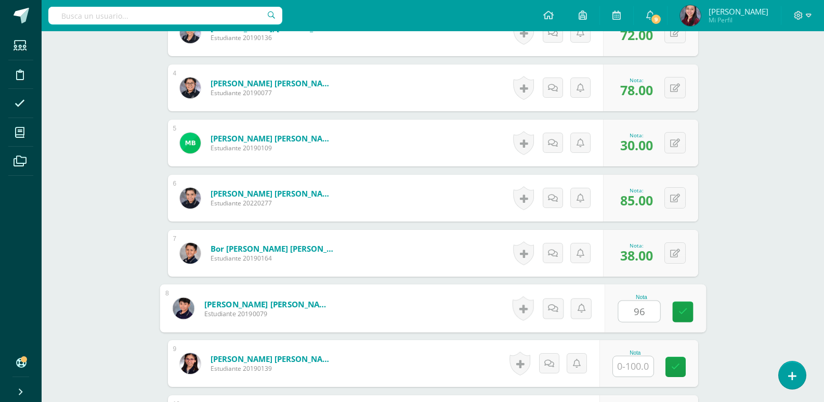
type input "96"
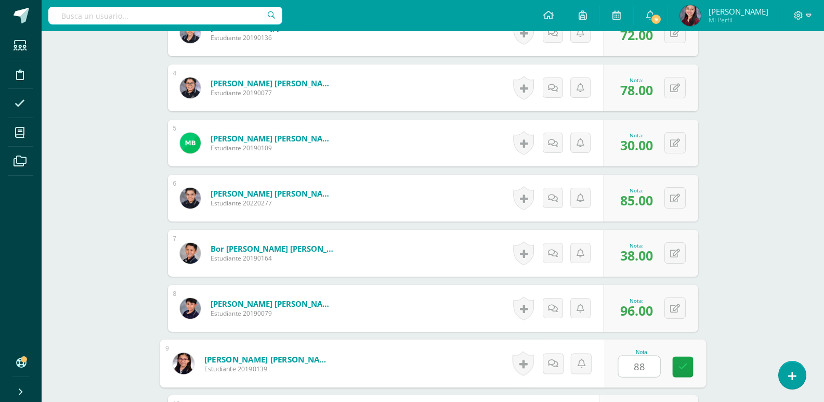
type input "88"
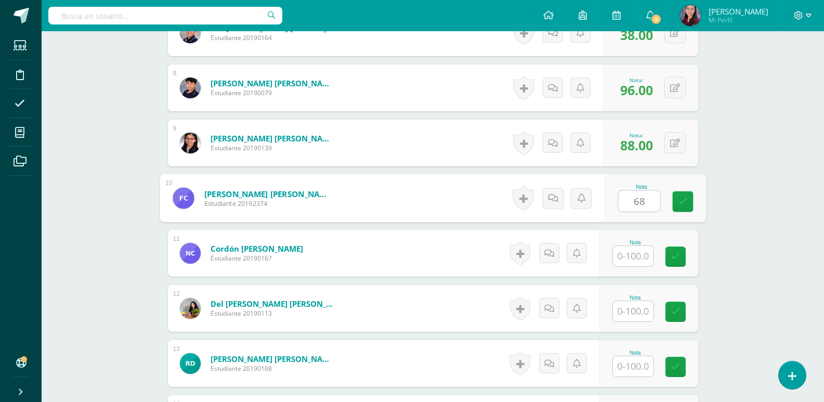
type input "68"
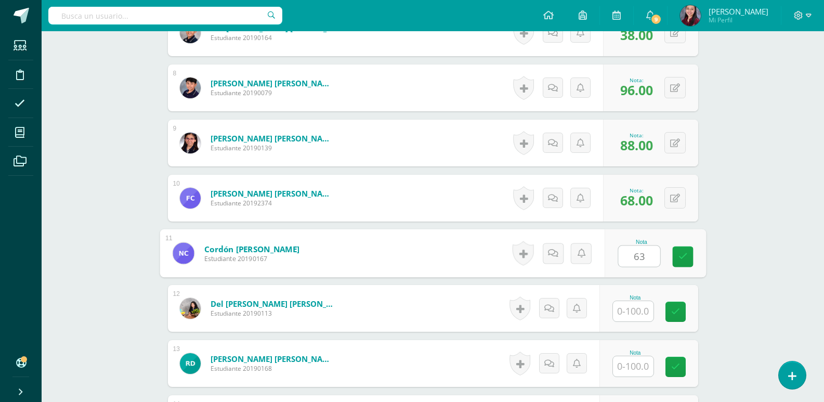
type input "63"
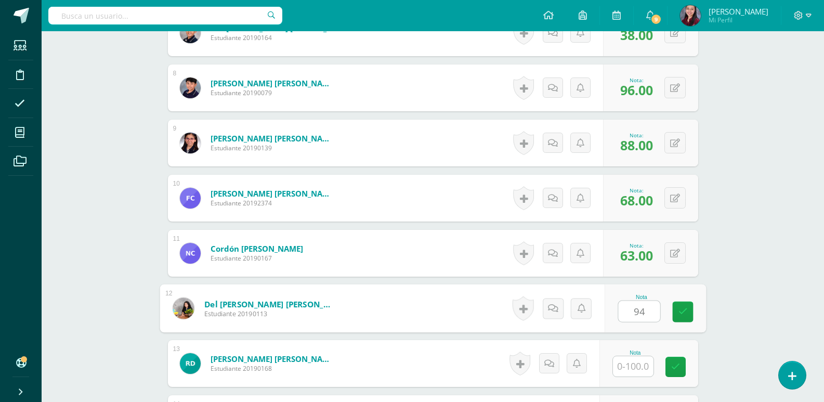
type input "94"
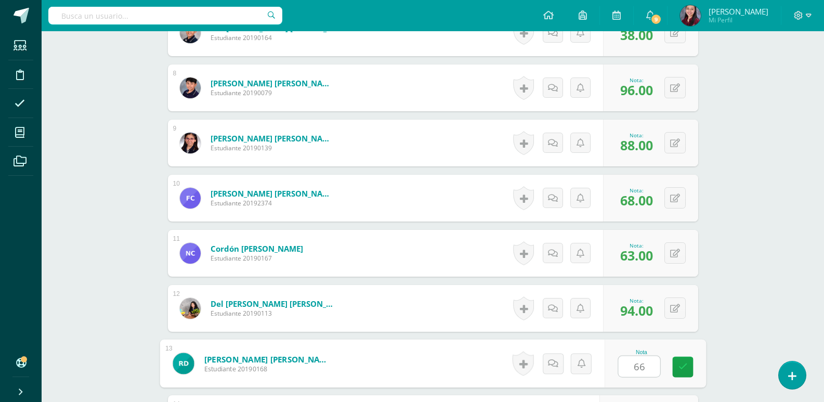
type input "66"
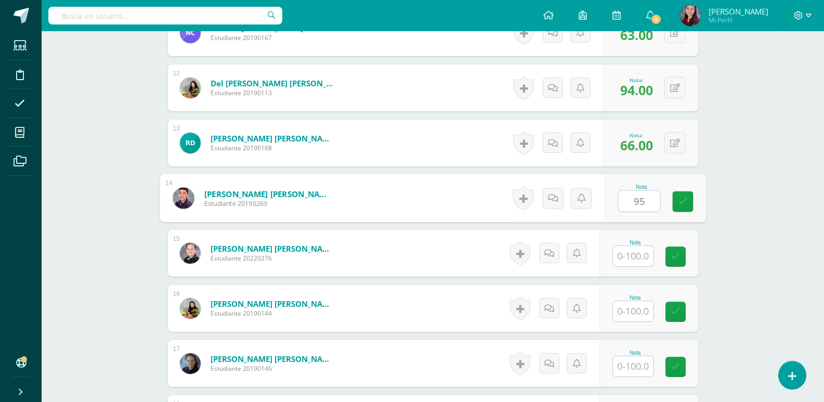
type input "95"
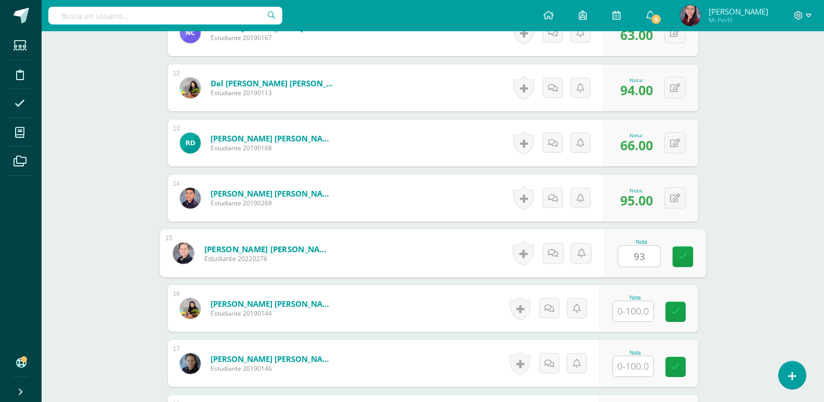
type input "93"
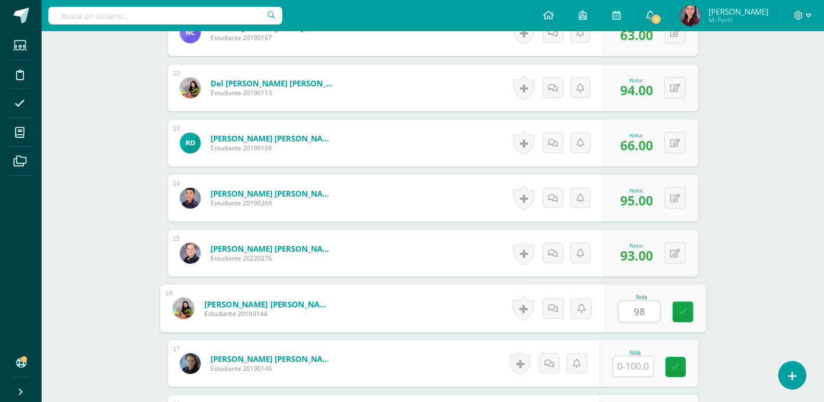
type input "98"
click at [671, 301] on div "0 Logros Logros obtenidos Aún no hay logros agregados Nota: 98.00" at bounding box center [657, 308] width 98 height 48
click at [679, 307] on icon at bounding box center [682, 308] width 10 height 9
type input "38"
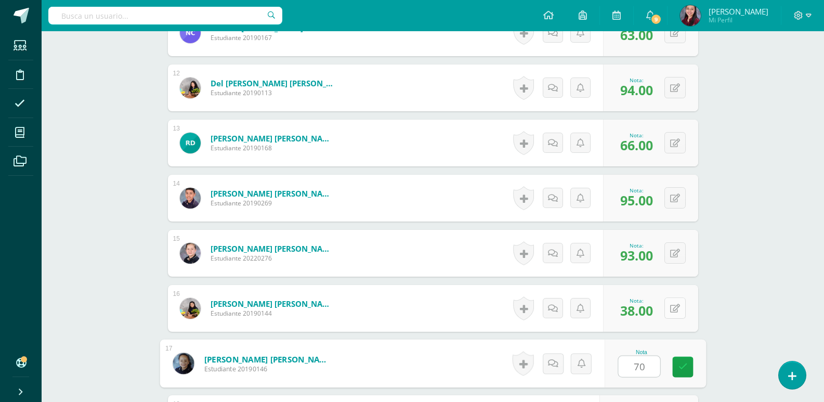
type input "70"
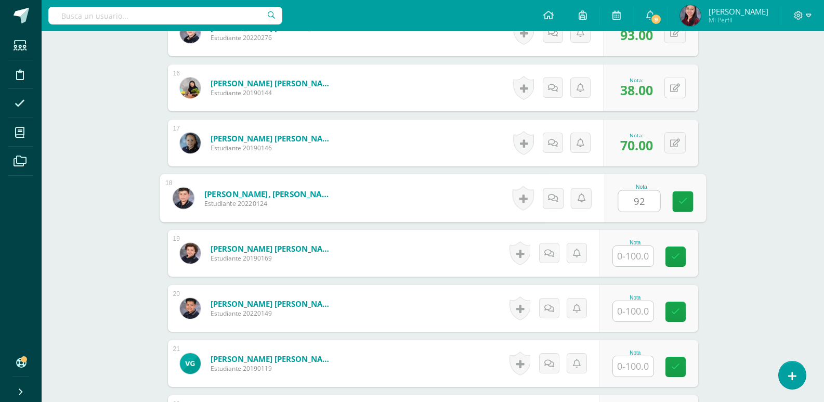
type input "92"
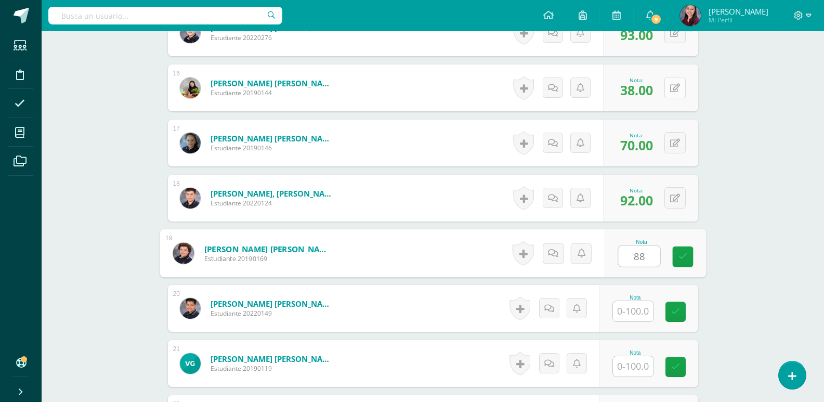
type input "88"
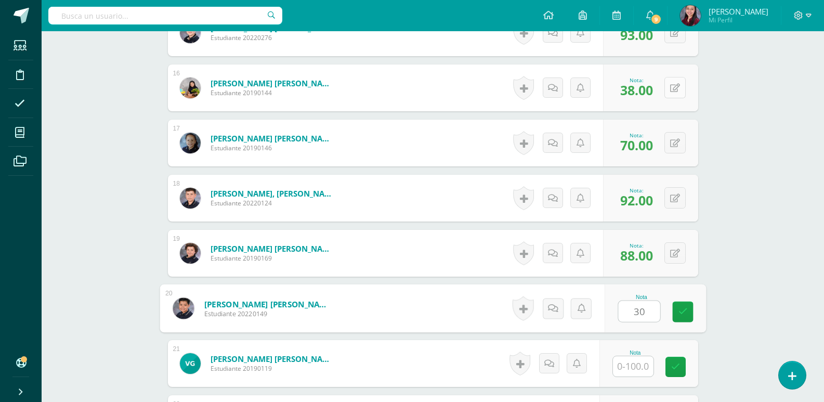
type input "30"
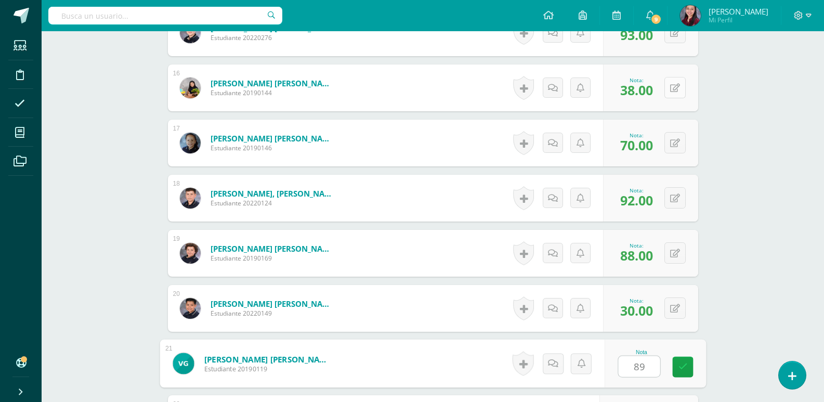
type input "89"
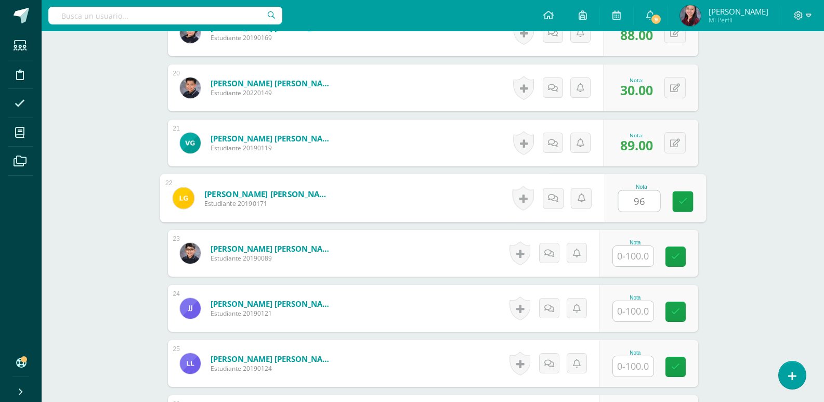
type input "96"
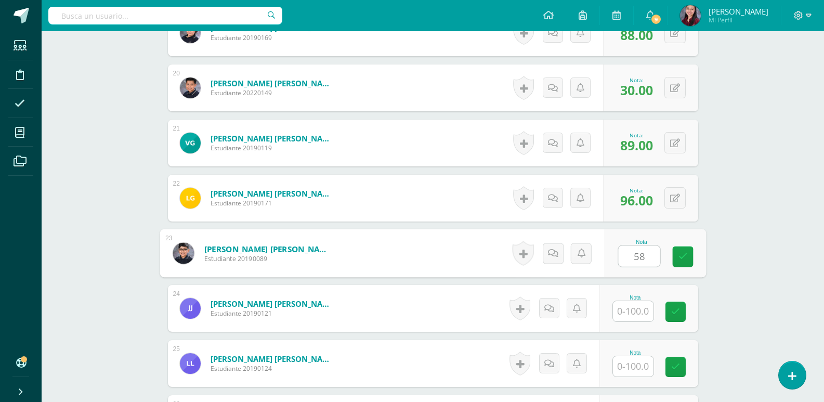
type input "58"
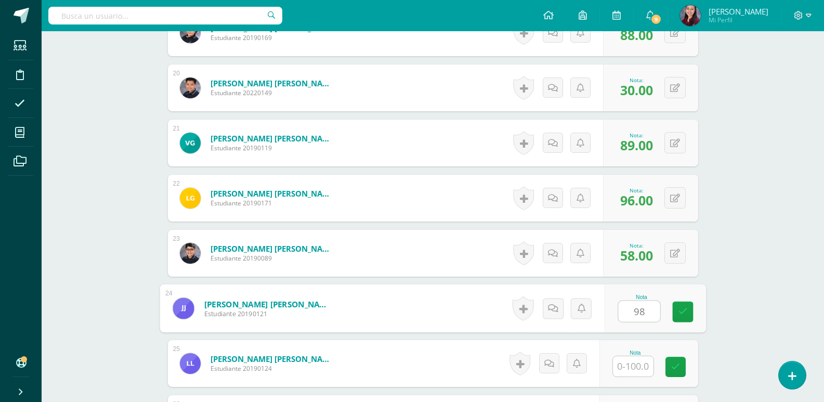
type input "98"
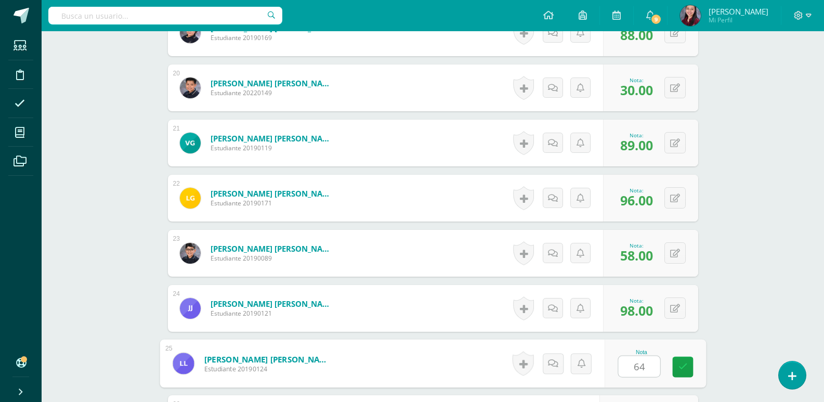
type input "64"
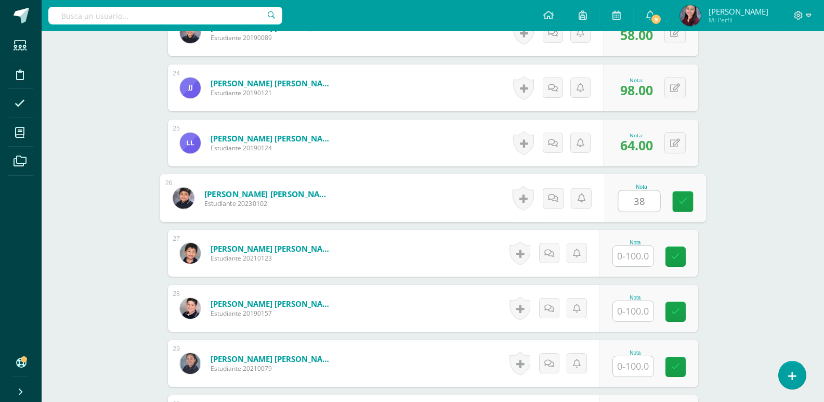
type input "38"
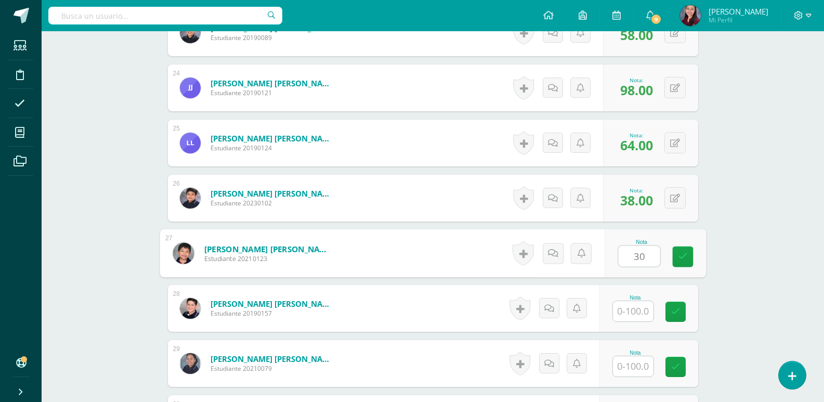
type input "30"
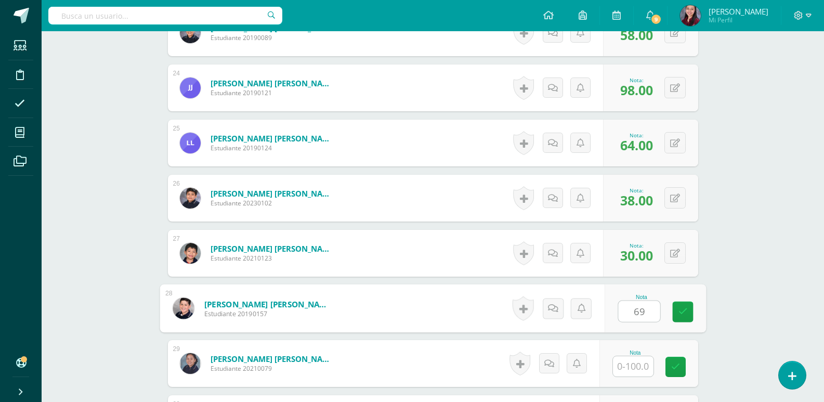
type input "69"
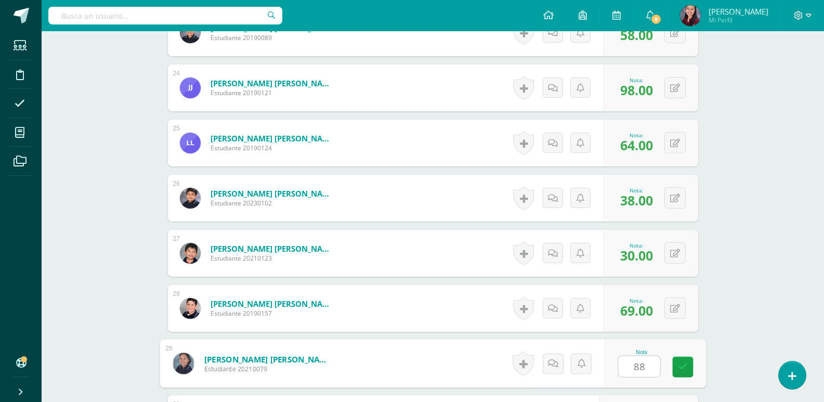
type input "88"
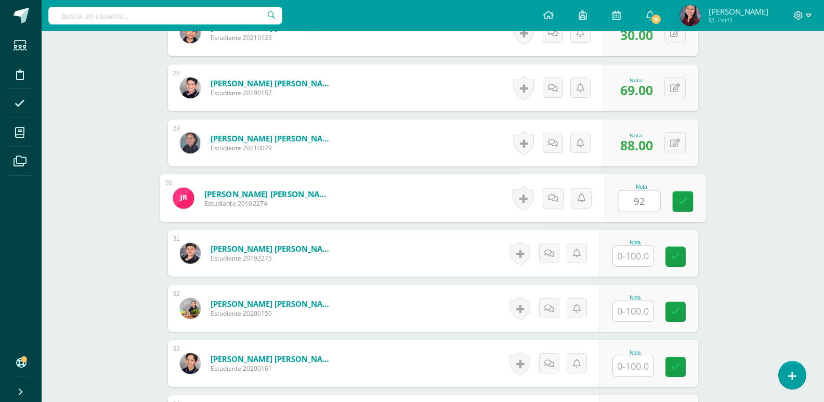
type input "92"
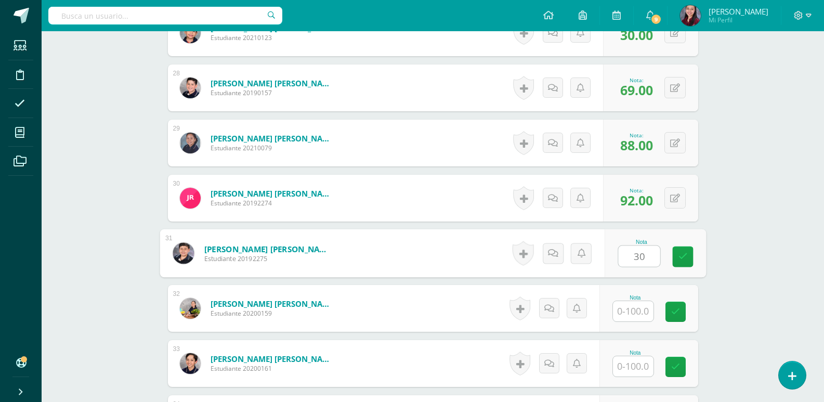
type input "30"
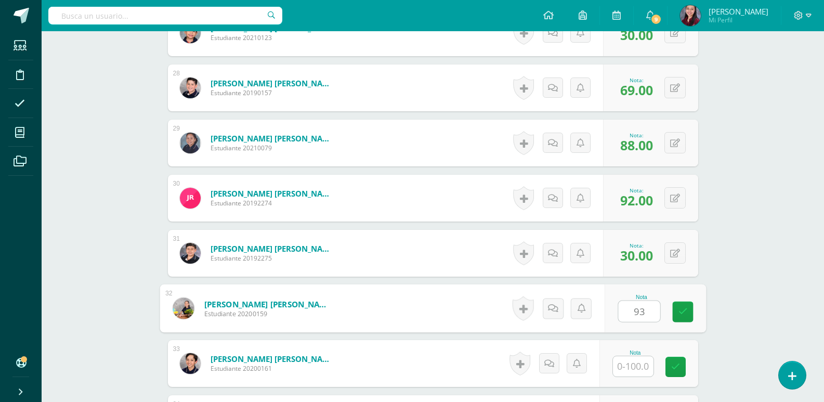
type input "93"
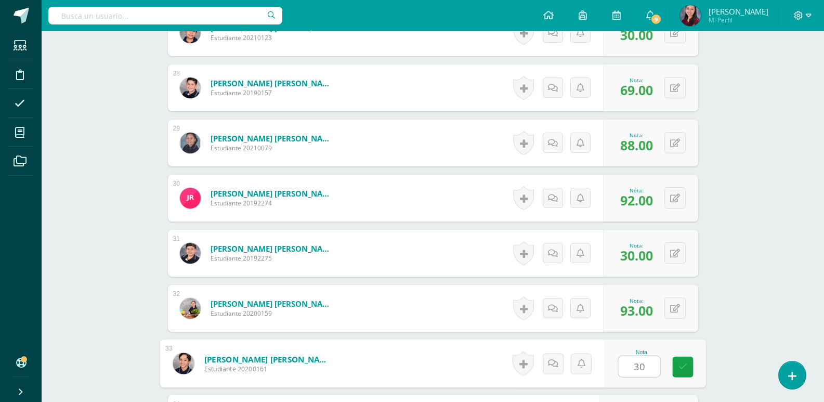
type input "30"
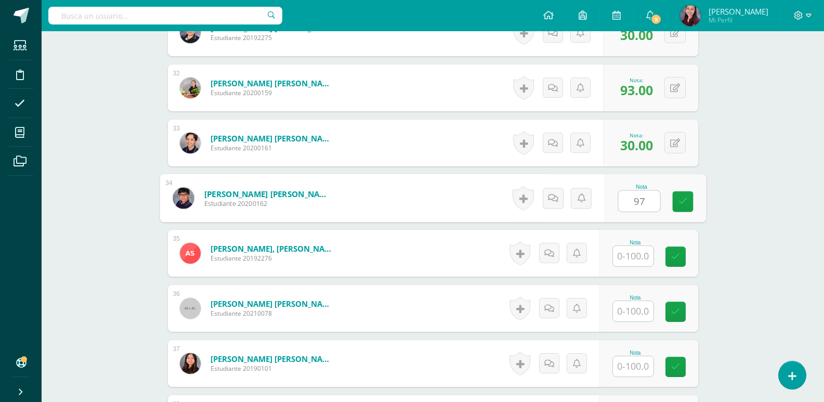
type input "97"
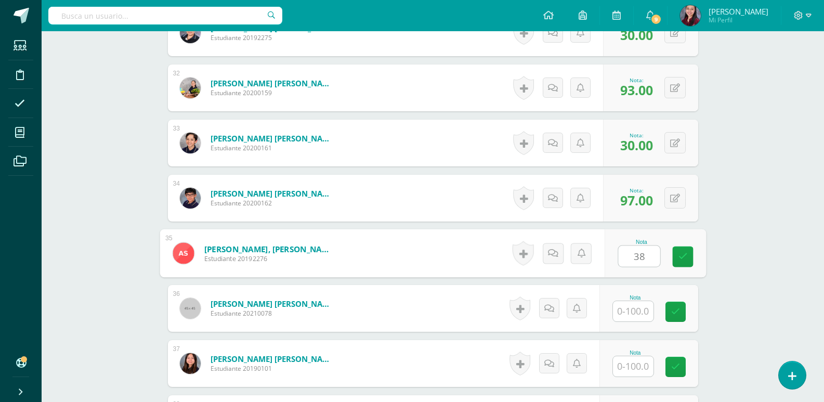
type input "38"
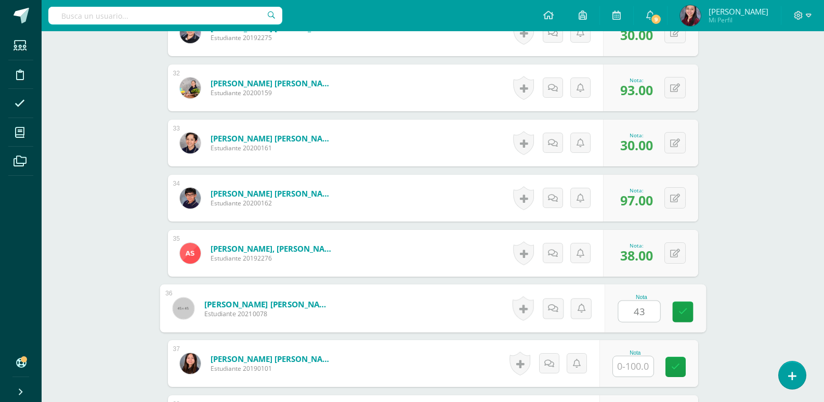
type input "43"
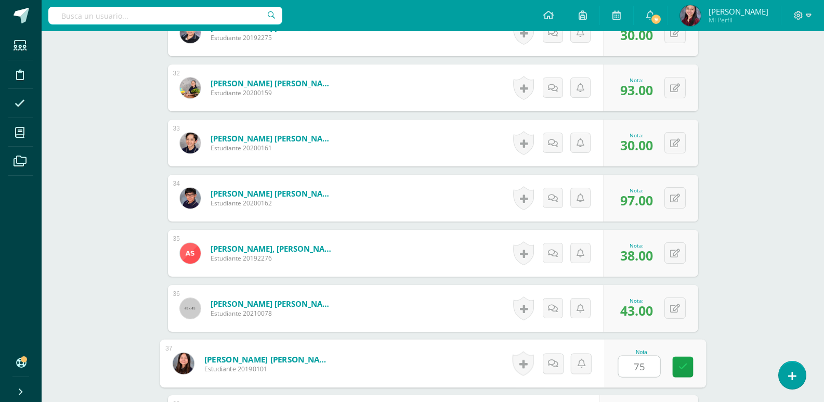
type input "75"
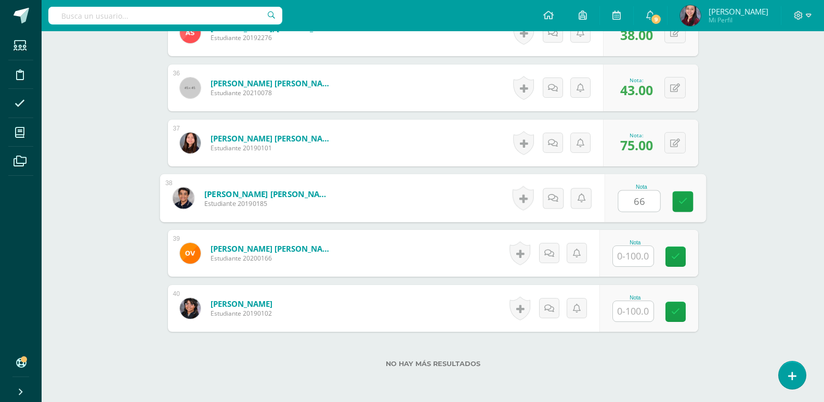
type input "66"
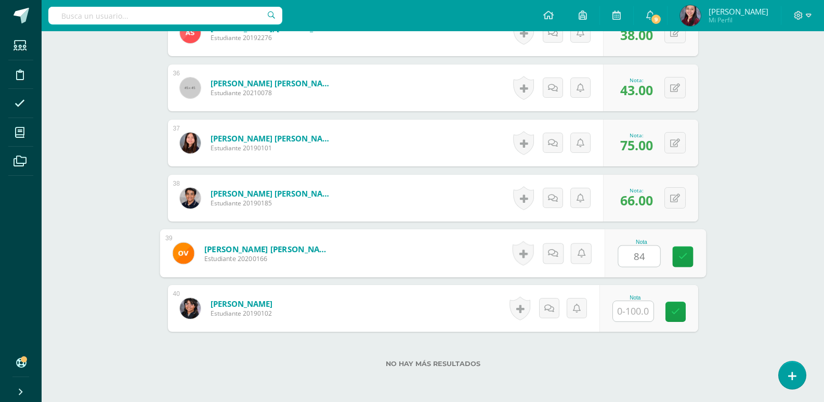
type input "84"
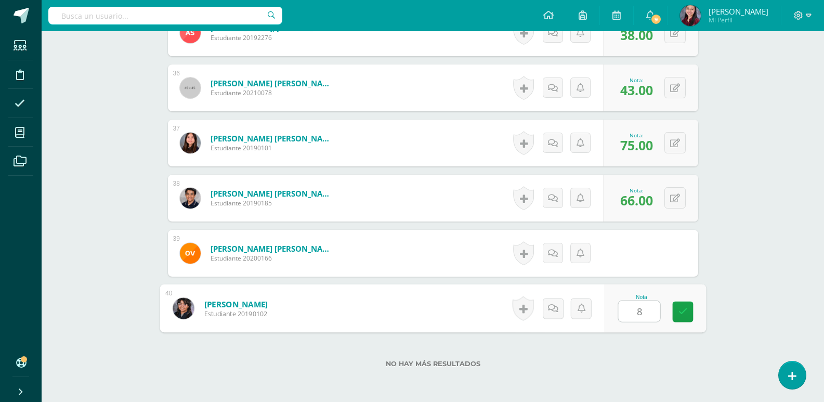
type input "85"
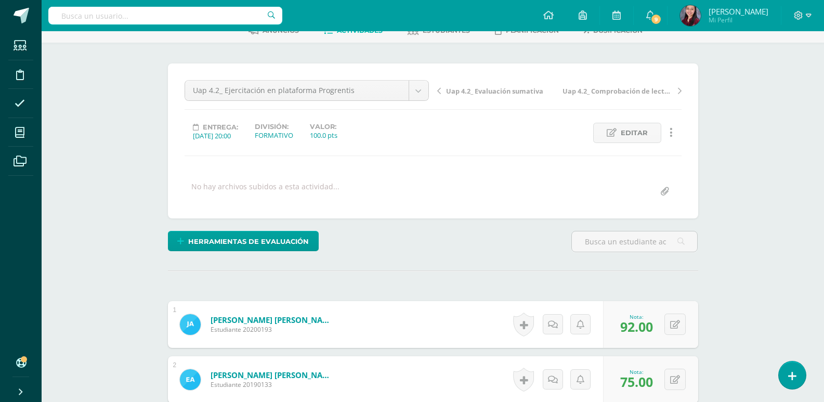
scroll to position [42, 0]
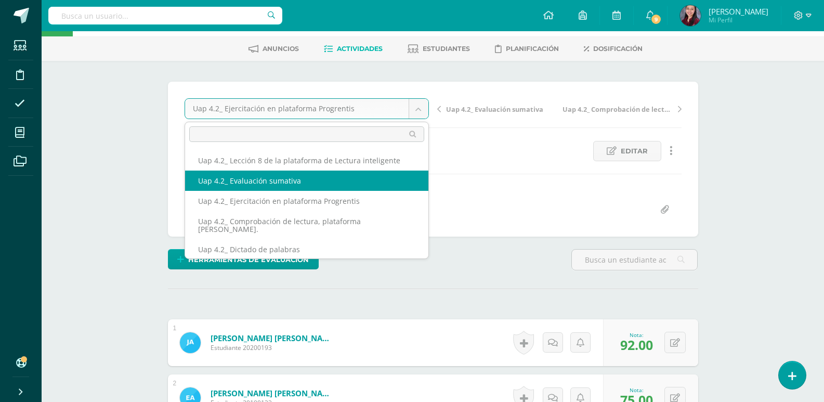
select select "/dashboard/teacher/grade-activity/228077/"
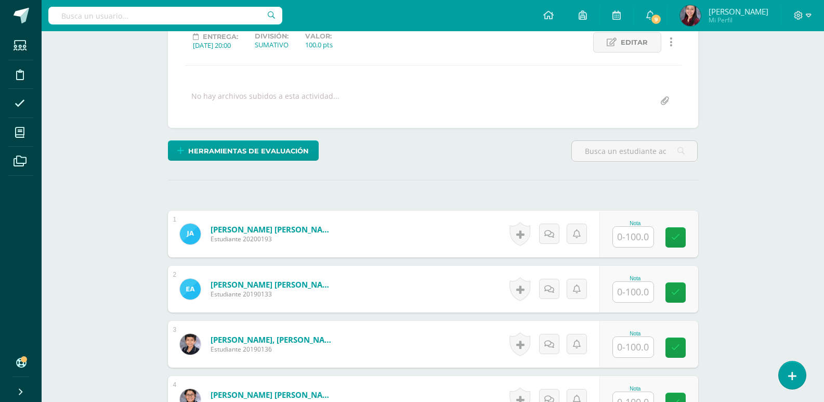
scroll to position [211, 0]
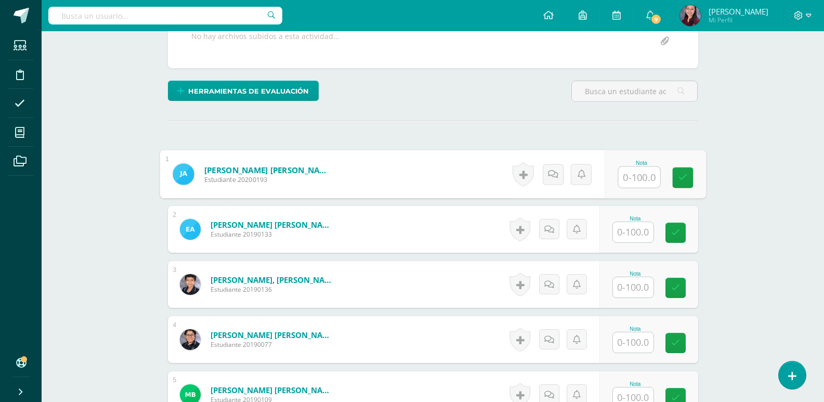
click at [638, 178] on input "text" at bounding box center [639, 177] width 42 height 21
type input "70"
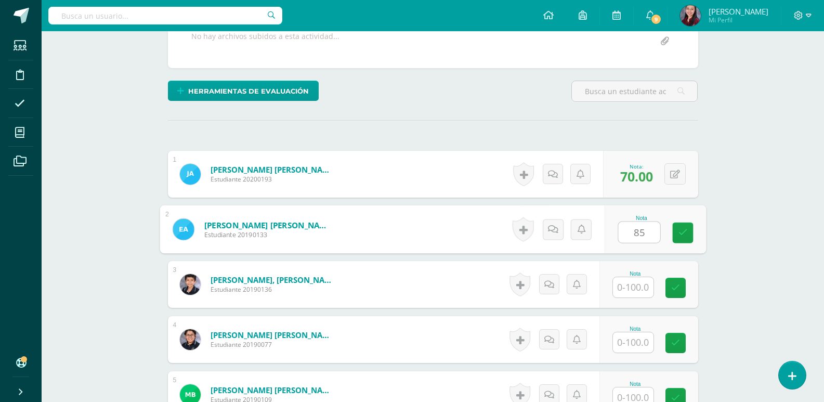
type input "85"
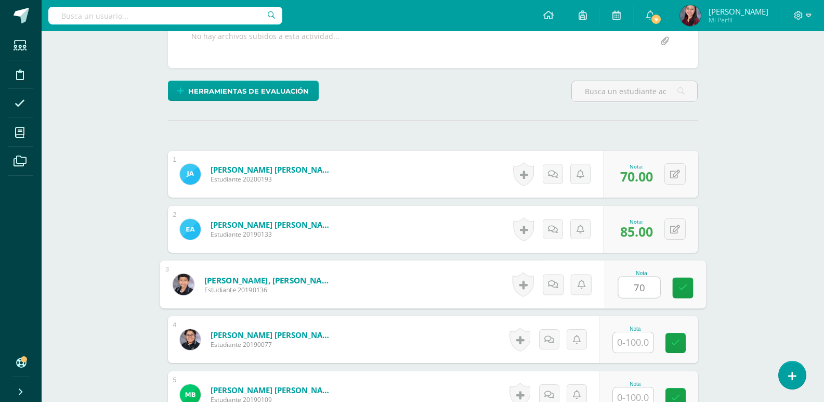
type input "70"
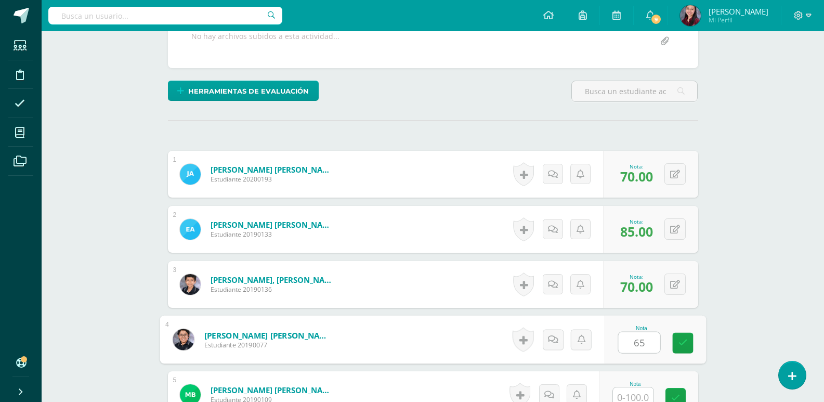
type input "65"
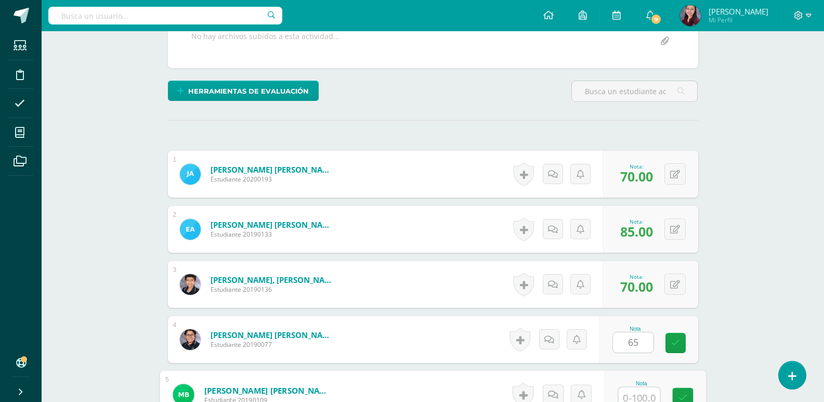
scroll to position [216, 0]
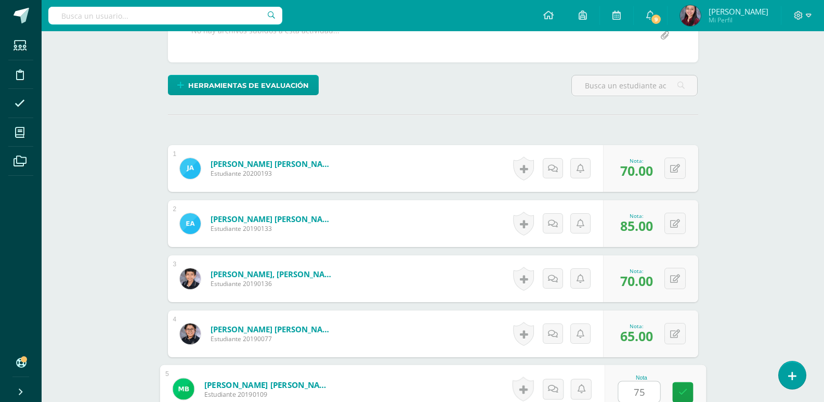
type input "75"
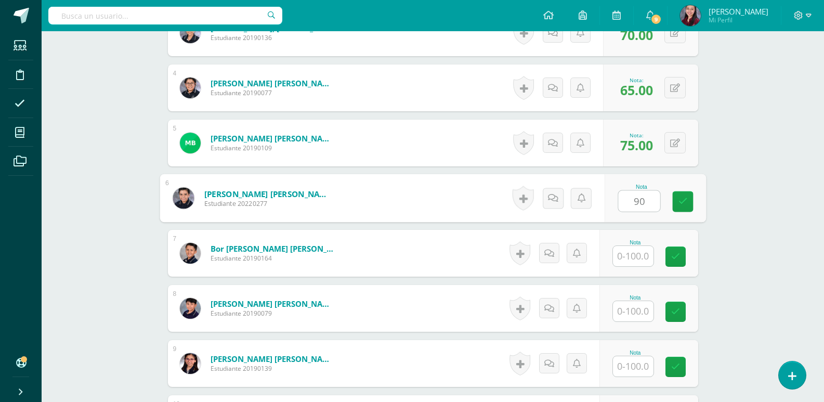
type input "90"
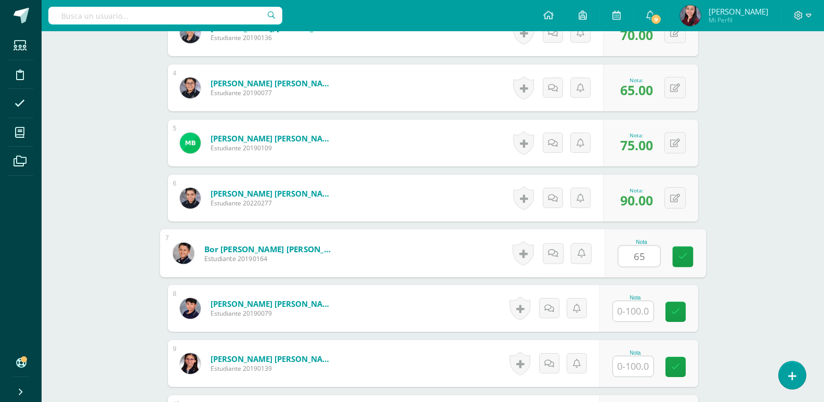
type input "65"
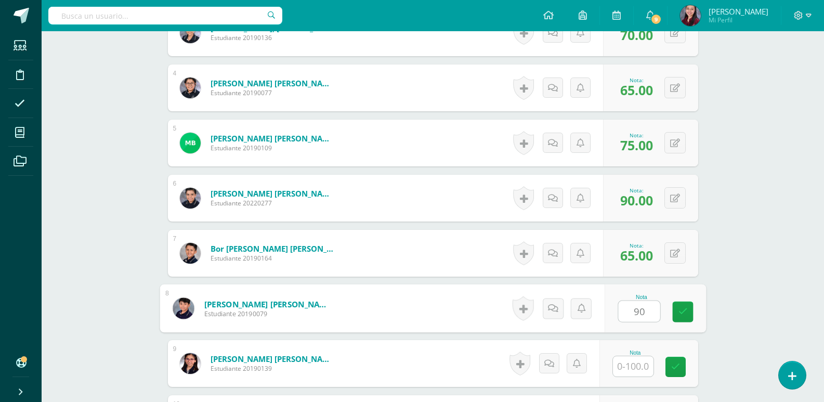
type input "90"
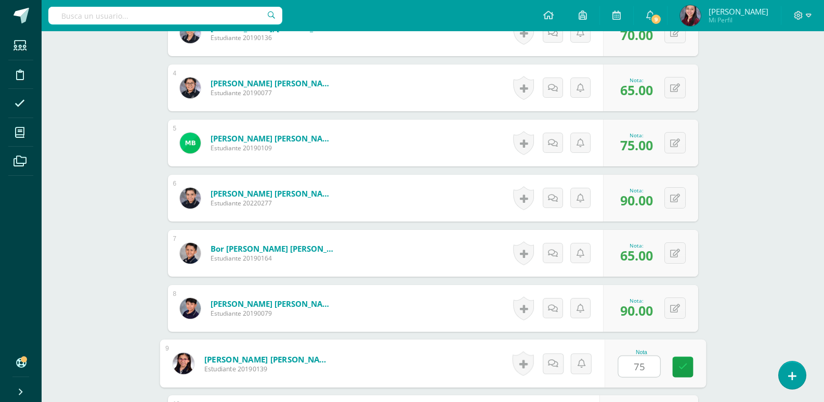
type input "75"
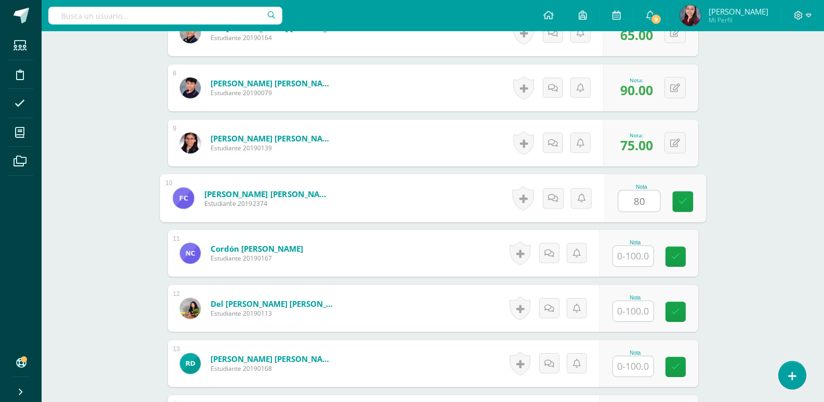
type input "80"
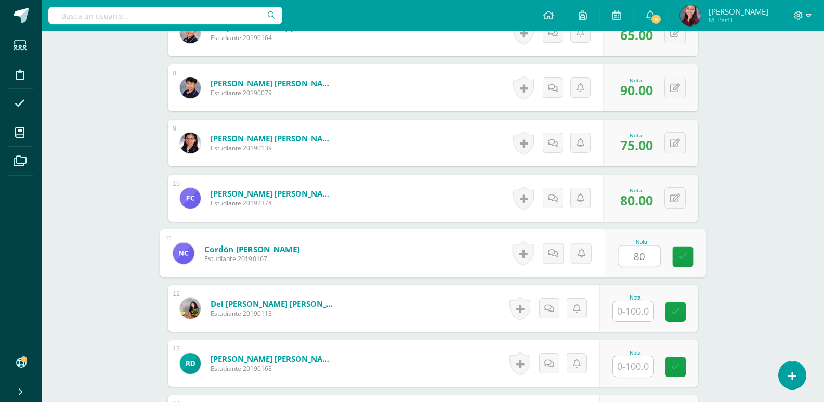
type input "80"
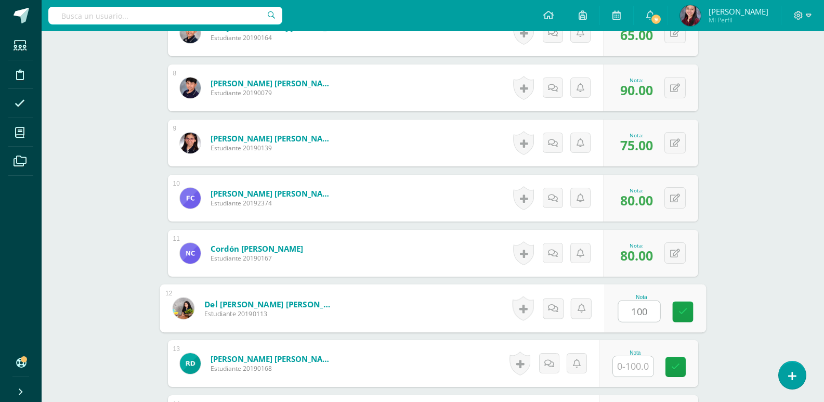
type input "100"
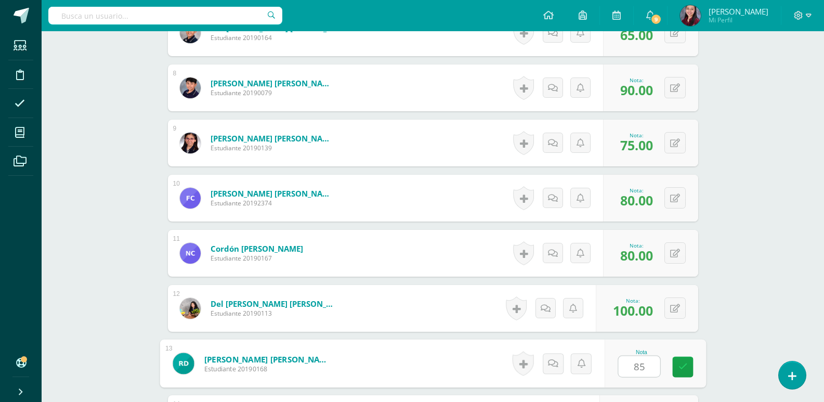
type input "85"
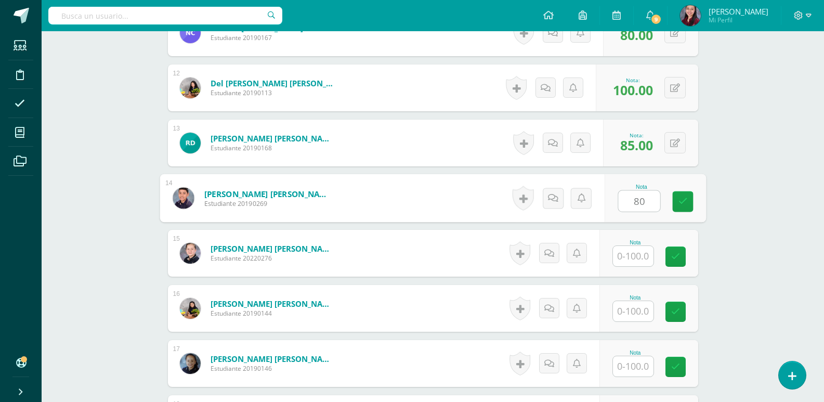
type input "80"
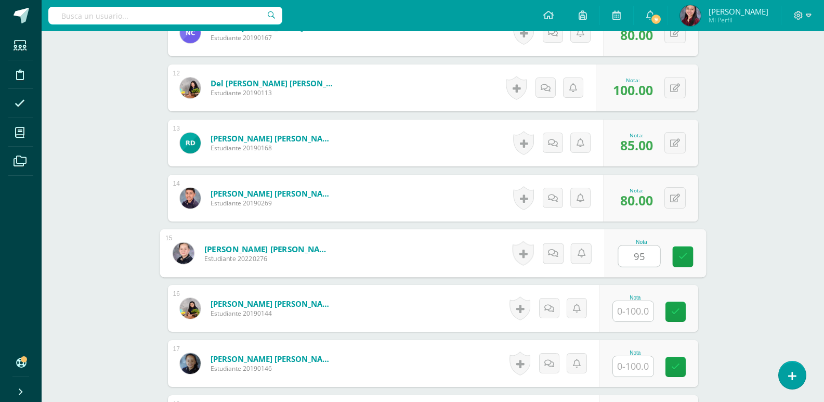
type input "95"
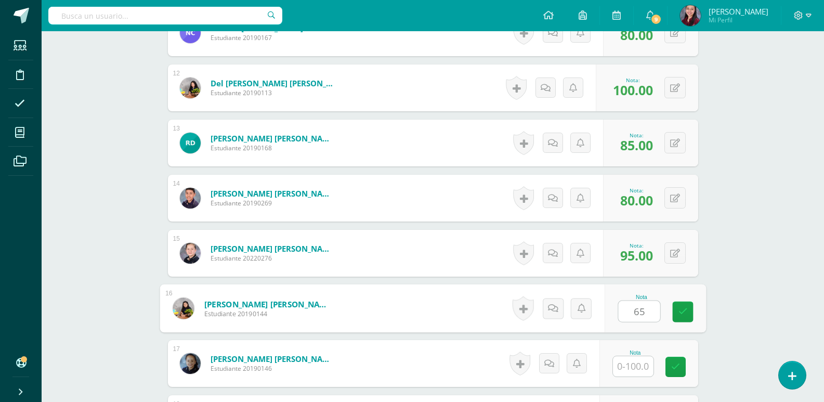
type input "65"
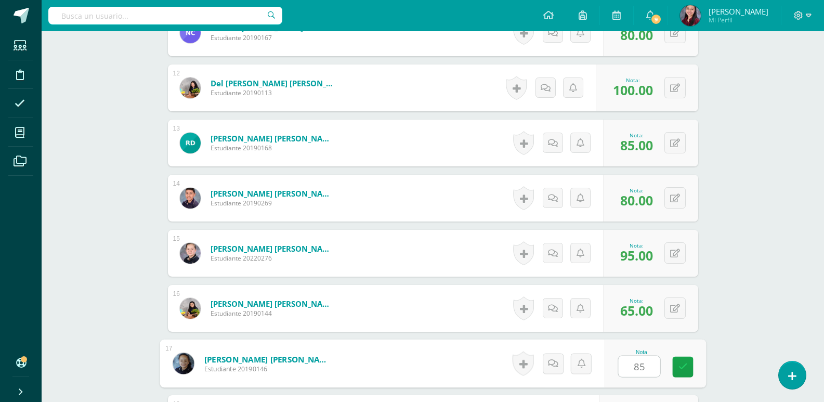
type input "85"
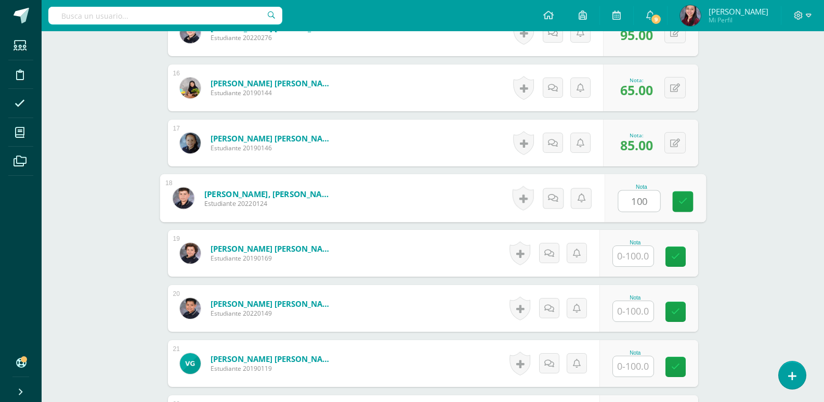
type input "100"
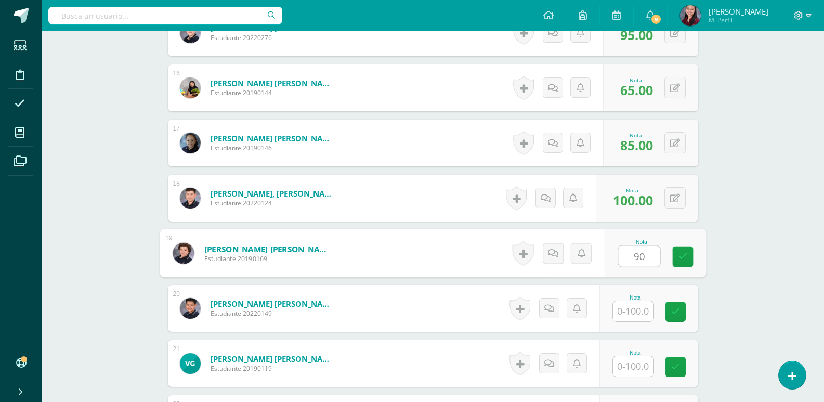
type input "90"
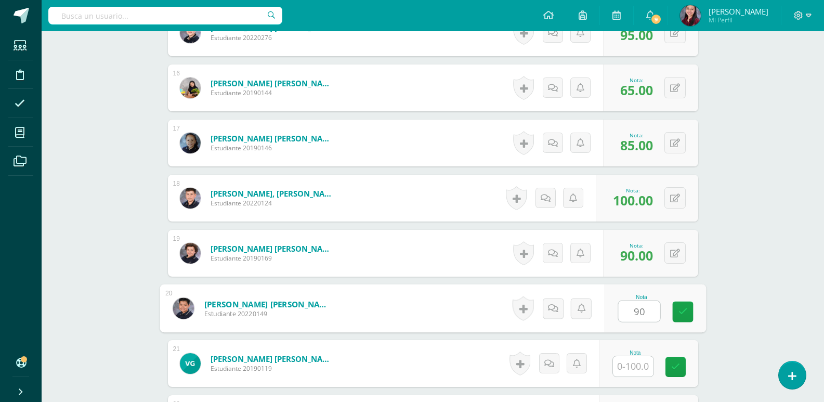
type input "90"
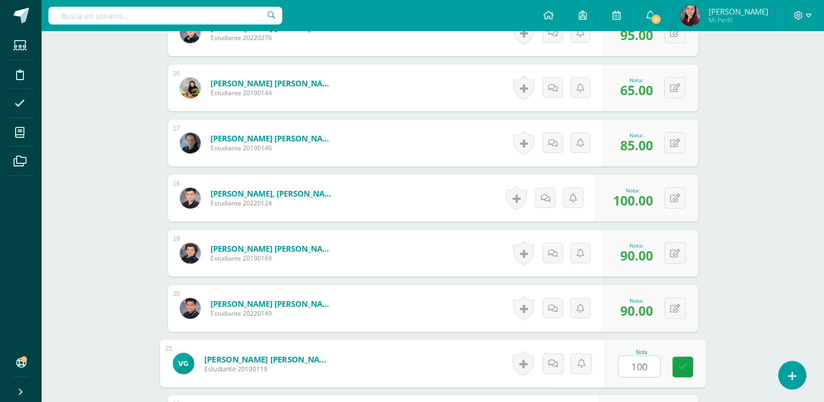
type input "100"
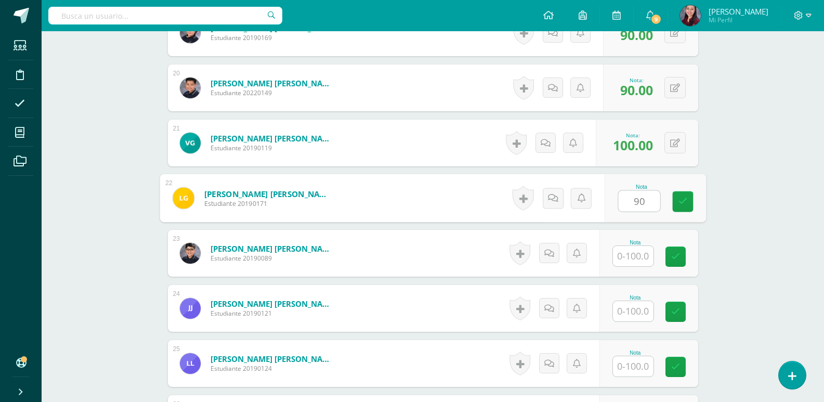
type input "90"
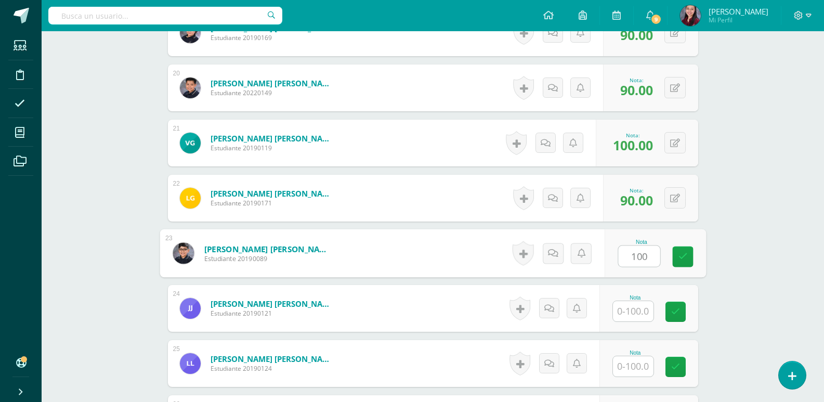
type input "100"
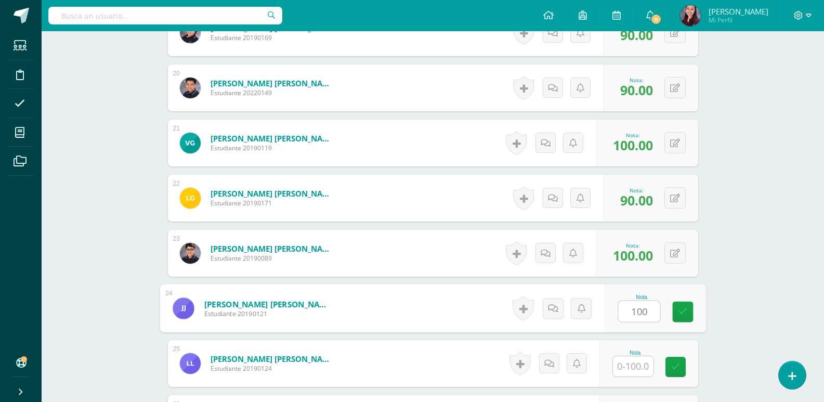
type input "100"
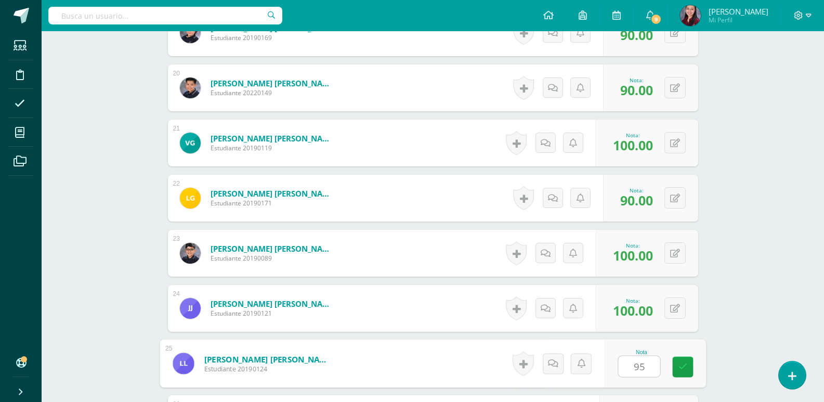
type input "95"
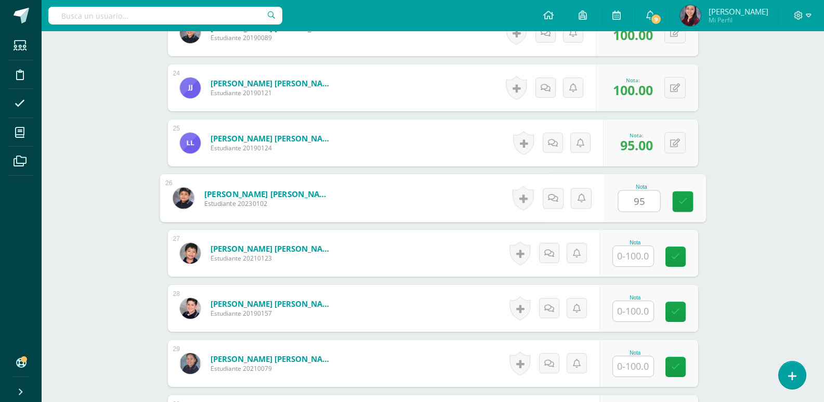
type input "95"
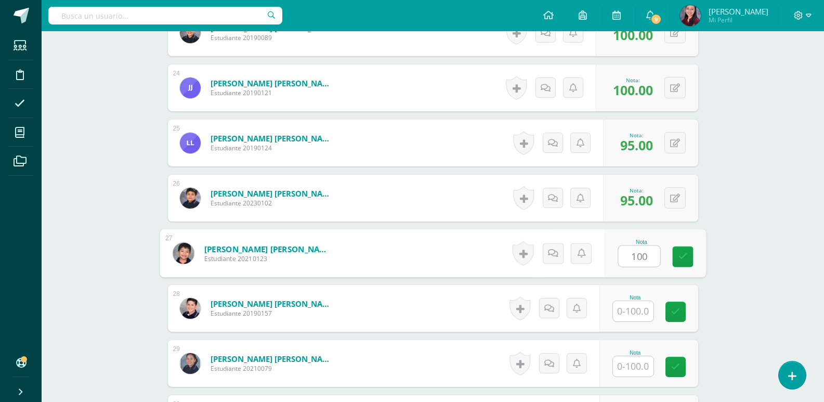
type input "100"
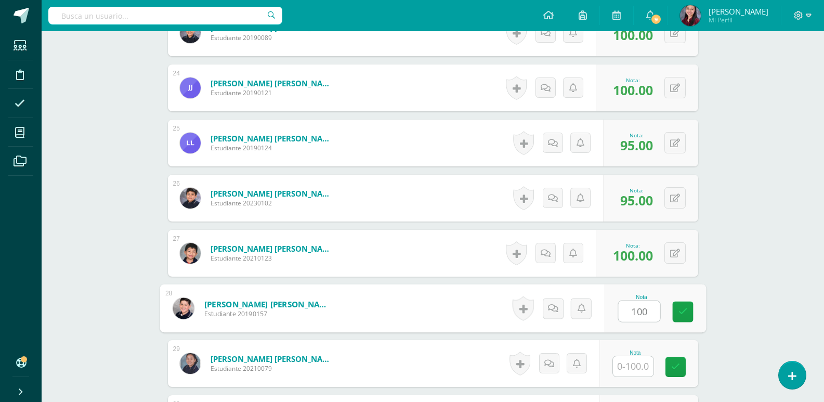
type input "100"
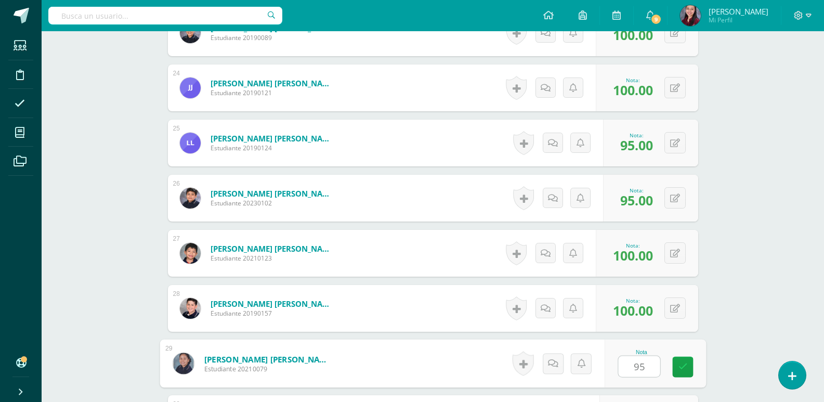
type input "95"
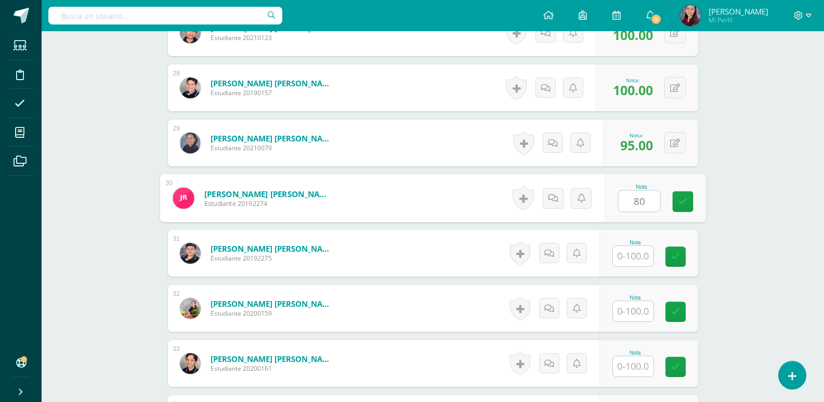
type input "80"
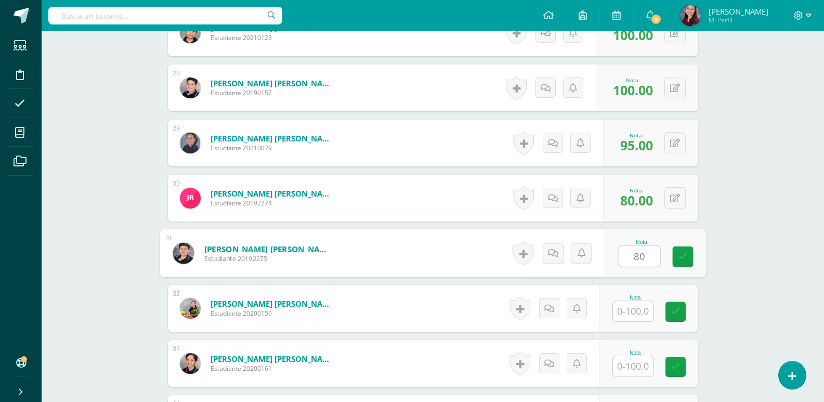
type input "80"
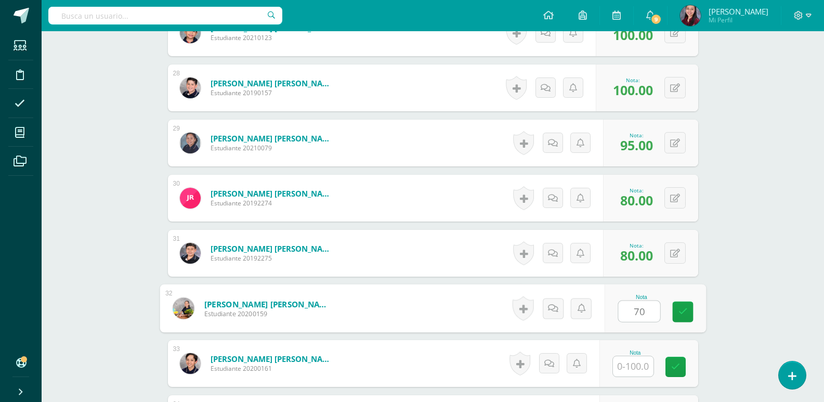
type input "70"
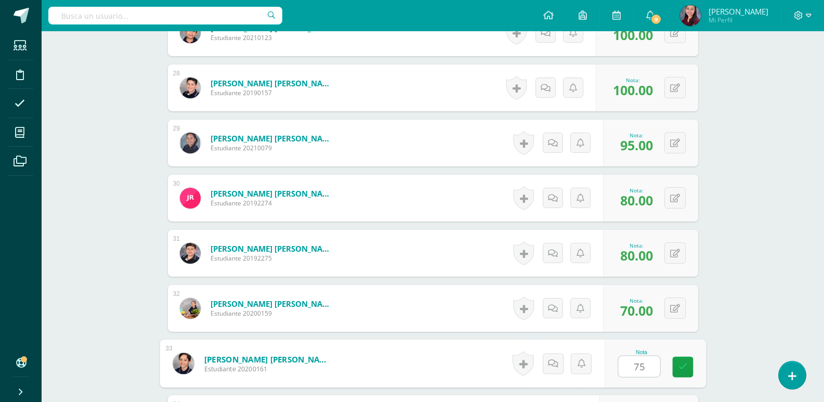
type input "75"
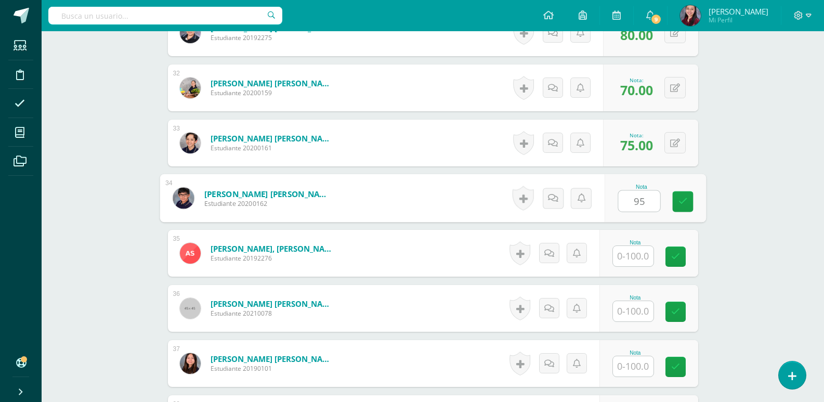
type input "95"
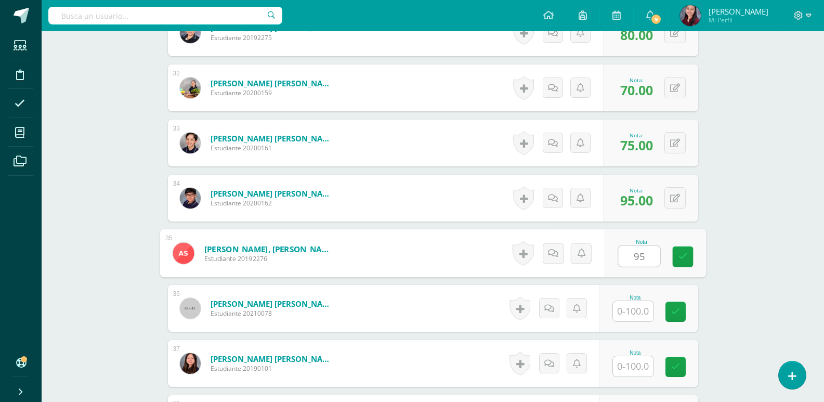
type input "95"
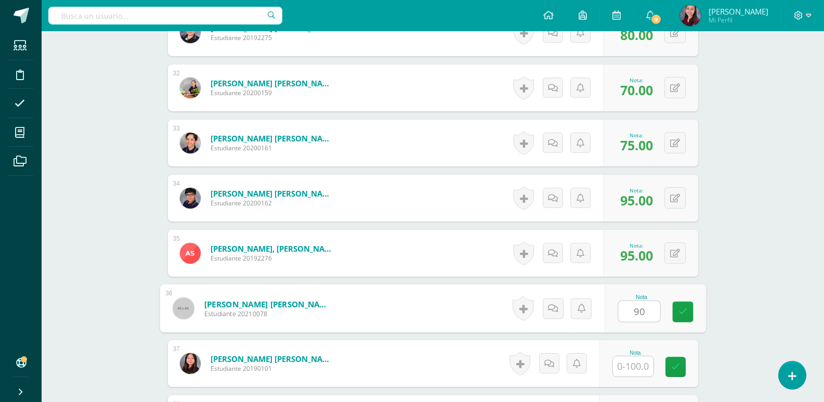
type input "90"
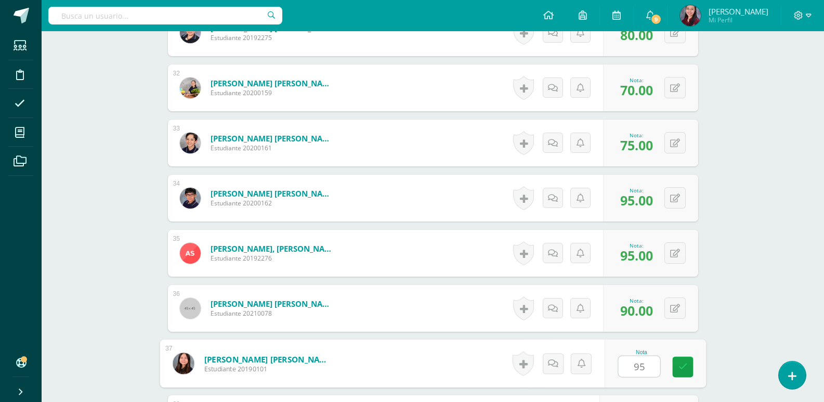
type input "95"
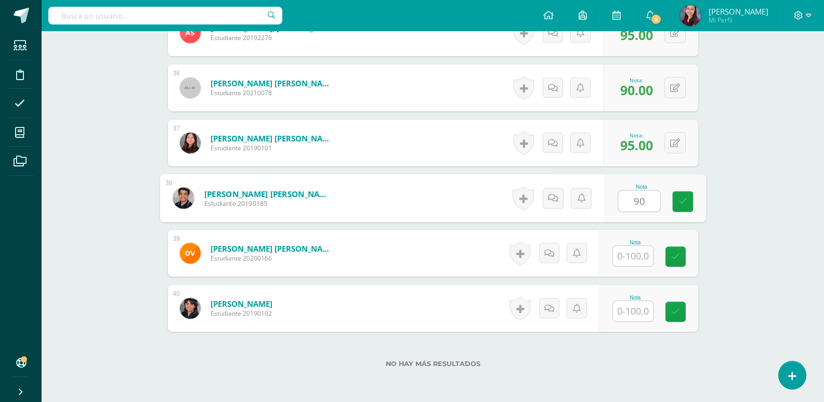
type input "90"
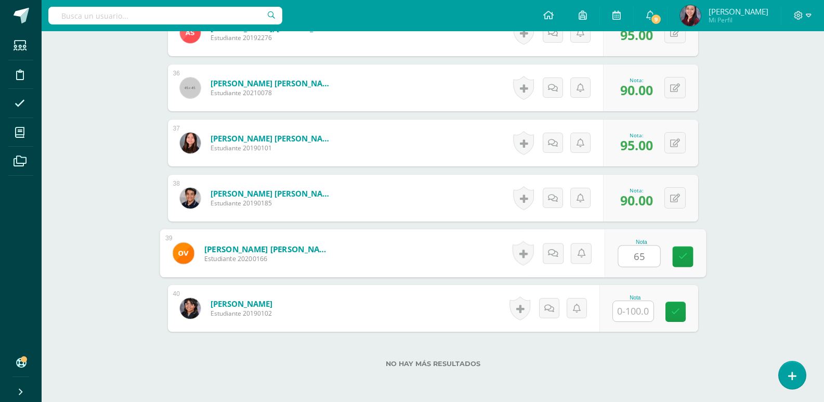
type input "65"
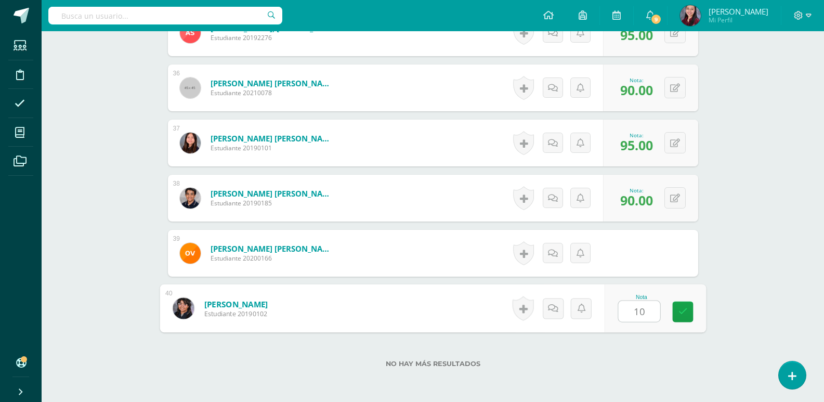
type input "100"
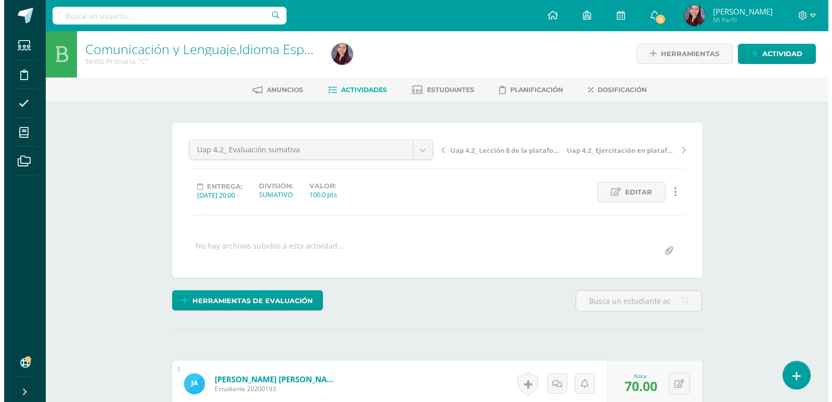
scroll to position [0, 0]
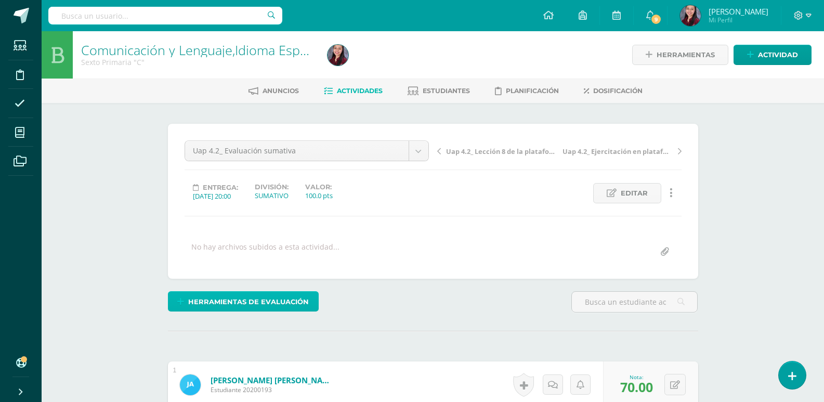
click at [301, 296] on span "Herramientas de evaluación" at bounding box center [248, 301] width 121 height 19
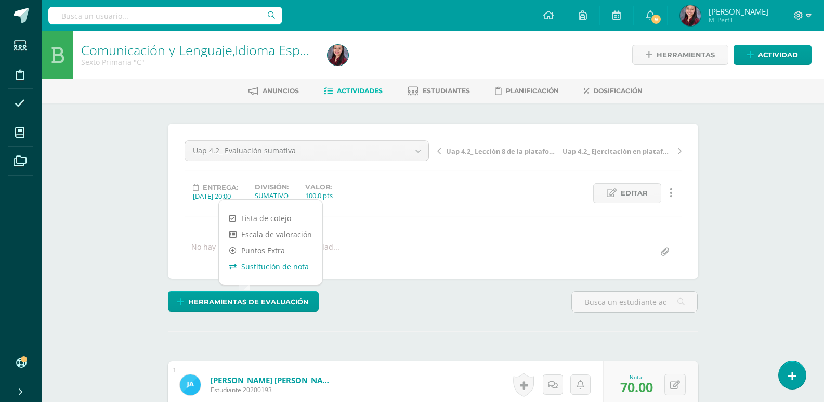
click at [293, 263] on link "Sustitución de nota" at bounding box center [270, 266] width 103 height 16
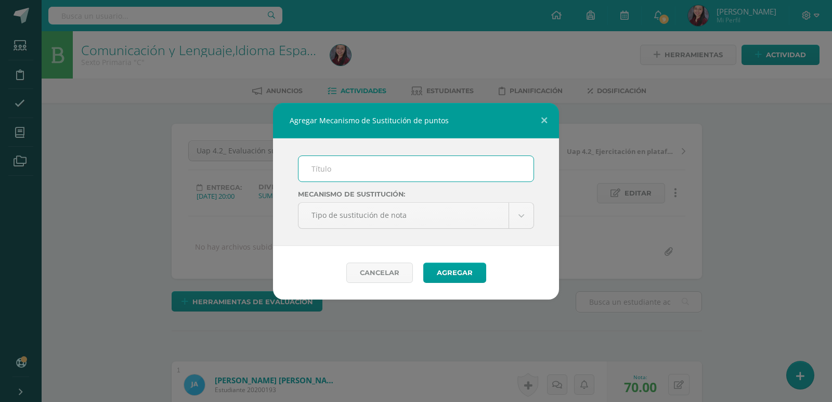
click at [383, 167] on input "text" at bounding box center [415, 168] width 235 height 25
type input "PMA"
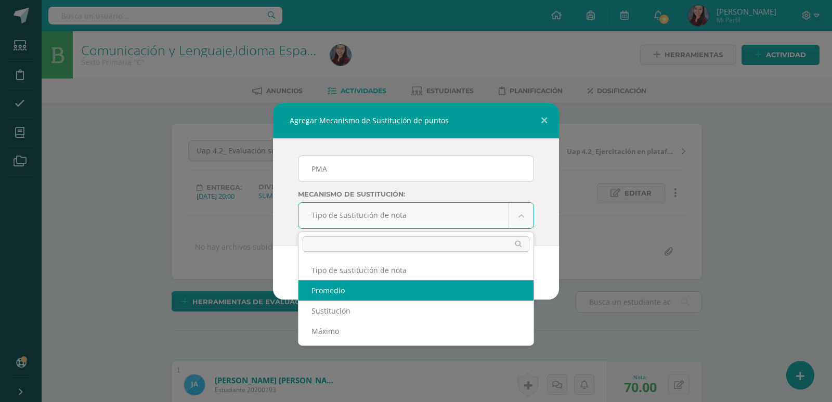
select select "average"
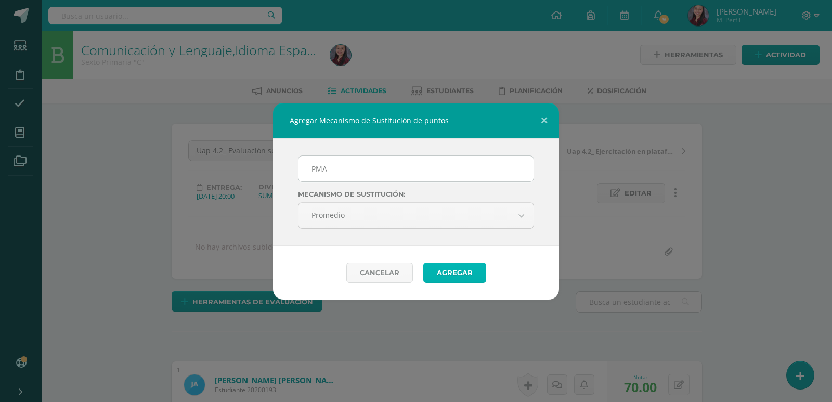
click at [453, 279] on button "Agregar" at bounding box center [454, 273] width 63 height 20
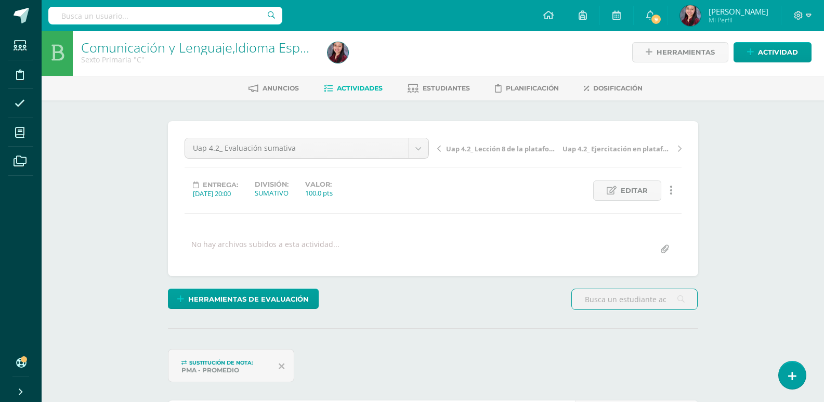
scroll to position [211, 0]
